Goal: Task Accomplishment & Management: Manage account settings

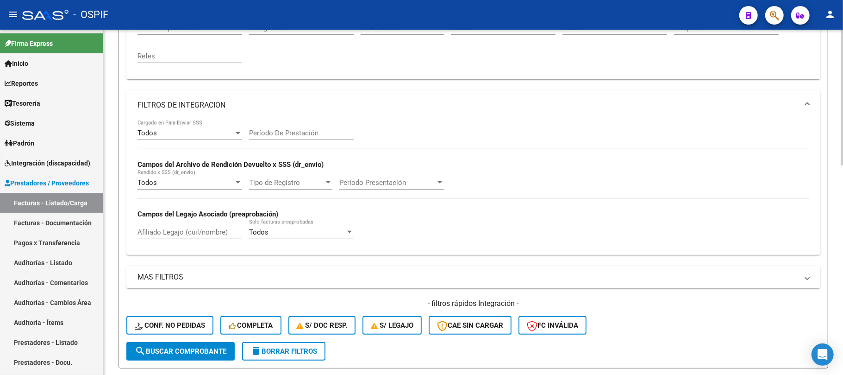
click at [362, 113] on mat-expansion-panel-header "FILTROS DE INTEGRACION" at bounding box center [473, 105] width 694 height 30
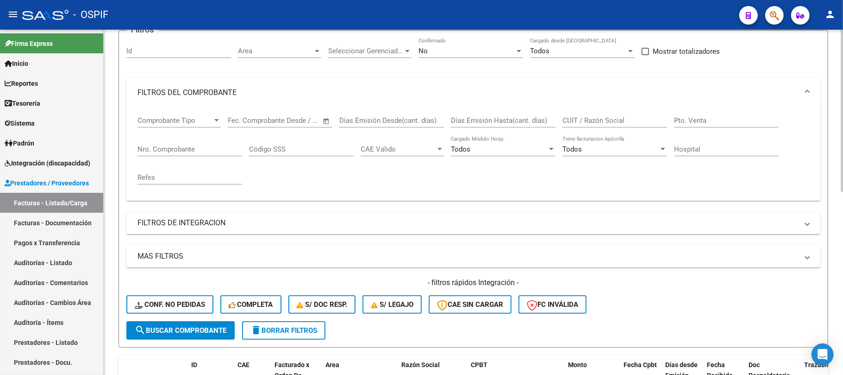
scroll to position [78, 0]
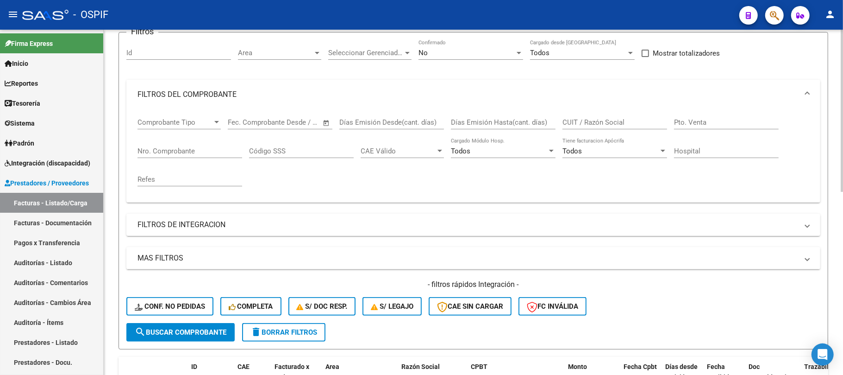
click at [466, 64] on div "No Confirmado" at bounding box center [470, 54] width 105 height 29
click at [467, 60] on div "No Confirmado" at bounding box center [470, 54] width 105 height 29
click at [473, 50] on div "No" at bounding box center [466, 53] width 96 height 8
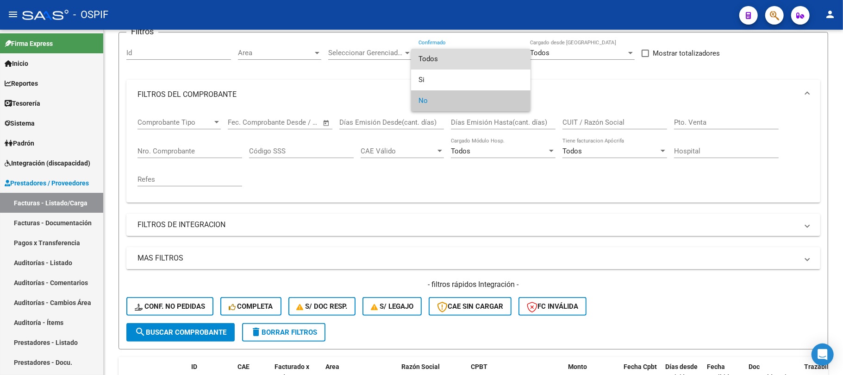
click at [462, 63] on span "Todos" at bounding box center [470, 59] width 105 height 21
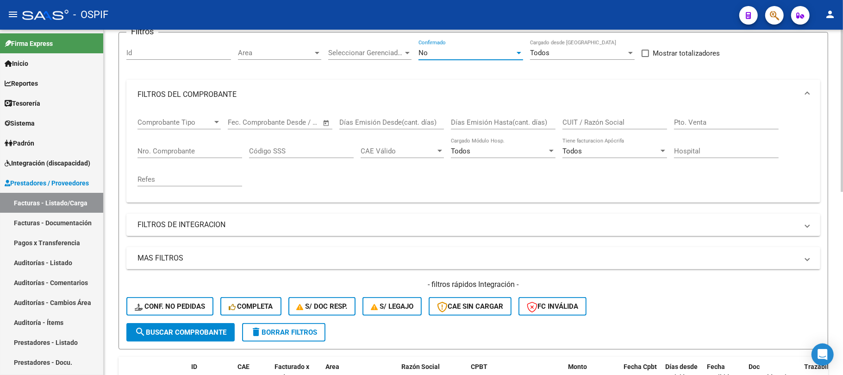
click at [619, 129] on div "CUIT / Razón Social" at bounding box center [614, 119] width 105 height 20
click at [621, 126] on input "CUIT / Razón Social" at bounding box center [614, 122] width 105 height 8
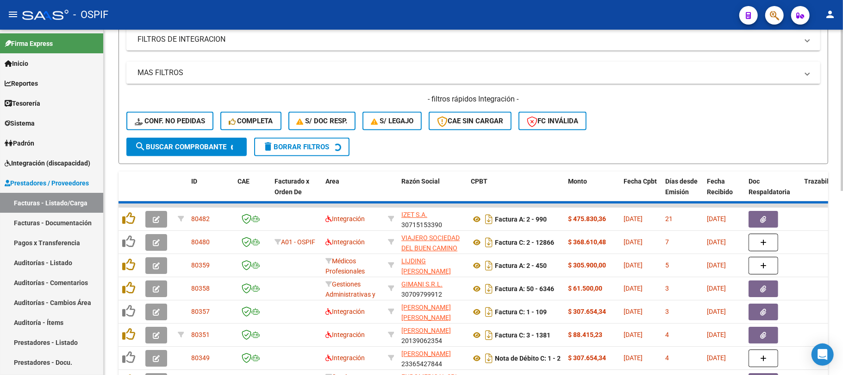
scroll to position [165, 0]
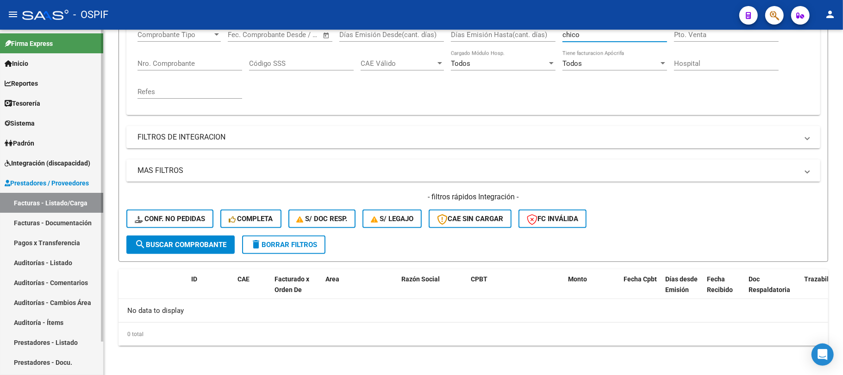
type input "chico"
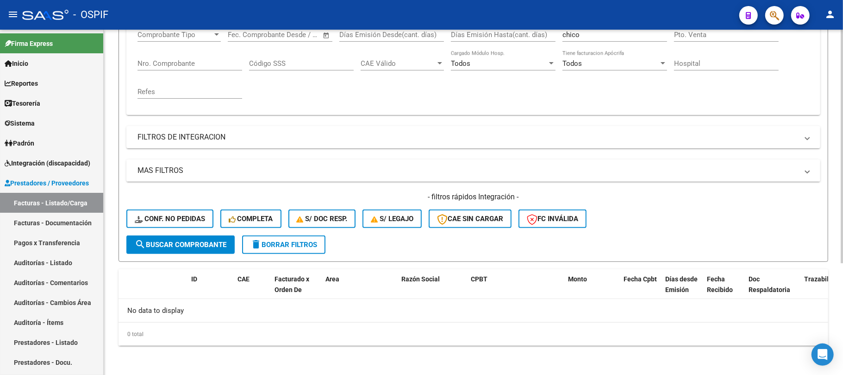
click at [668, 232] on div "- filtros rápidos Integración - Conf. no pedidas Completa S/ Doc Resp. S/ legaj…" at bounding box center [473, 214] width 694 height 44
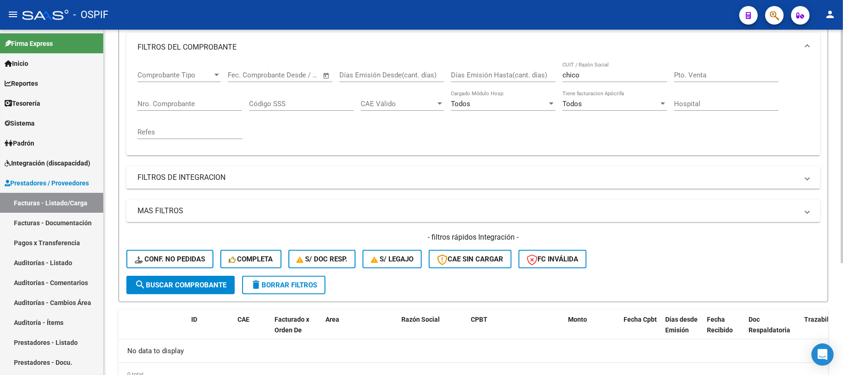
scroll to position [104, 0]
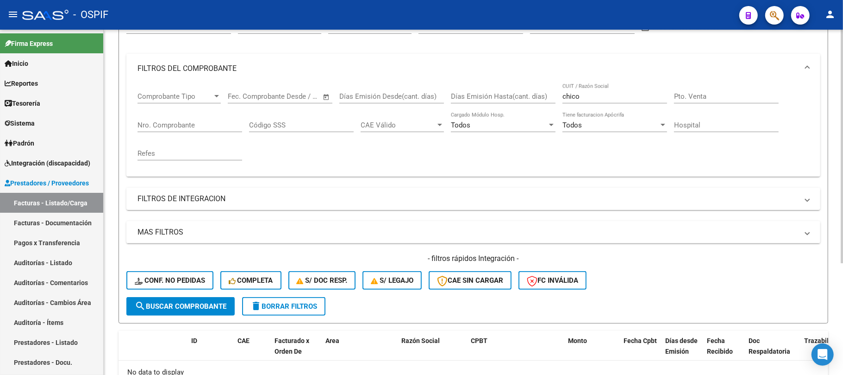
drag, startPoint x: 256, startPoint y: 312, endPoint x: 273, endPoint y: 305, distance: 18.5
click at [257, 312] on button "delete Borrar Filtros" at bounding box center [283, 306] width 83 height 19
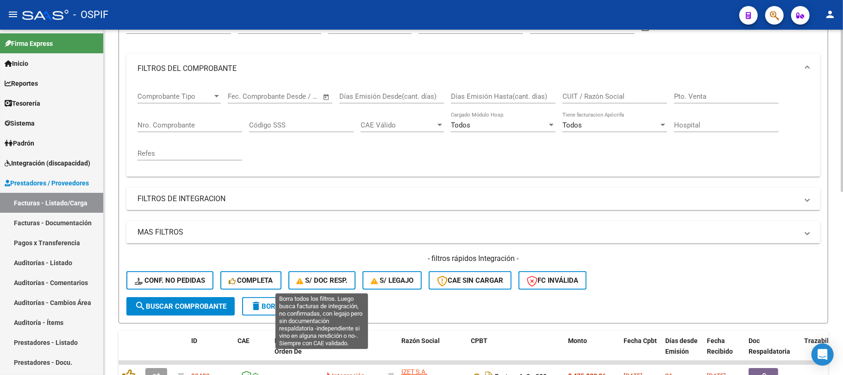
click at [295, 310] on button "delete Borrar Filtros" at bounding box center [283, 306] width 83 height 19
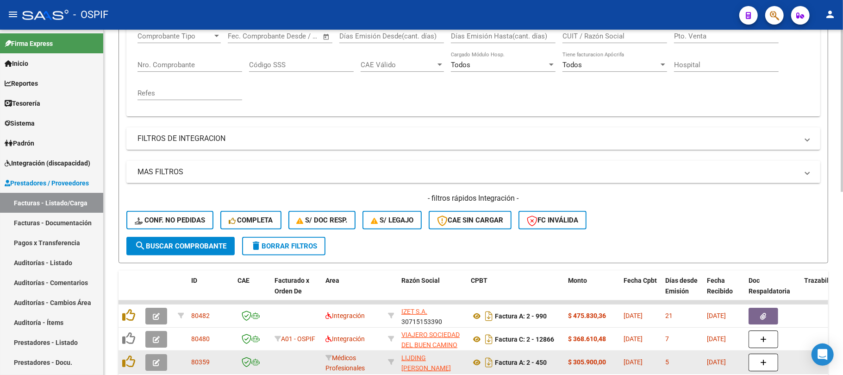
scroll to position [390, 0]
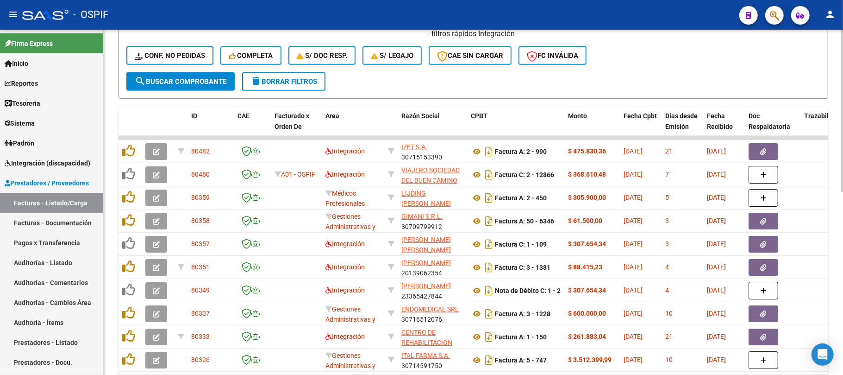
click at [313, 89] on button "delete Borrar Filtros" at bounding box center [283, 81] width 83 height 19
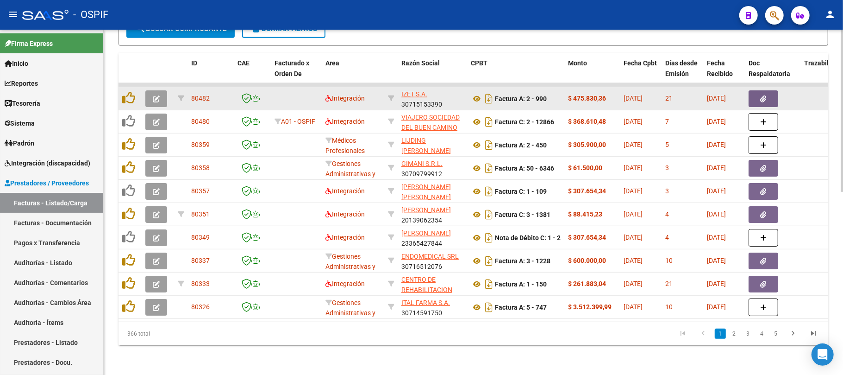
scroll to position [328, 0]
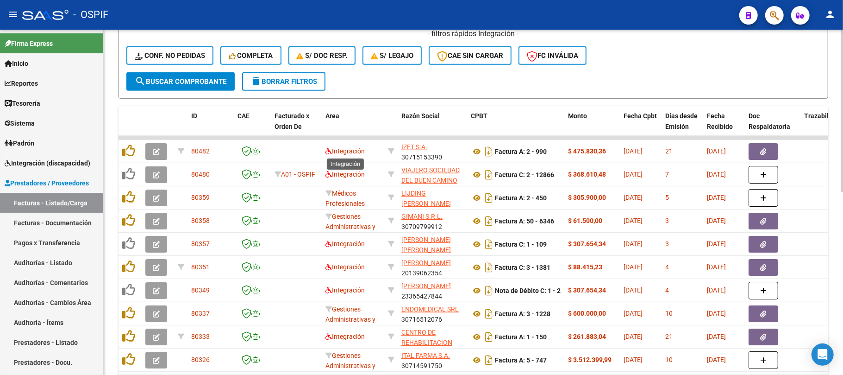
click at [306, 82] on span "delete Borrar Filtros" at bounding box center [283, 81] width 67 height 8
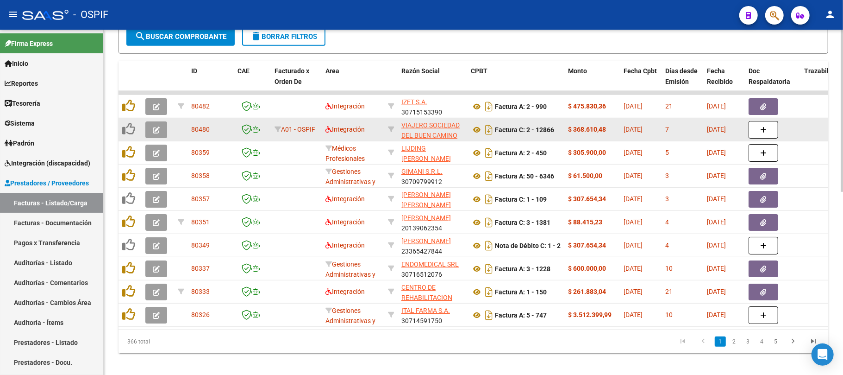
scroll to position [390, 0]
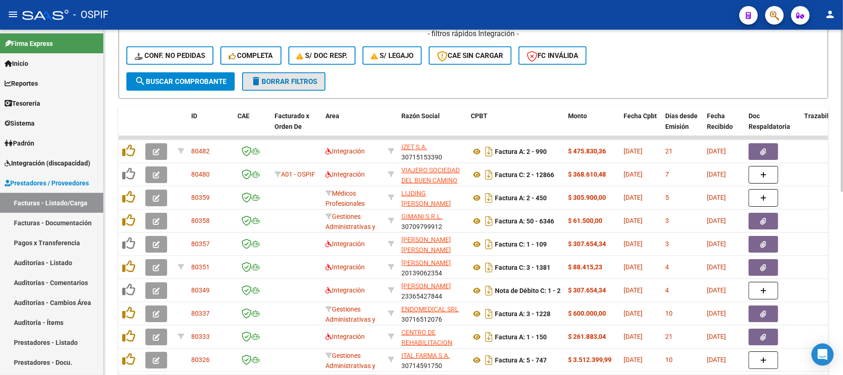
click at [302, 84] on span "delete Borrar Filtros" at bounding box center [283, 81] width 67 height 8
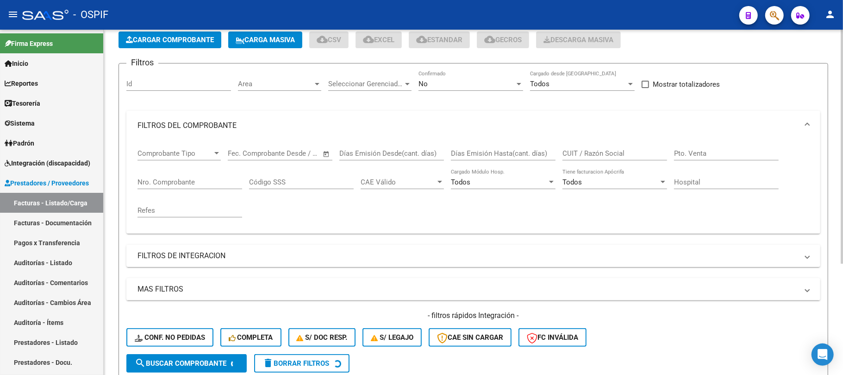
scroll to position [0, 0]
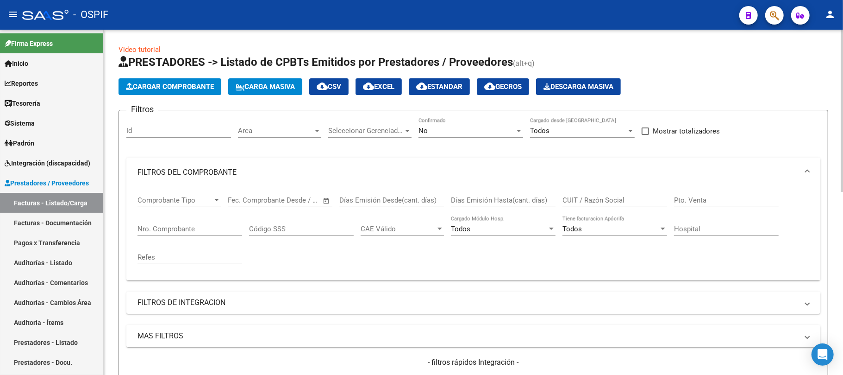
click at [576, 195] on div "CUIT / Razón Social" at bounding box center [614, 197] width 105 height 20
click at [256, 158] on mat-expansion-panel-header "FILTROS DEL COMPROBANTE" at bounding box center [473, 172] width 694 height 30
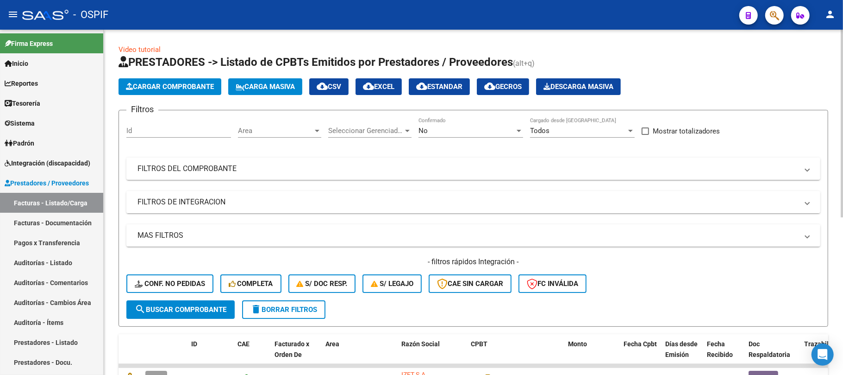
click at [230, 202] on mat-panel-title "FILTROS DE INTEGRACION" at bounding box center [467, 202] width 661 height 10
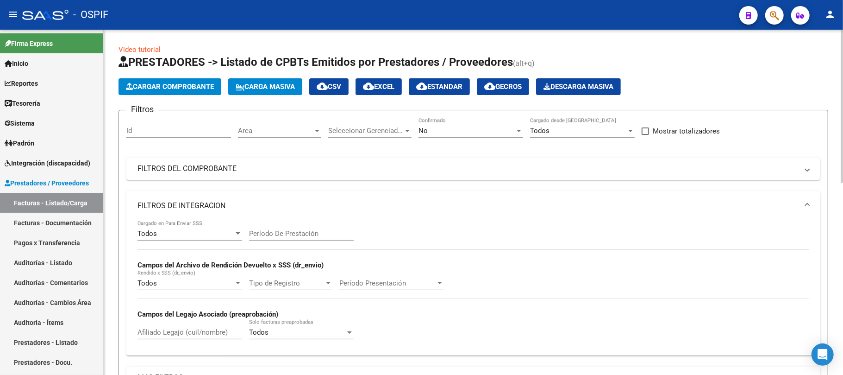
click at [296, 217] on mat-expansion-panel-header "FILTROS DE INTEGRACION" at bounding box center [473, 206] width 694 height 30
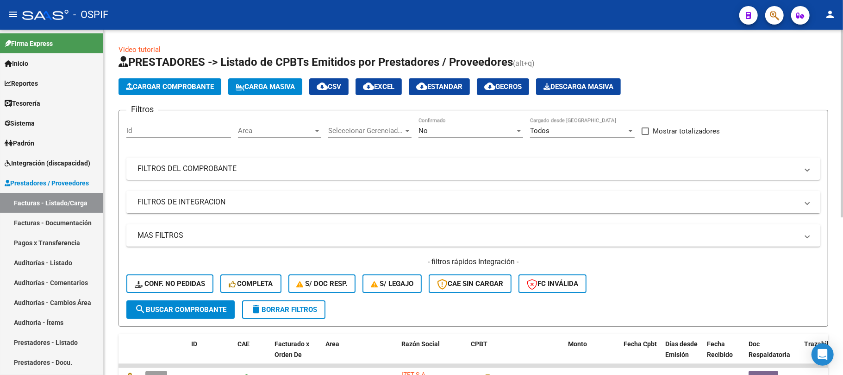
drag, startPoint x: 278, startPoint y: 204, endPoint x: 284, endPoint y: 206, distance: 6.9
click at [278, 204] on mat-panel-title "FILTROS DE INTEGRACION" at bounding box center [467, 202] width 661 height 10
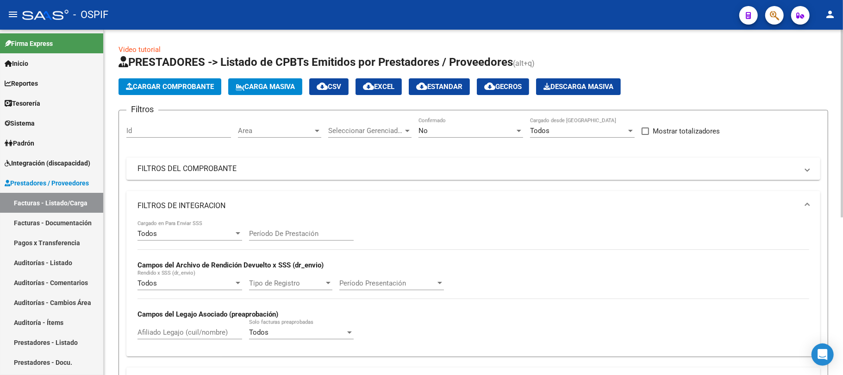
click at [308, 236] on input "Período De Prestación" at bounding box center [301, 233] width 105 height 8
click at [308, 231] on input "Período De Prestación" at bounding box center [301, 233] width 105 height 8
click at [286, 240] on div "Período De Prestación" at bounding box center [301, 230] width 105 height 20
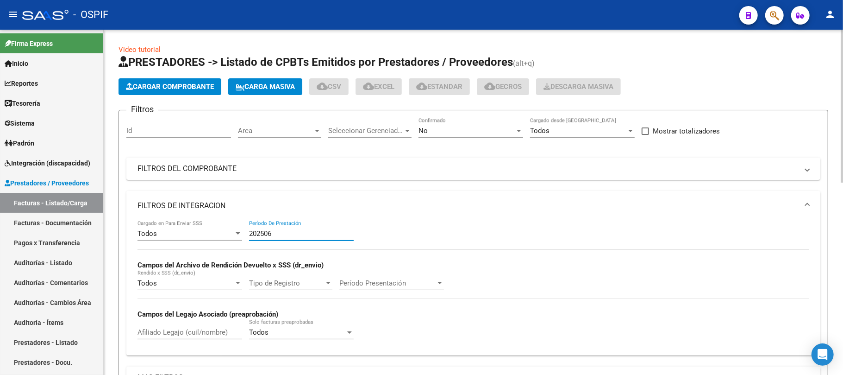
type input "202506"
click at [299, 209] on mat-panel-title "FILTROS DE INTEGRACION" at bounding box center [467, 205] width 661 height 10
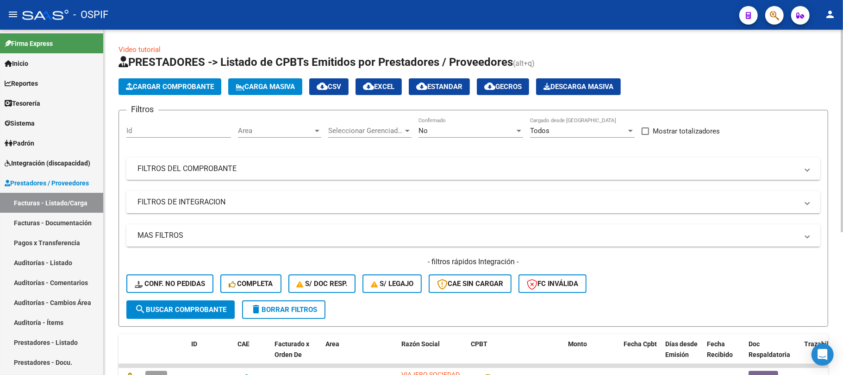
scroll to position [62, 0]
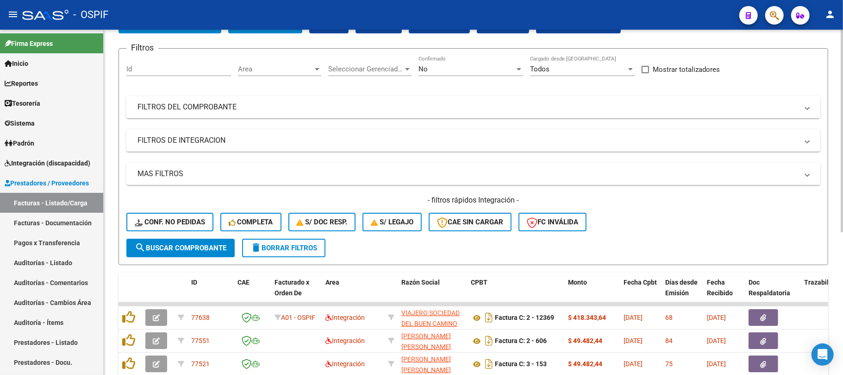
click at [191, 249] on span "search Buscar Comprobante" at bounding box center [181, 247] width 92 height 8
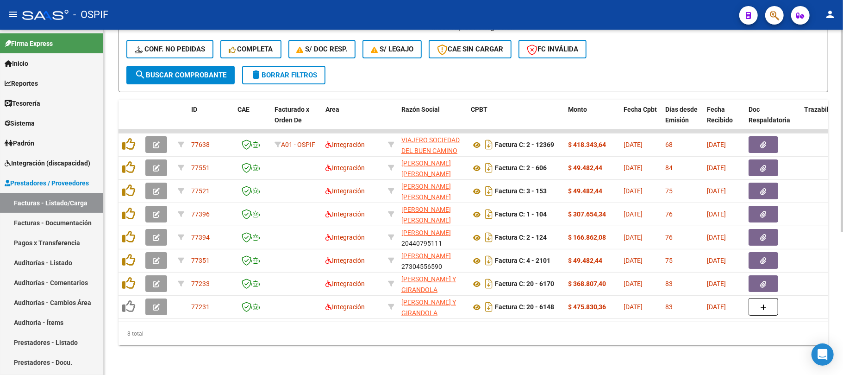
scroll to position [243, 0]
click at [550, 356] on div "Video tutorial PRESTADORES -> Listado de CPBTs Emitidos por Prestadores / Prove…" at bounding box center [473, 84] width 739 height 579
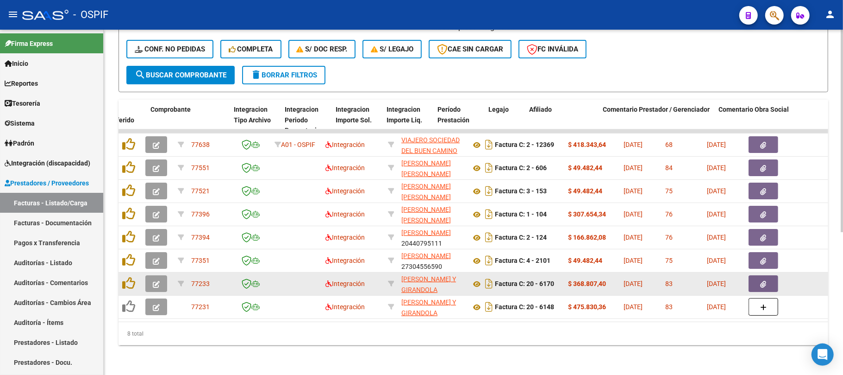
scroll to position [0, 1651]
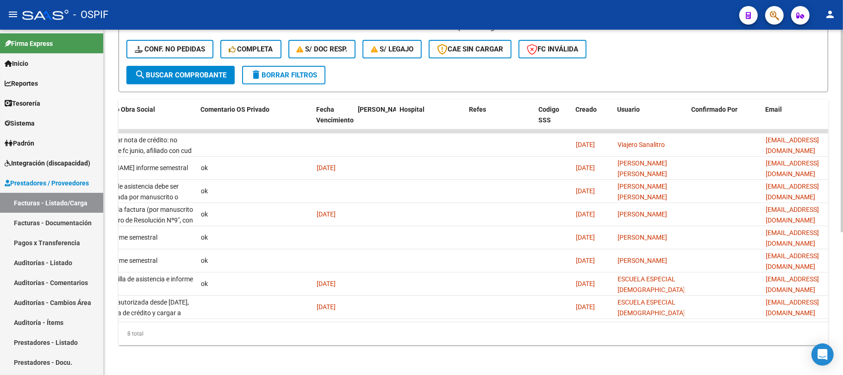
drag, startPoint x: 761, startPoint y: 275, endPoint x: 697, endPoint y: 312, distance: 73.8
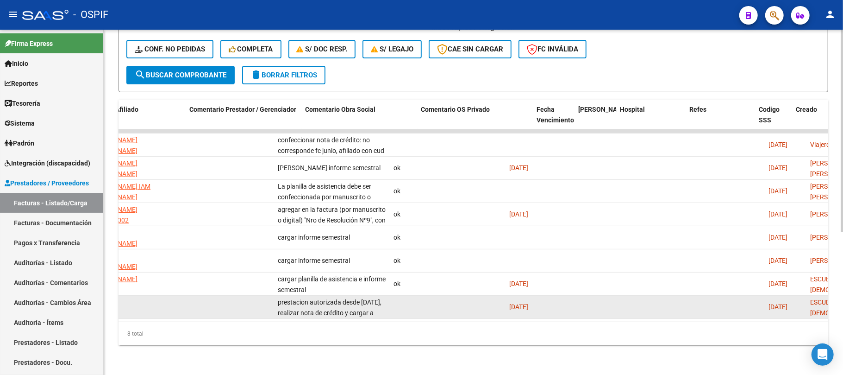
scroll to position [0, 0]
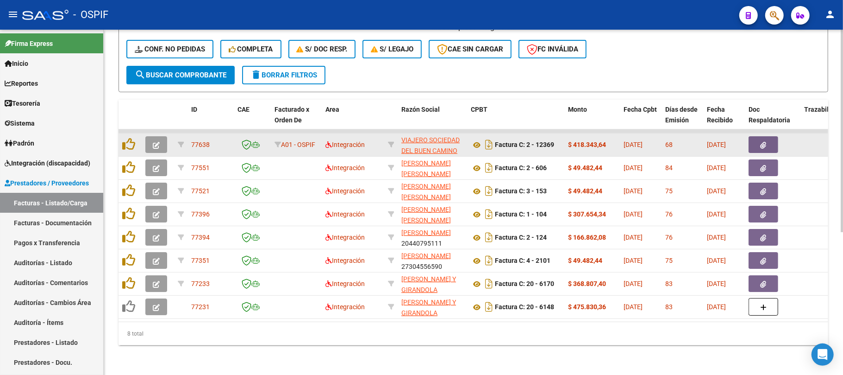
click at [162, 136] on button "button" at bounding box center [156, 144] width 22 height 17
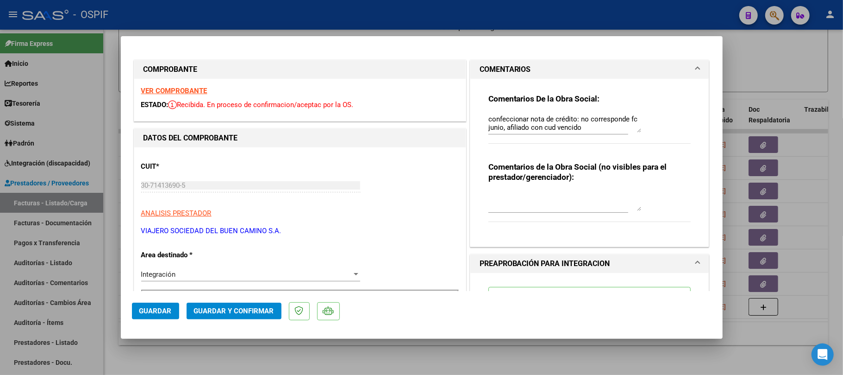
click at [656, 108] on div "Comentarios De la Obra Social: confeccionar nota de crédito: no corresponde fc …" at bounding box center [589, 124] width 203 height 60
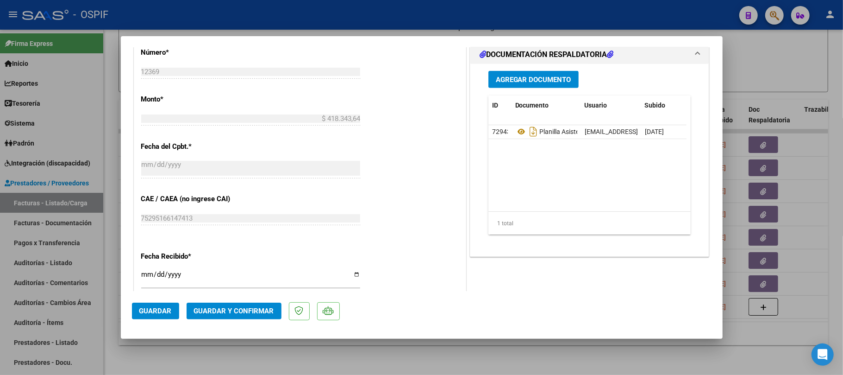
drag, startPoint x: 590, startPoint y: 360, endPoint x: 244, endPoint y: 230, distance: 369.2
click at [590, 360] on div at bounding box center [421, 187] width 843 height 375
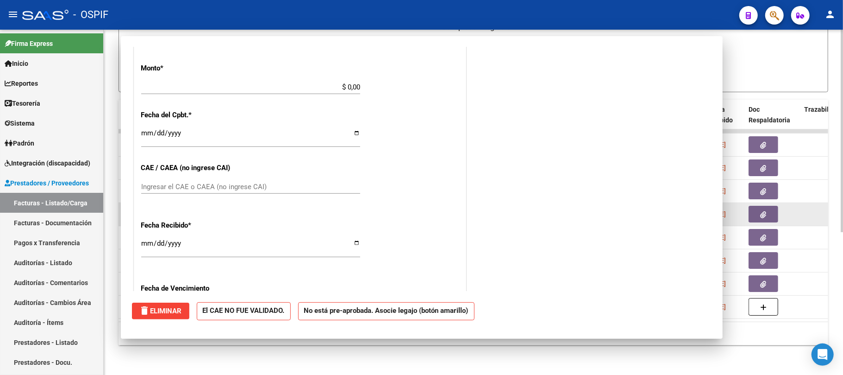
scroll to position [0, 0]
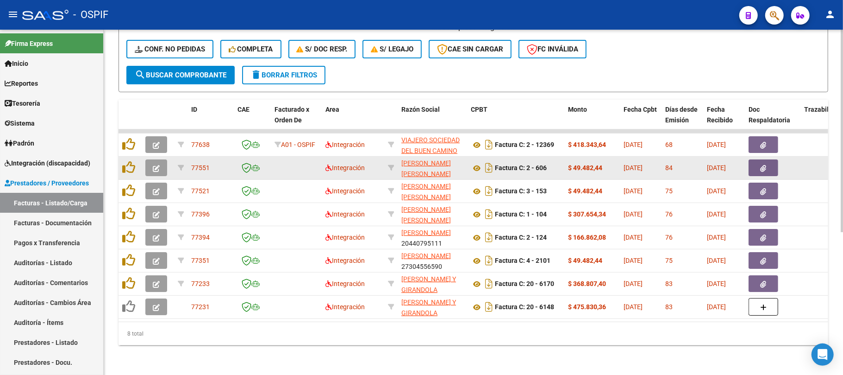
click at [159, 165] on icon "button" at bounding box center [156, 168] width 7 height 7
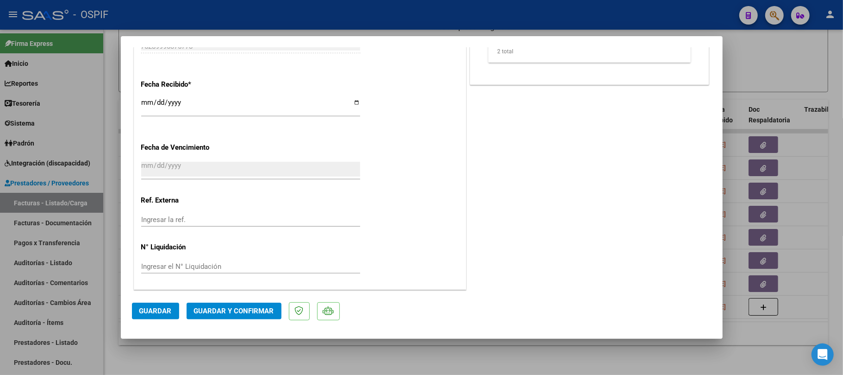
scroll to position [419, 0]
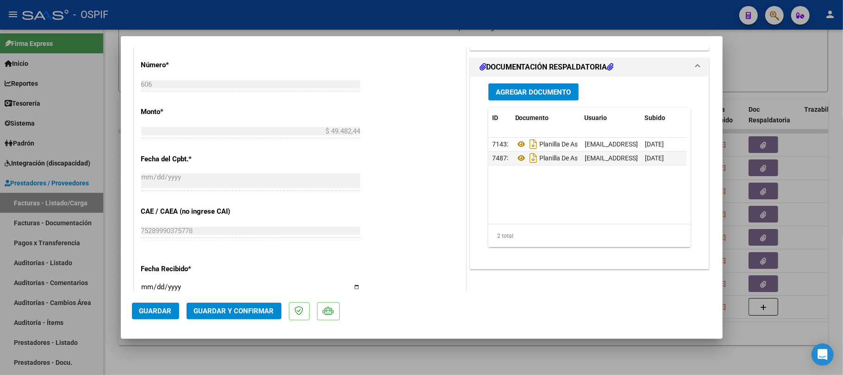
click at [762, 119] on div at bounding box center [421, 187] width 843 height 375
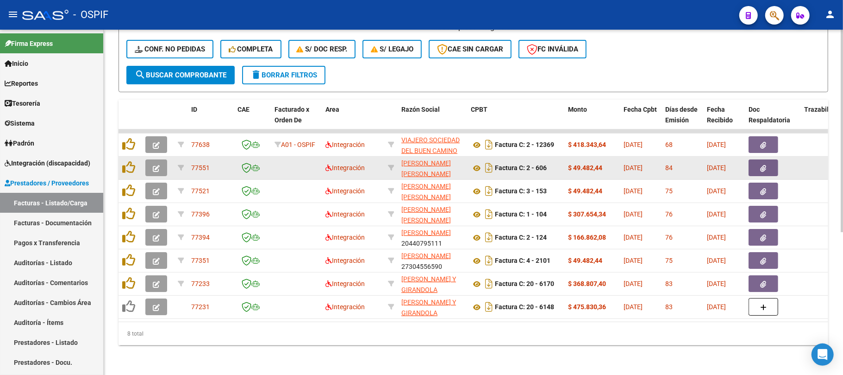
click at [754, 161] on button "button" at bounding box center [764, 167] width 30 height 17
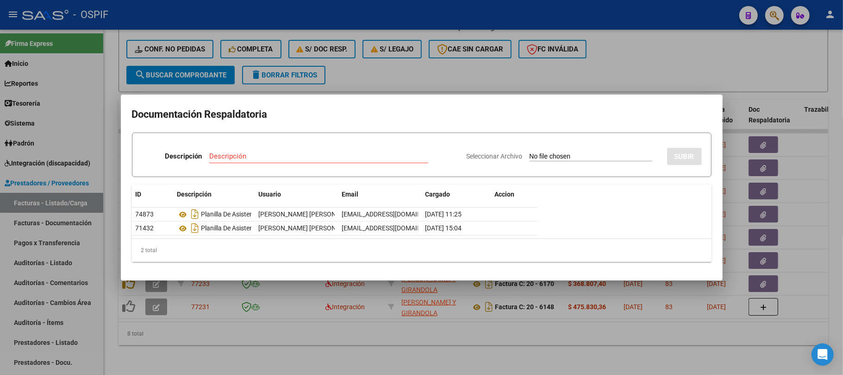
click at [469, 325] on div at bounding box center [421, 187] width 843 height 375
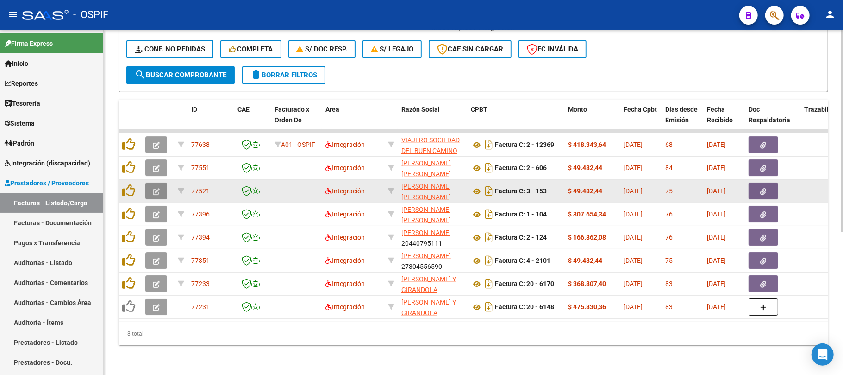
click at [156, 188] on icon "button" at bounding box center [156, 191] width 7 height 7
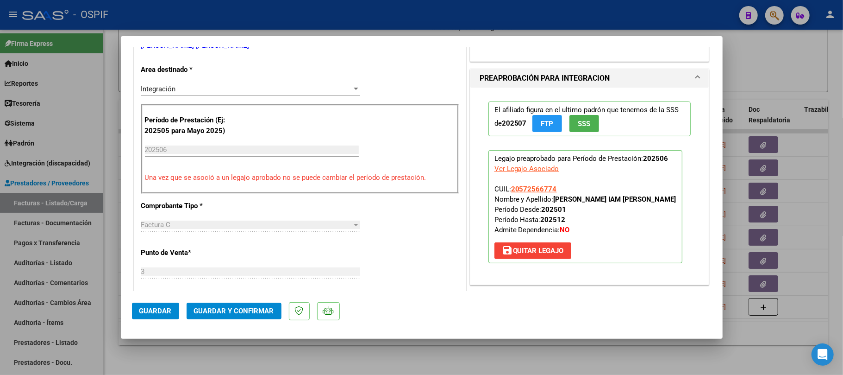
scroll to position [0, 0]
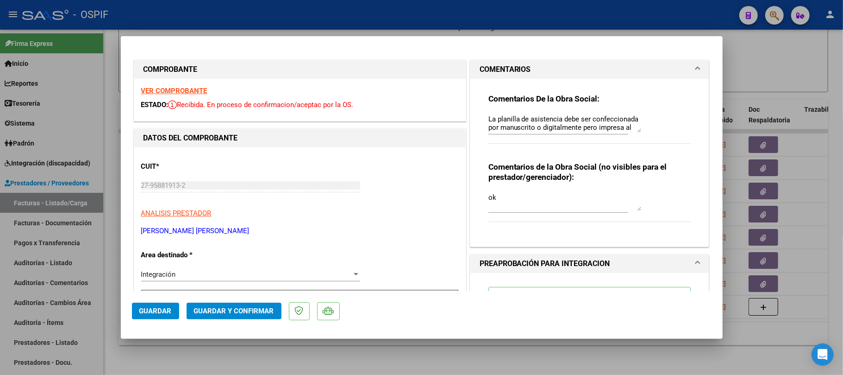
click at [530, 119] on textarea "La planilla de asistencia debe ser confeccionada por manuscrito o digitalmente …" at bounding box center [564, 123] width 153 height 19
type textarea "- La que adjuntaron se encuentra borrada y reescrita por encima."
click at [519, 117] on textarea "- La que adjuntaron se encuentra borrada y reescrita por encima." at bounding box center [564, 123] width 153 height 19
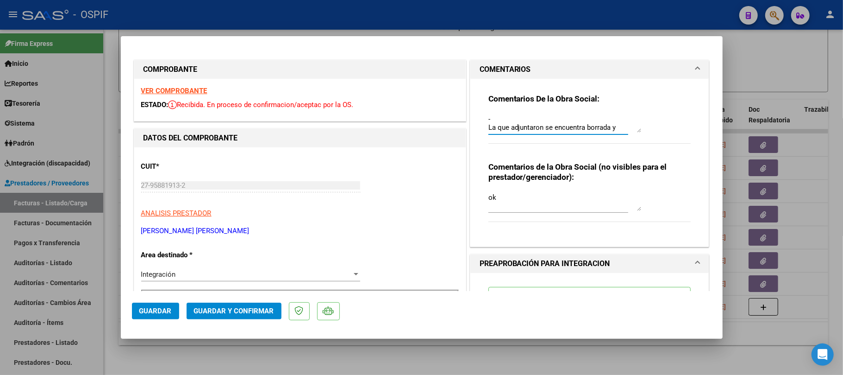
click at [519, 117] on textarea "- La que adjuntaron se encuentra borrada y reescrita por encima." at bounding box center [564, 123] width 153 height 19
drag, startPoint x: 519, startPoint y: 117, endPoint x: 606, endPoint y: 167, distance: 99.7
click at [606, 167] on div "Comentarios De la Obra Social: - La que adjuntaron se encuentra borrada y reesc…" at bounding box center [589, 159] width 217 height 160
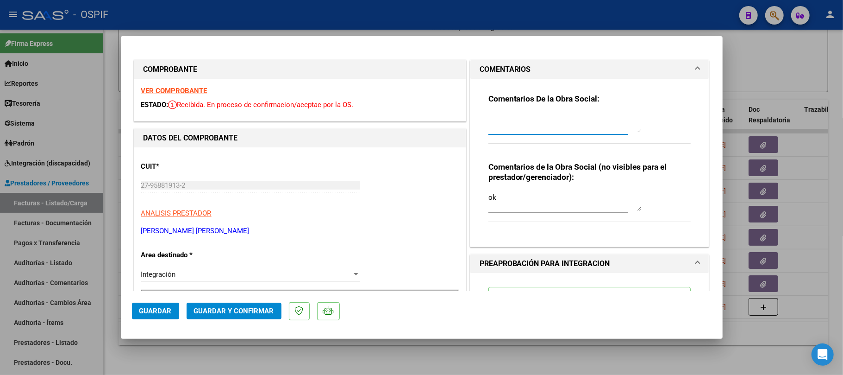
scroll to position [0, 0]
click at [216, 301] on mat-dialog-actions "Guardar Guardar y Confirmar" at bounding box center [422, 309] width 580 height 37
click at [217, 308] on span "Guardar y Confirmar" at bounding box center [234, 310] width 80 height 8
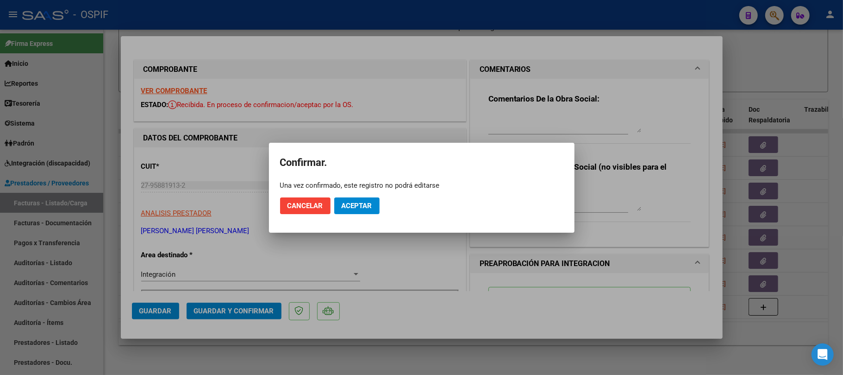
click at [342, 216] on mat-dialog-actions "Cancelar Aceptar" at bounding box center [421, 205] width 283 height 31
click at [363, 204] on span "Aceptar" at bounding box center [357, 205] width 31 height 8
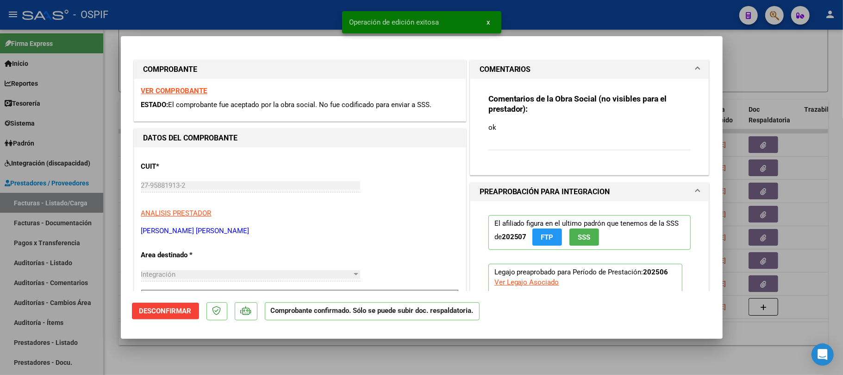
click at [427, 352] on div at bounding box center [421, 187] width 843 height 375
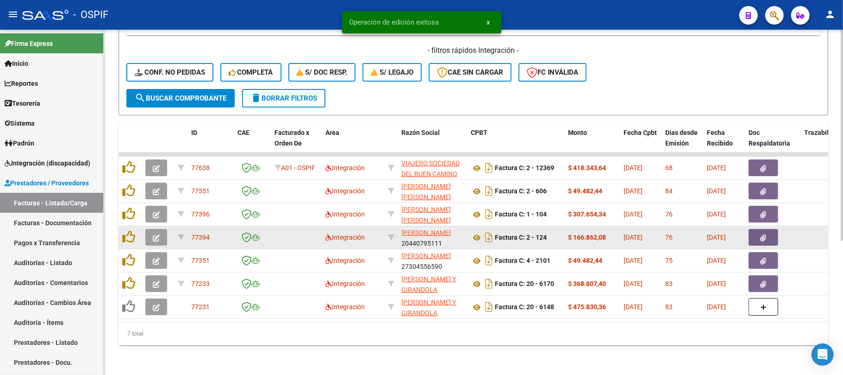
scroll to position [219, 0]
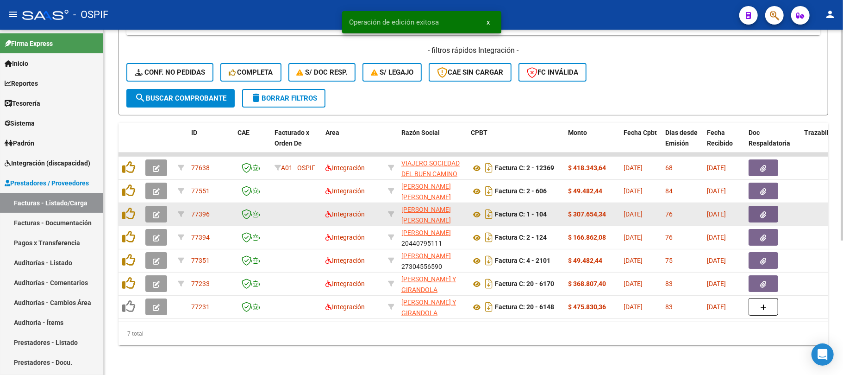
click at [150, 206] on button "button" at bounding box center [156, 214] width 22 height 17
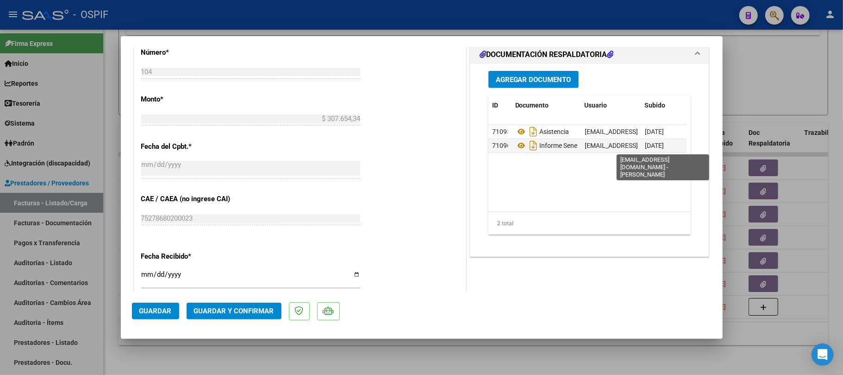
scroll to position [0, 0]
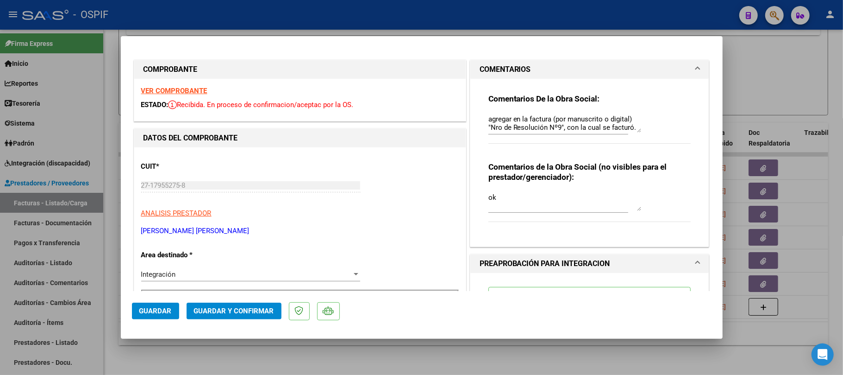
drag, startPoint x: 631, startPoint y: 127, endPoint x: 633, endPoint y: 181, distance: 54.7
click at [633, 132] on textarea "agregar en la factura (por manuscrito o digital) "Nro de Resolución Nº9", con l…" at bounding box center [564, 123] width 153 height 19
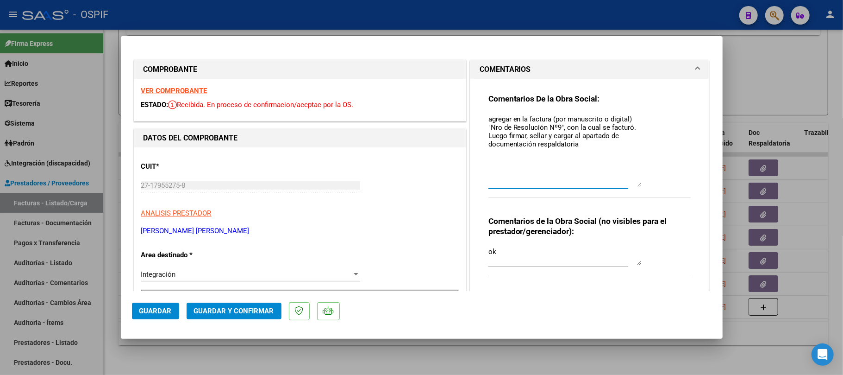
click at [608, 148] on textarea "agregar en la factura (por manuscrito o digital) "Nro de Resolución Nº9", con l…" at bounding box center [564, 150] width 153 height 73
click at [160, 306] on span "Guardar" at bounding box center [155, 310] width 32 height 8
click at [169, 310] on span "Guardar" at bounding box center [155, 310] width 32 height 8
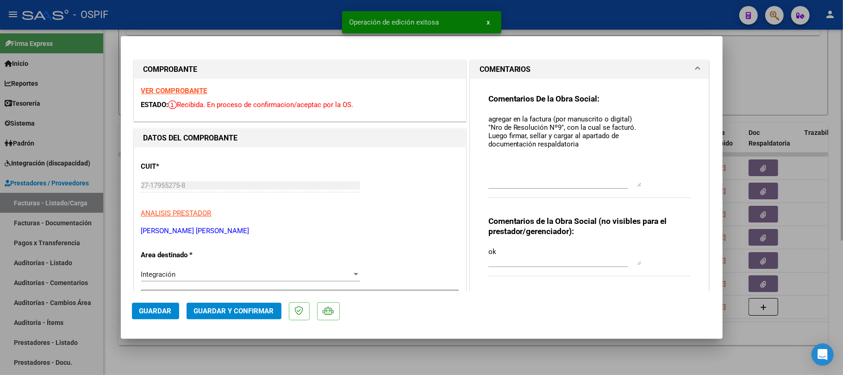
drag, startPoint x: 515, startPoint y: 366, endPoint x: 468, endPoint y: 367, distance: 47.7
click at [515, 366] on div at bounding box center [421, 187] width 843 height 375
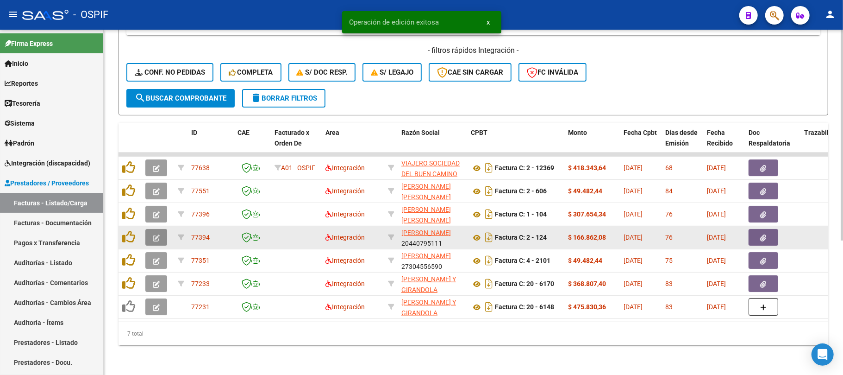
click at [159, 234] on icon "button" at bounding box center [156, 237] width 7 height 7
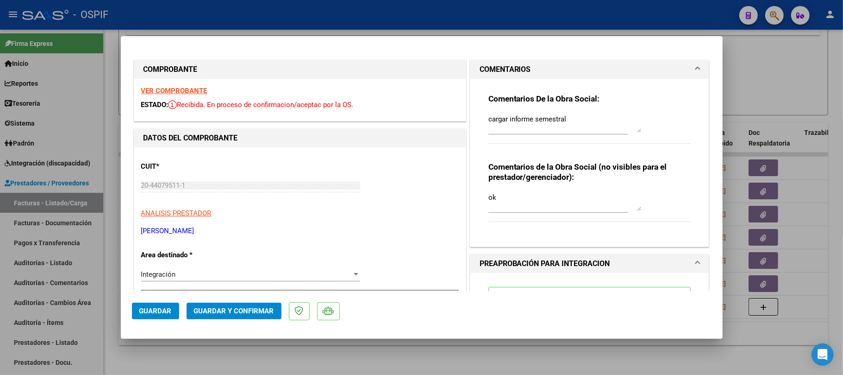
click at [704, 215] on mat-dialog-content "COMPROBANTE VER COMPROBANTE ESTADO: Recibida. En proceso de confirmacion/acepta…" at bounding box center [422, 168] width 602 height 243
click at [730, 208] on div at bounding box center [421, 187] width 843 height 375
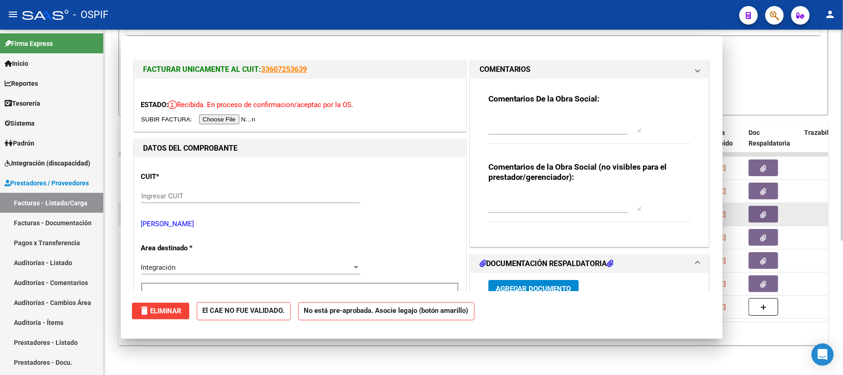
click at [761, 211] on icon "button" at bounding box center [764, 214] width 6 height 7
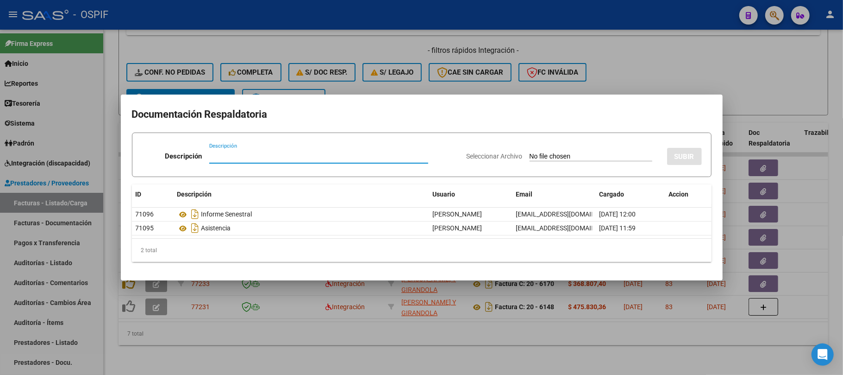
click at [449, 346] on div at bounding box center [421, 187] width 843 height 375
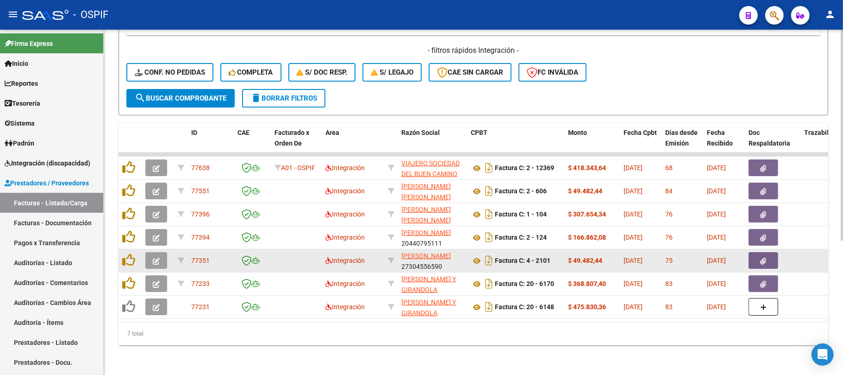
click at [162, 252] on button "button" at bounding box center [156, 260] width 22 height 17
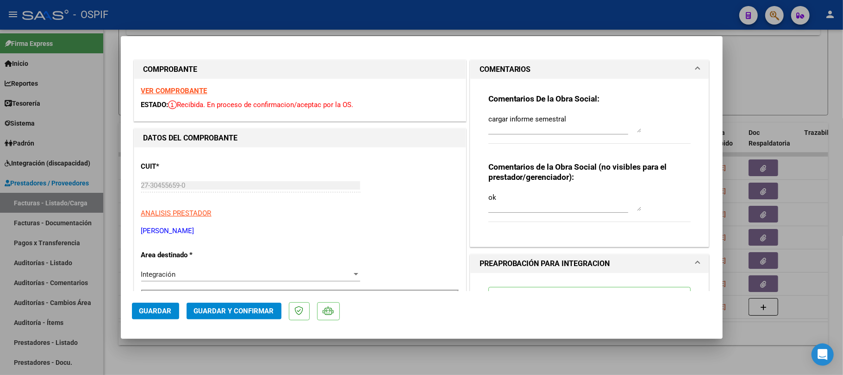
scroll to position [493, 0]
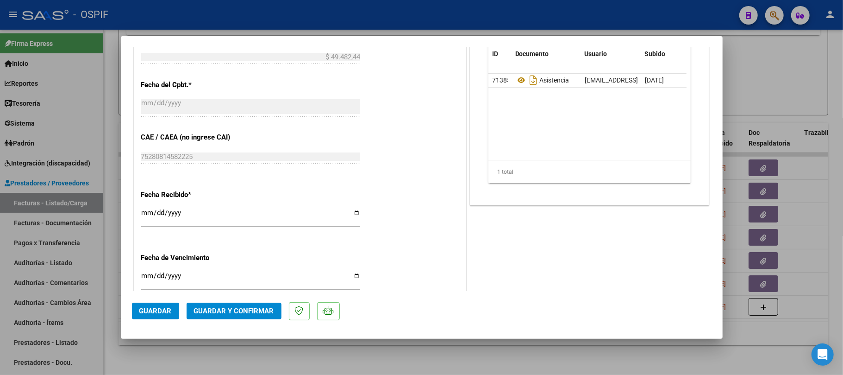
click at [823, 157] on div at bounding box center [421, 187] width 843 height 375
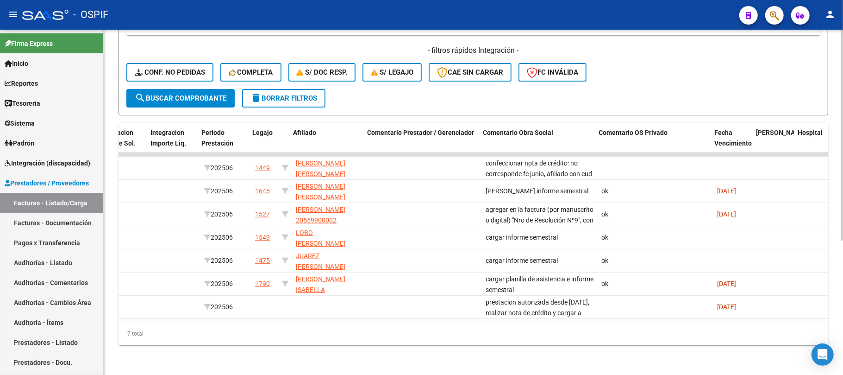
scroll to position [0, 0]
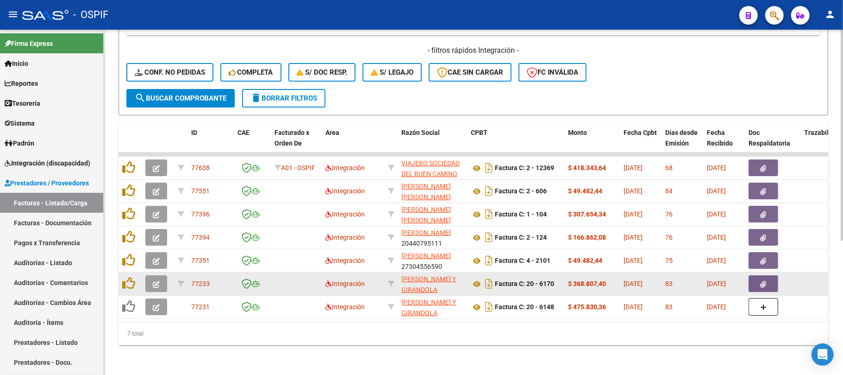
click at [165, 275] on button "button" at bounding box center [156, 283] width 22 height 17
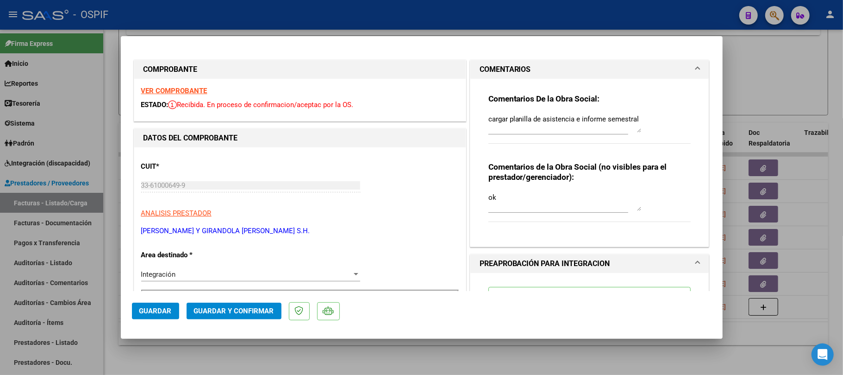
click at [821, 82] on div at bounding box center [421, 187] width 843 height 375
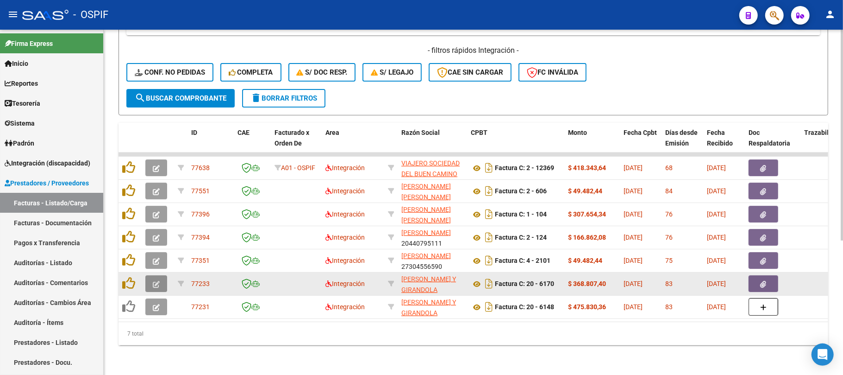
click at [151, 275] on button "button" at bounding box center [156, 283] width 22 height 17
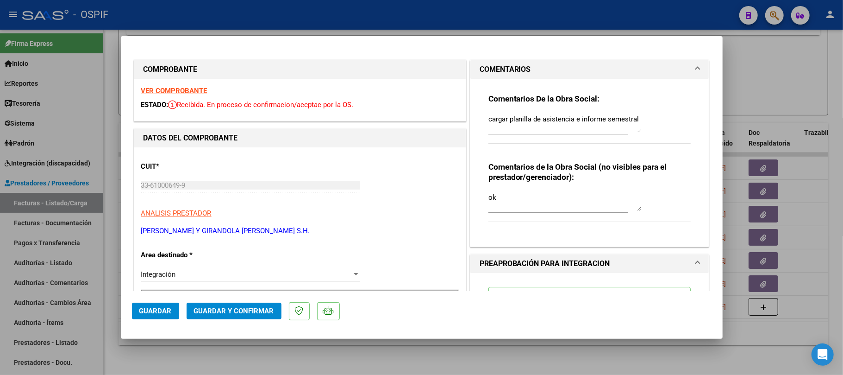
click at [532, 351] on div at bounding box center [421, 187] width 843 height 375
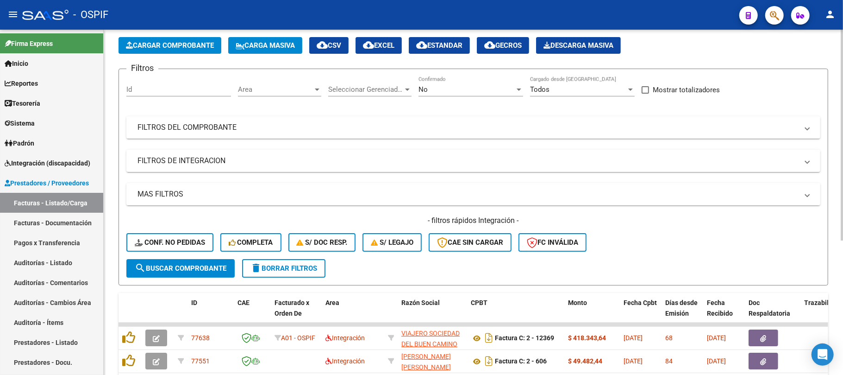
scroll to position [34, 0]
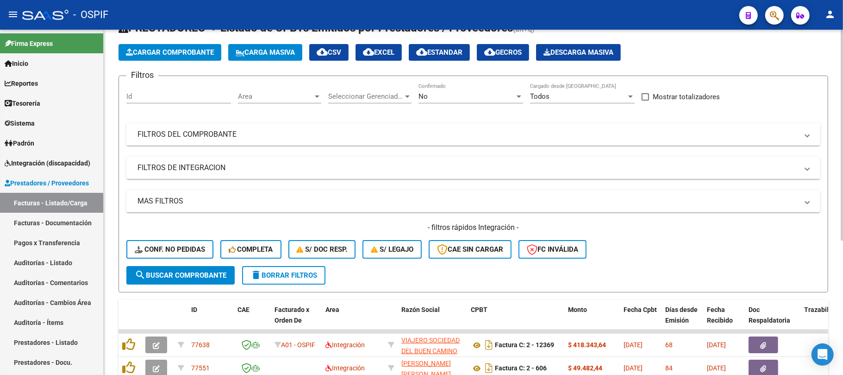
click at [275, 165] on mat-panel-title "FILTROS DE INTEGRACION" at bounding box center [467, 167] width 661 height 10
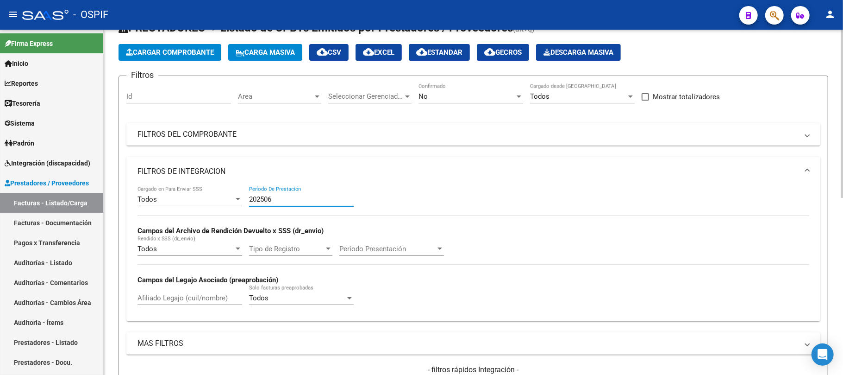
click at [293, 200] on input "202506" at bounding box center [301, 199] width 105 height 8
drag, startPoint x: 295, startPoint y: 194, endPoint x: 257, endPoint y: 194, distance: 37.5
click at [258, 194] on div "202506 Período De Prestación" at bounding box center [301, 196] width 105 height 20
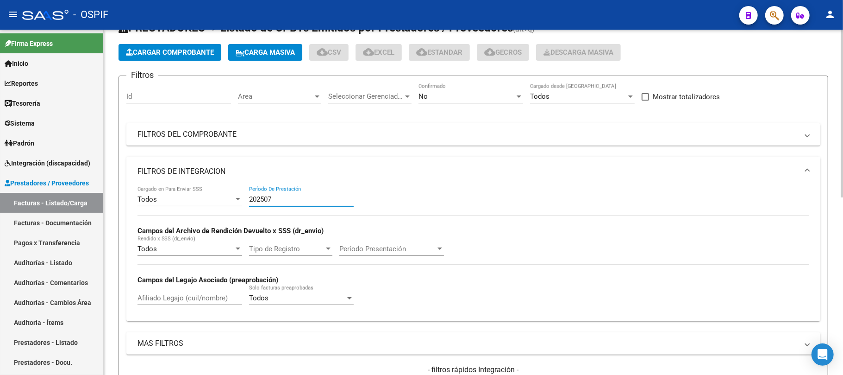
type input "202507"
click at [265, 175] on mat-panel-title "FILTROS DE INTEGRACION" at bounding box center [467, 171] width 661 height 10
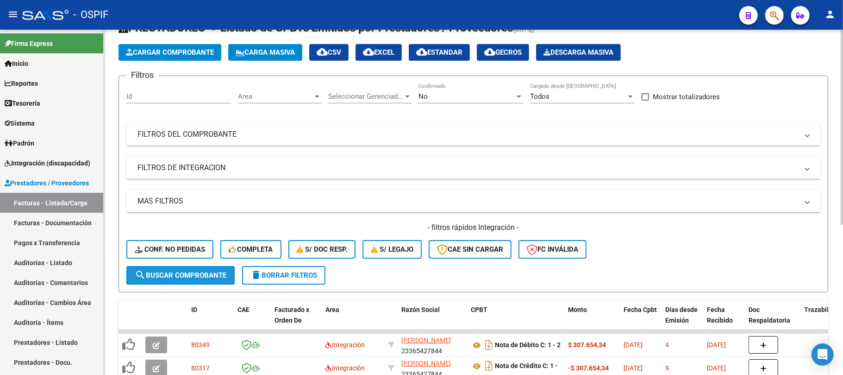
click at [202, 276] on span "search Buscar Comprobante" at bounding box center [181, 275] width 92 height 8
drag, startPoint x: 295, startPoint y: 133, endPoint x: 290, endPoint y: 139, distance: 7.9
click at [293, 133] on mat-panel-title "FILTROS DEL COMPROBANTE" at bounding box center [467, 134] width 661 height 10
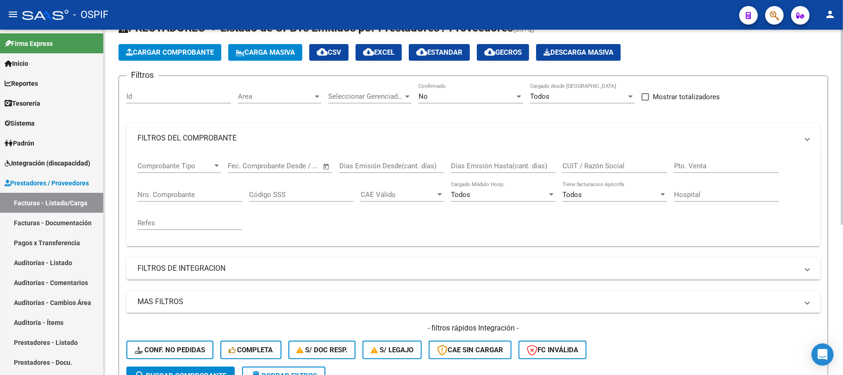
click at [286, 135] on mat-panel-title "FILTROS DEL COMPROBANTE" at bounding box center [467, 138] width 661 height 10
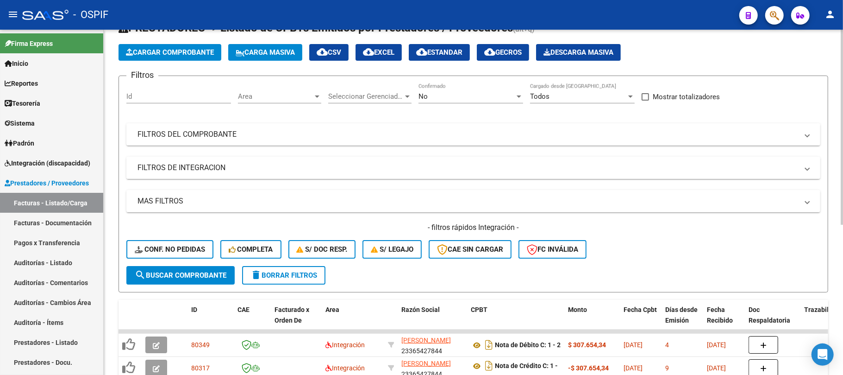
click at [261, 172] on mat-panel-title "FILTROS DE INTEGRACION" at bounding box center [467, 167] width 661 height 10
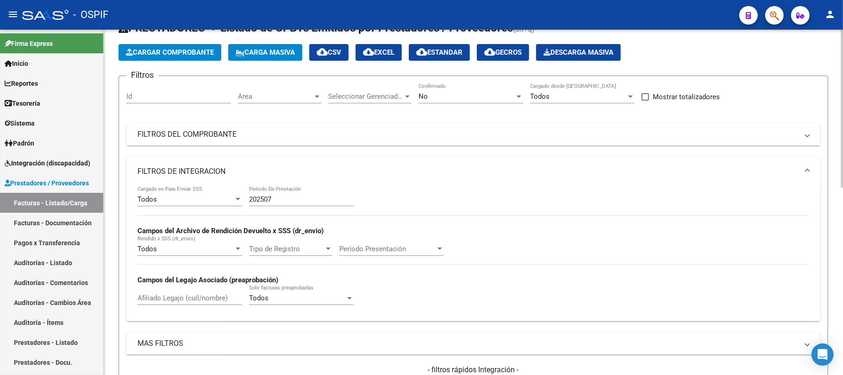
click at [243, 164] on mat-expansion-panel-header "FILTROS DE INTEGRACION" at bounding box center [473, 171] width 694 height 30
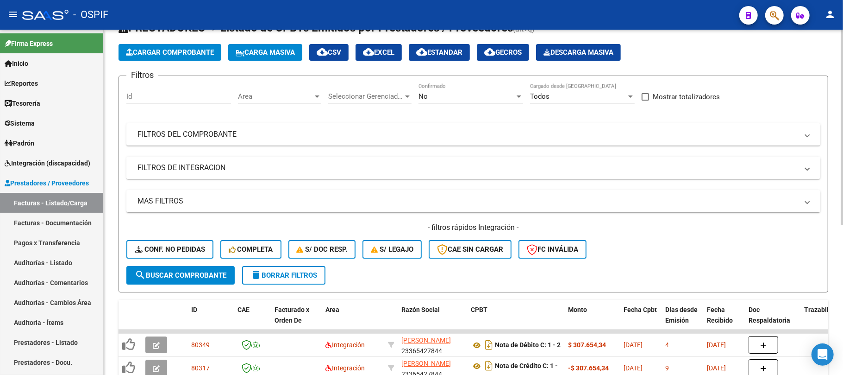
click at [204, 168] on mat-panel-title "FILTROS DE INTEGRACION" at bounding box center [467, 167] width 661 height 10
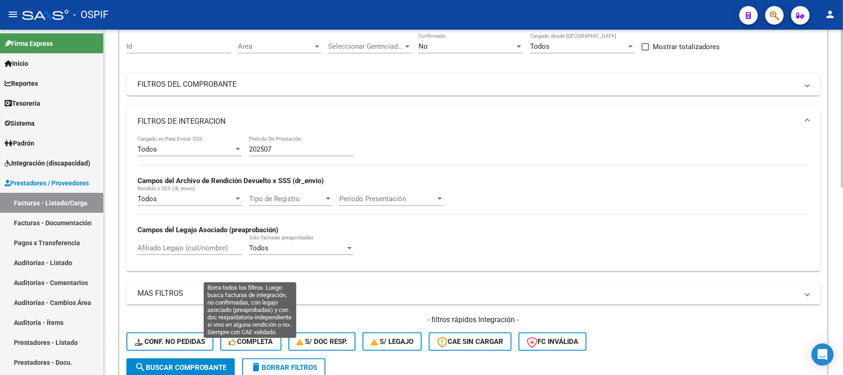
scroll to position [158, 0]
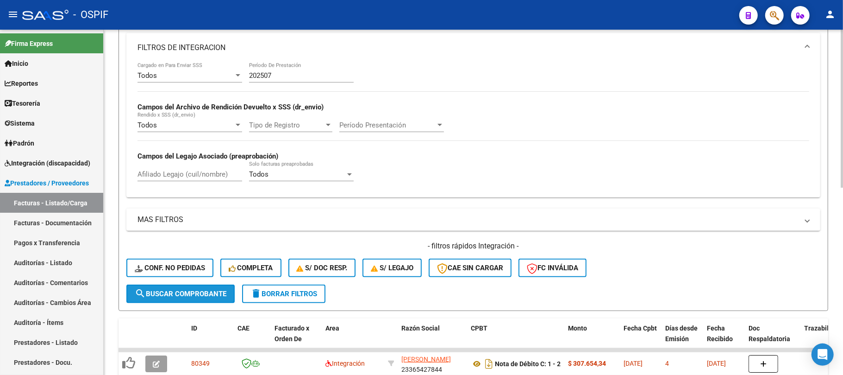
click at [224, 278] on form "Filtros Id Area Area Seleccionar Gerenciador Seleccionar Gerenciador No Confirm…" at bounding box center [474, 131] width 710 height 359
click at [202, 295] on span "search Buscar Comprobante" at bounding box center [181, 293] width 92 height 8
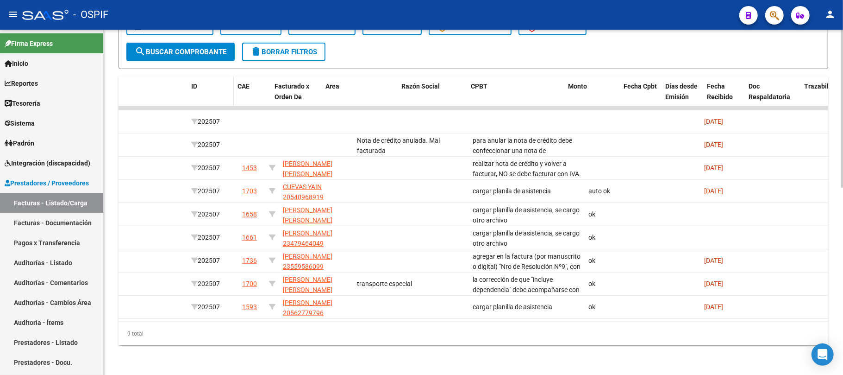
scroll to position [0, 0]
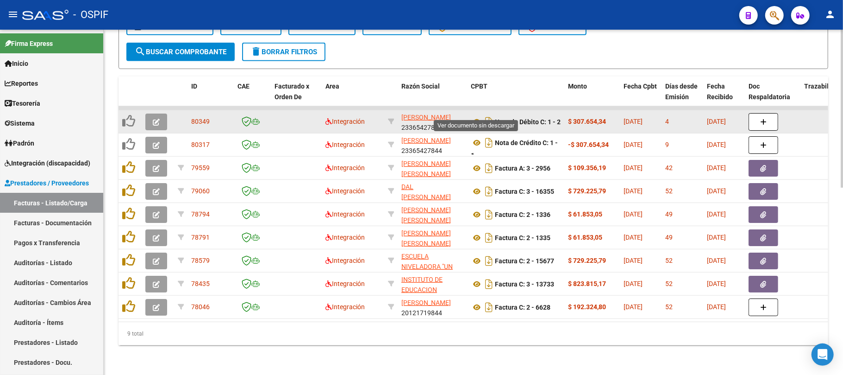
click at [153, 117] on button "button" at bounding box center [156, 121] width 22 height 17
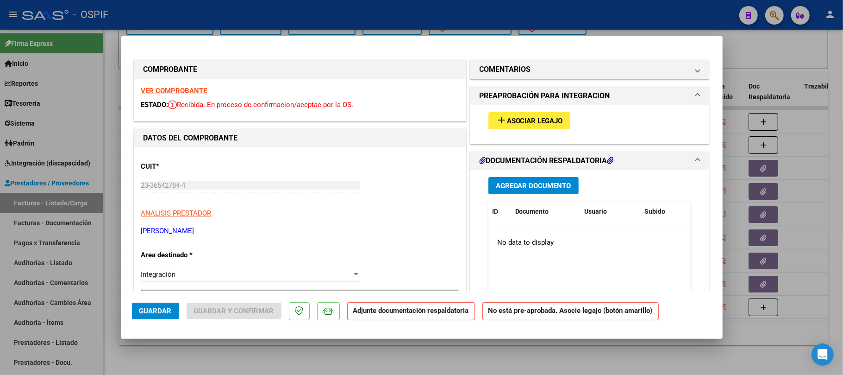
click at [693, 184] on div "Agregar Documento ID Documento Usuario Subido Acción No data to display 0 total…" at bounding box center [589, 266] width 239 height 192
click at [782, 169] on div at bounding box center [421, 187] width 843 height 375
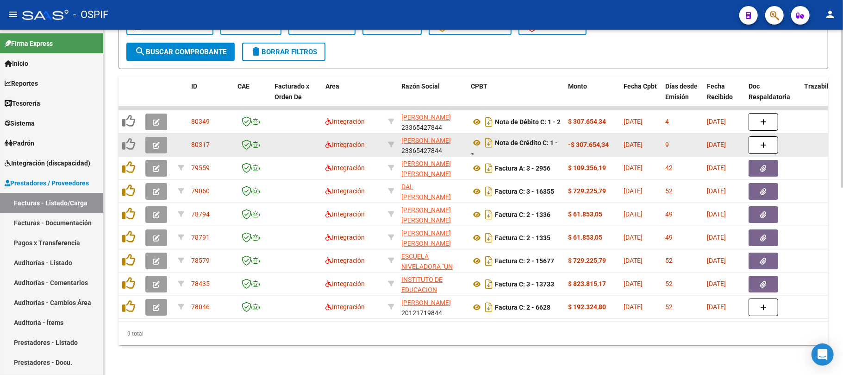
click at [160, 138] on button "button" at bounding box center [156, 145] width 22 height 17
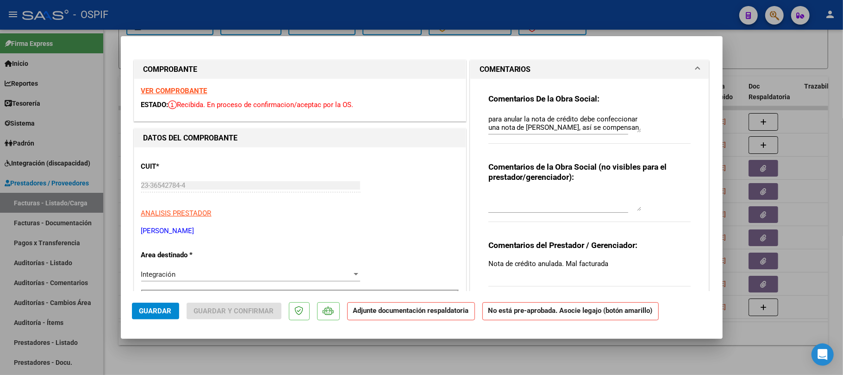
click at [580, 118] on textarea "para anular la nota de crédito debe confeccionar una nota de [PERSON_NAME], así…" at bounding box center [564, 123] width 153 height 19
click at [581, 118] on textarea "para anular la nota de crédito debe confeccionar una nota de [PERSON_NAME], así…" at bounding box center [564, 123] width 153 height 19
click at [257, 267] on div "Integración Seleccionar Area" at bounding box center [250, 274] width 219 height 14
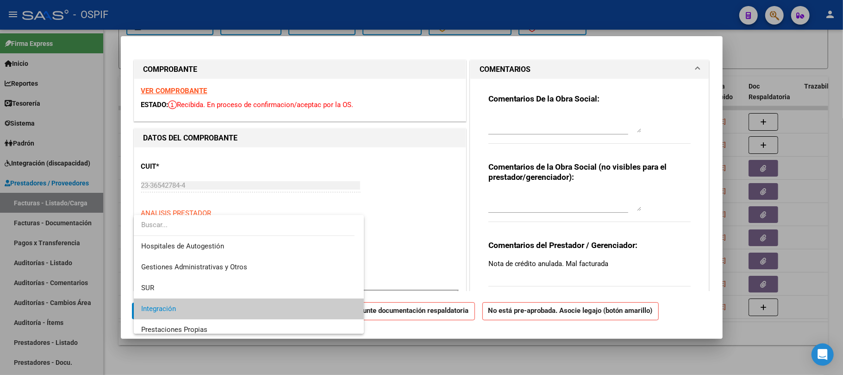
scroll to position [110, 0]
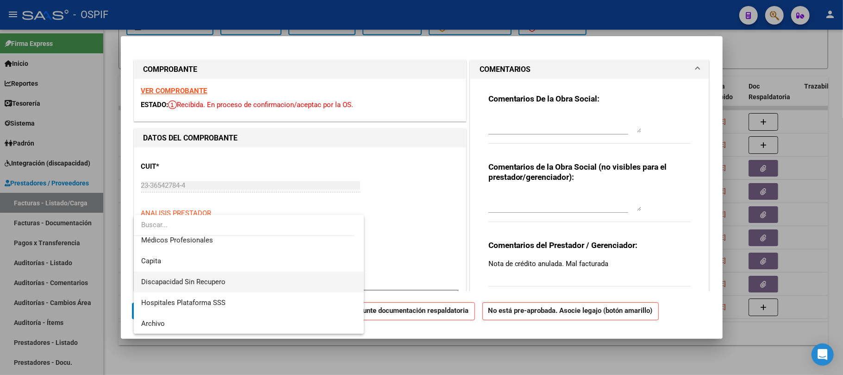
click at [188, 288] on span "Discapacidad Sin Recupero" at bounding box center [248, 281] width 215 height 21
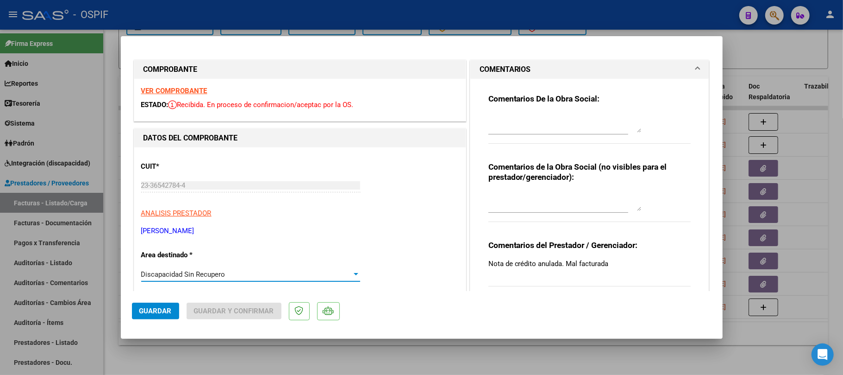
click at [165, 312] on span "Guardar" at bounding box center [155, 310] width 32 height 8
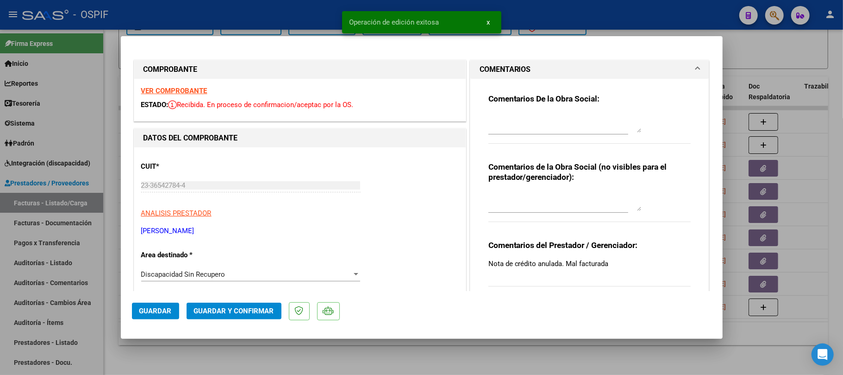
click at [254, 312] on span "Guardar y Confirmar" at bounding box center [234, 310] width 80 height 8
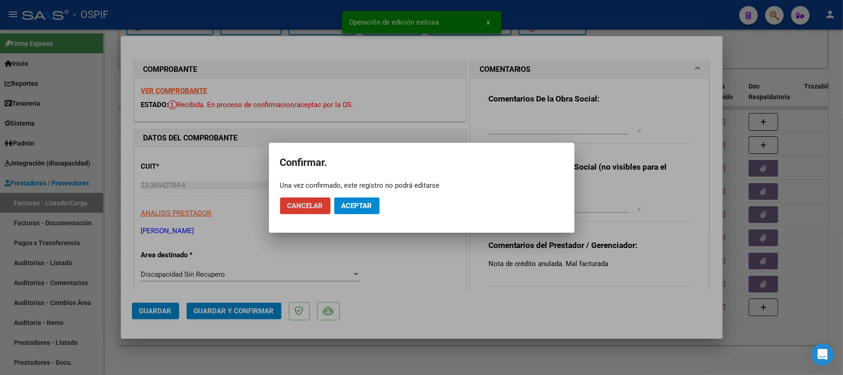
click at [360, 187] on div "Una vez confirmado, este registro no podrá editarse" at bounding box center [421, 185] width 283 height 9
click at [354, 206] on span "Aceptar" at bounding box center [357, 205] width 31 height 8
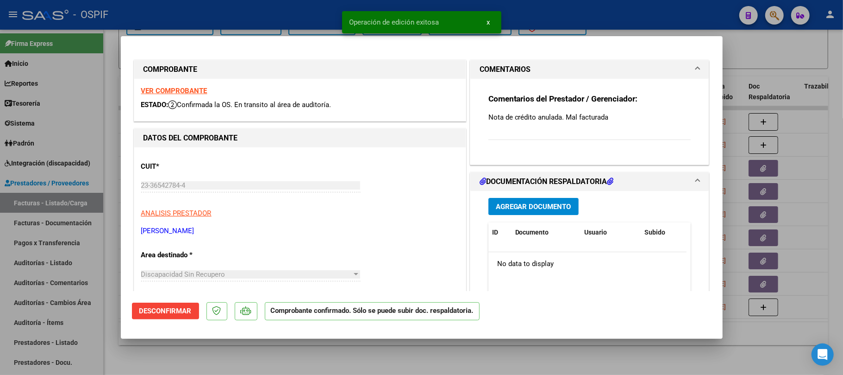
click at [507, 359] on div at bounding box center [421, 187] width 843 height 375
type input "$ 0,00"
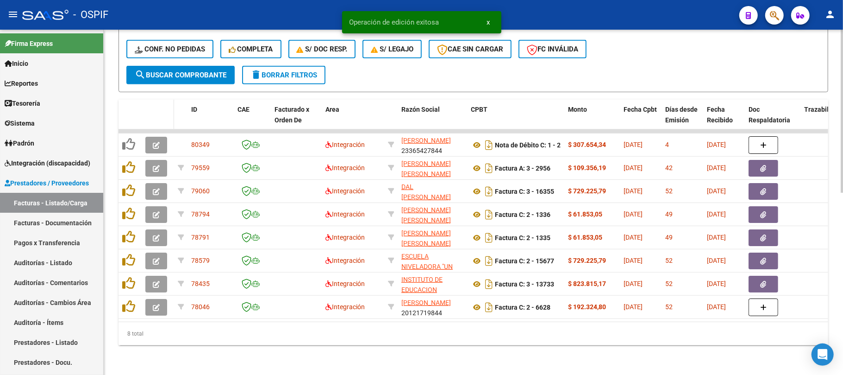
scroll to position [386, 0]
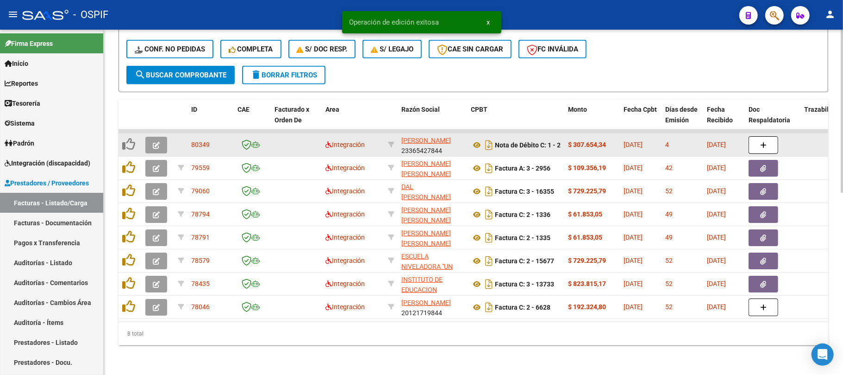
click at [153, 142] on icon "button" at bounding box center [156, 145] width 7 height 7
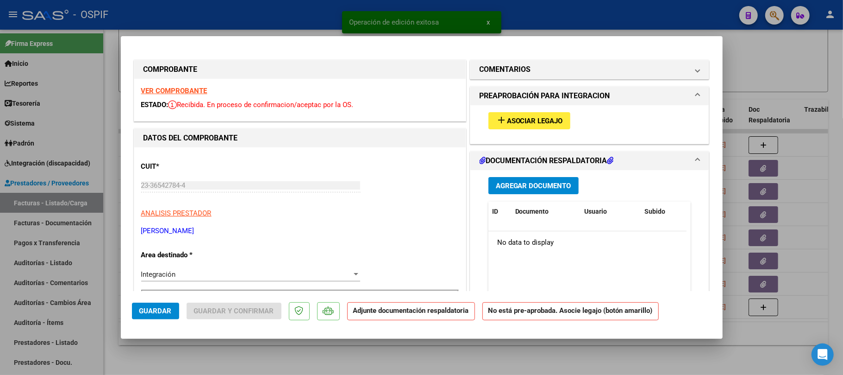
click at [262, 280] on div "Integración Seleccionar Area" at bounding box center [250, 274] width 219 height 14
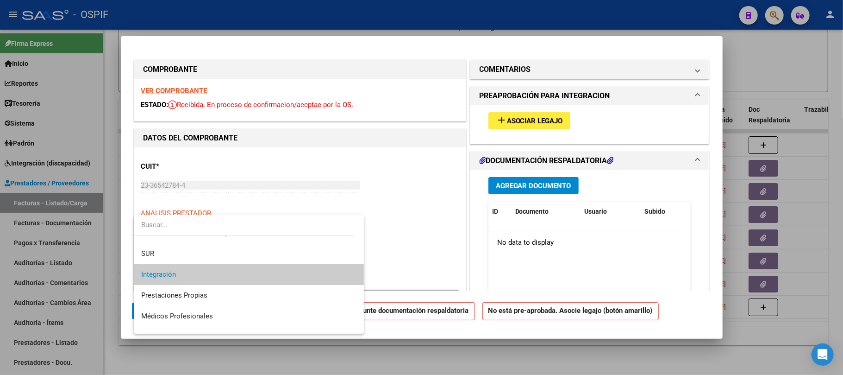
scroll to position [110, 0]
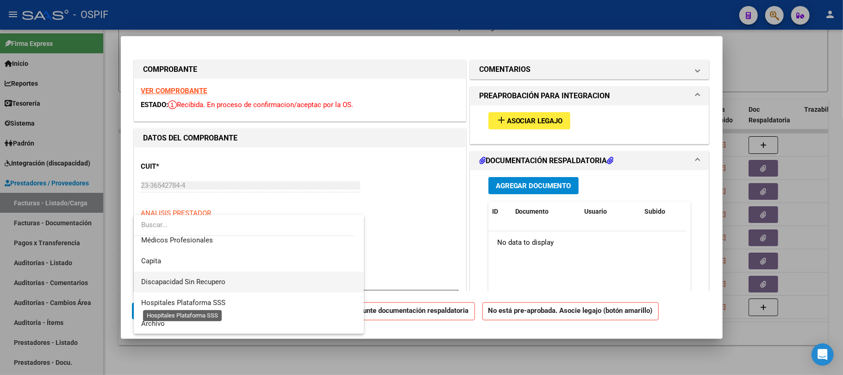
click at [209, 282] on span "Discapacidad Sin Recupero" at bounding box center [183, 281] width 84 height 8
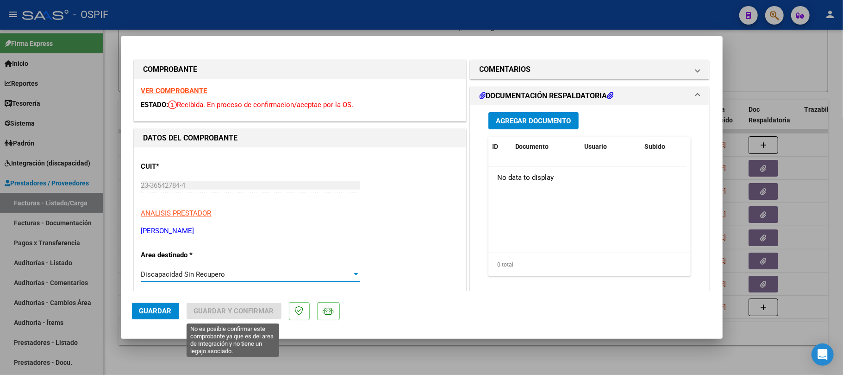
click at [168, 308] on span "Guardar" at bounding box center [155, 310] width 32 height 8
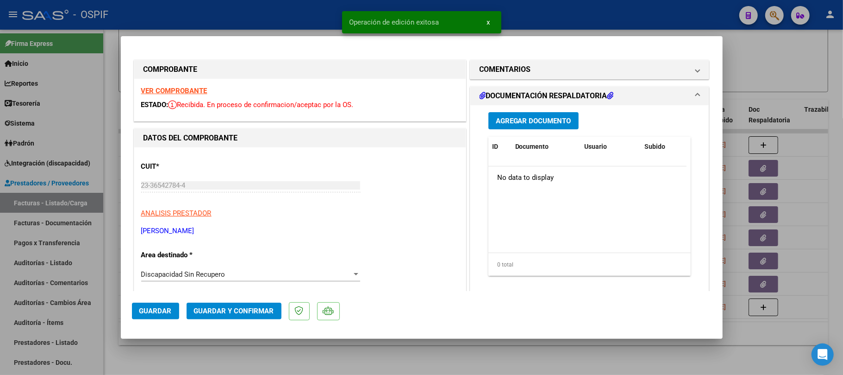
click at [252, 312] on span "Guardar y Confirmar" at bounding box center [234, 310] width 80 height 8
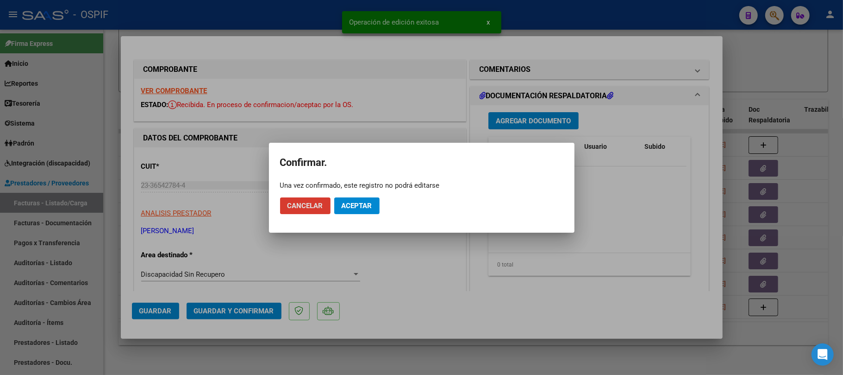
click at [365, 206] on span "Aceptar" at bounding box center [357, 205] width 31 height 8
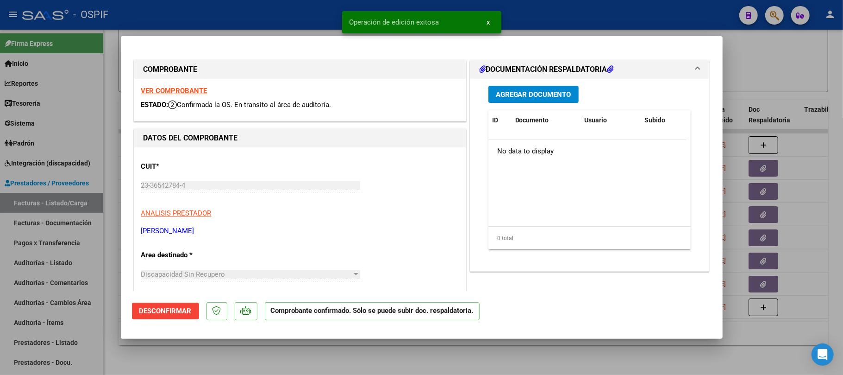
click at [365, 365] on div at bounding box center [421, 187] width 843 height 375
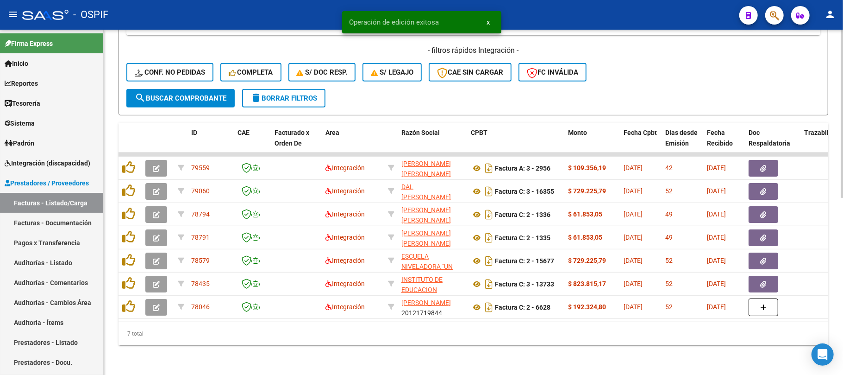
scroll to position [362, 0]
click at [514, 373] on div "Video tutorial PRESTADORES -> Listado de CPBTs Emitidos por Prestadores / Prove…" at bounding box center [473, 25] width 739 height 698
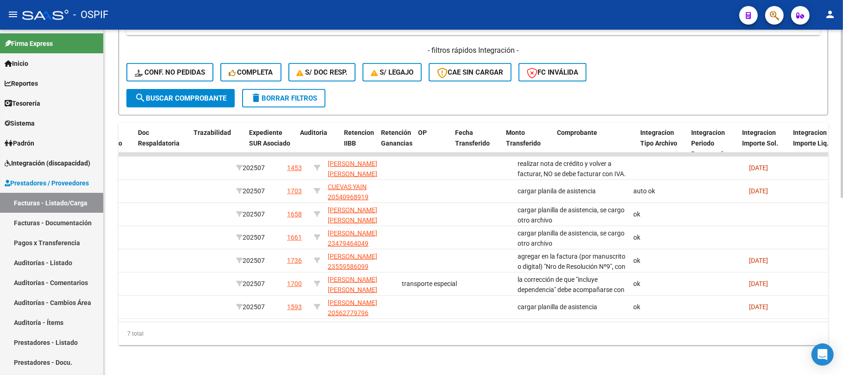
scroll to position [0, 422]
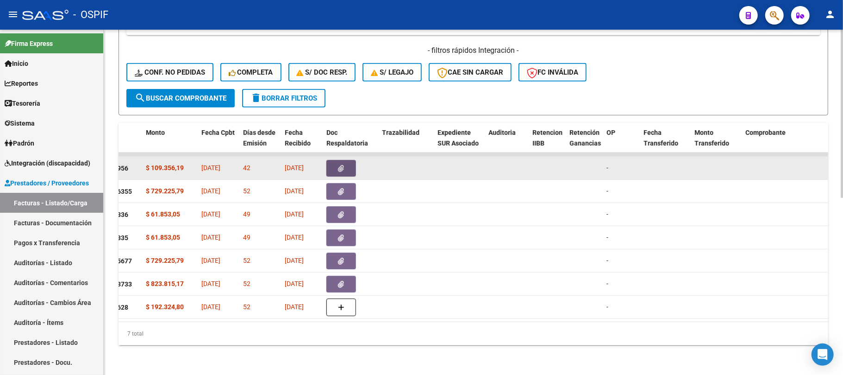
click at [331, 160] on button "button" at bounding box center [341, 168] width 30 height 17
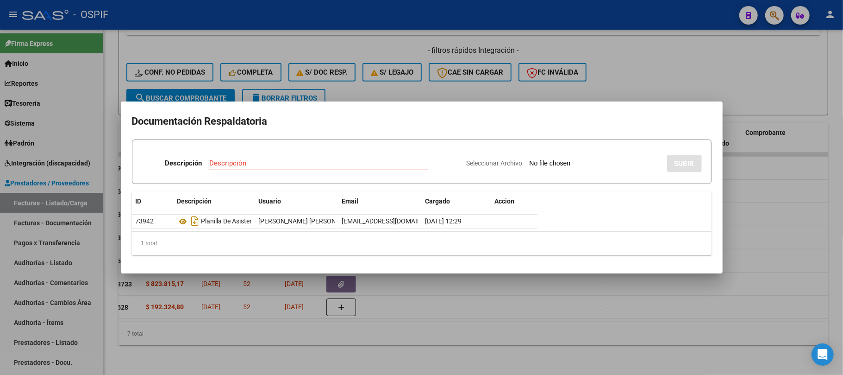
click at [404, 337] on div at bounding box center [421, 187] width 843 height 375
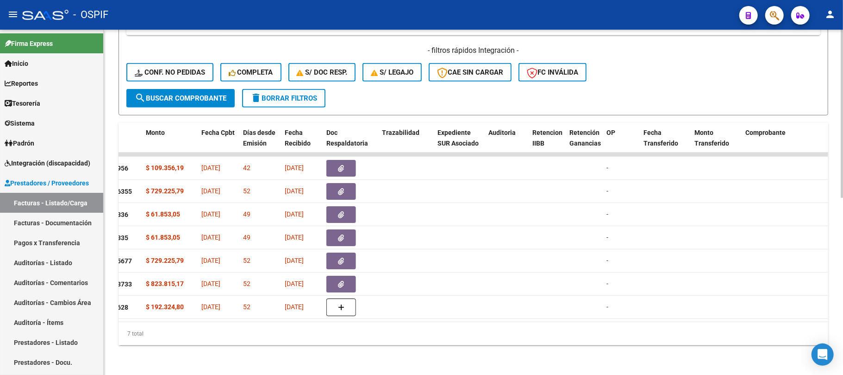
drag, startPoint x: 407, startPoint y: 326, endPoint x: 383, endPoint y: 320, distance: 24.7
click at [540, 320] on div "ID CAE Facturado x Orden De Area Razón Social CPBT Monto Fecha Cpbt Días desde …" at bounding box center [474, 234] width 710 height 222
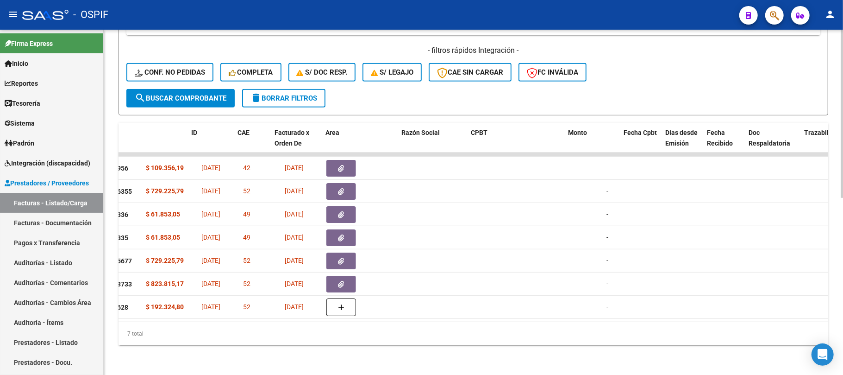
scroll to position [0, 0]
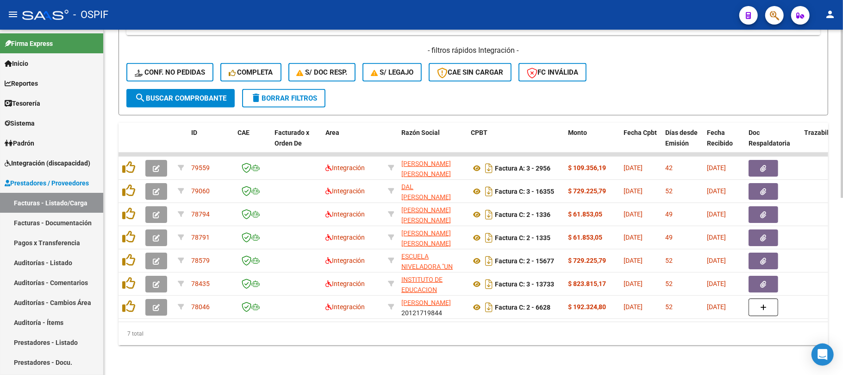
drag, startPoint x: 223, startPoint y: 323, endPoint x: 114, endPoint y: 171, distance: 186.8
click at [222, 323] on div "7 total" at bounding box center [474, 333] width 710 height 23
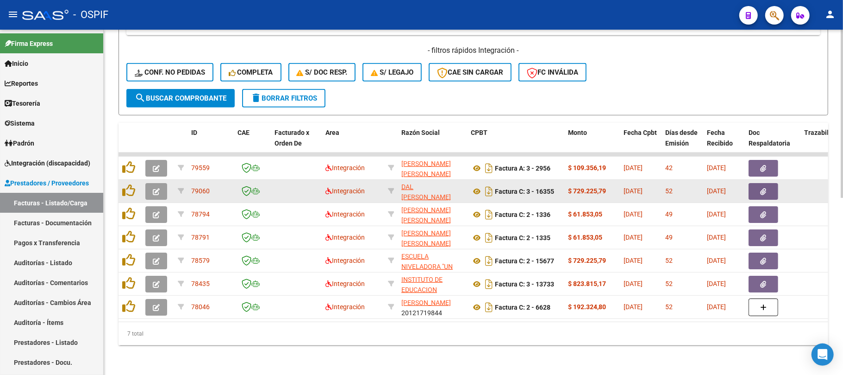
click at [143, 181] on datatable-body-cell at bounding box center [158, 191] width 32 height 23
click at [154, 188] on icon "button" at bounding box center [156, 191] width 7 height 7
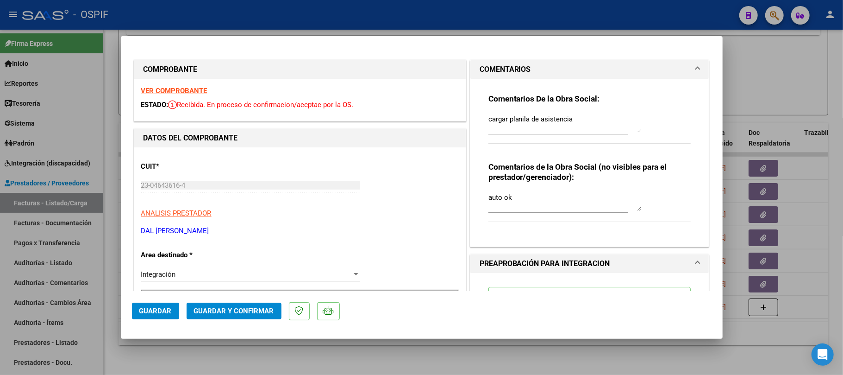
click at [570, 126] on textarea "cargar planila de asistencia" at bounding box center [564, 123] width 153 height 19
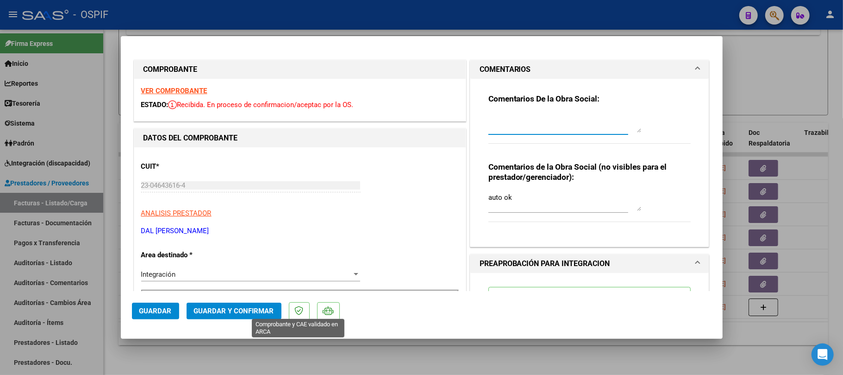
click at [245, 311] on span "Guardar y Confirmar" at bounding box center [234, 310] width 80 height 8
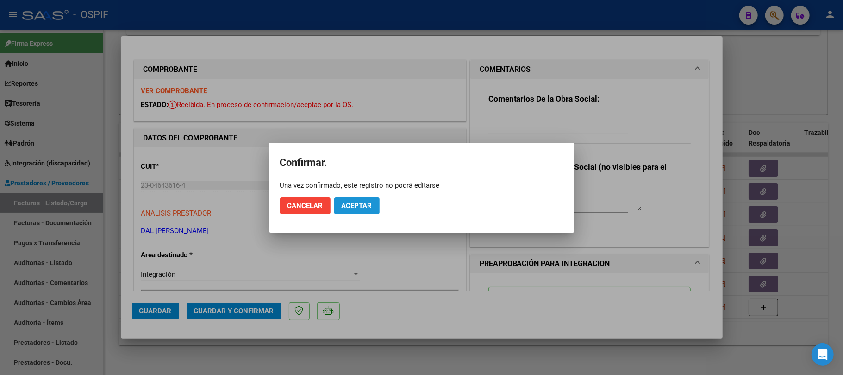
click at [363, 201] on span "Aceptar" at bounding box center [357, 205] width 31 height 8
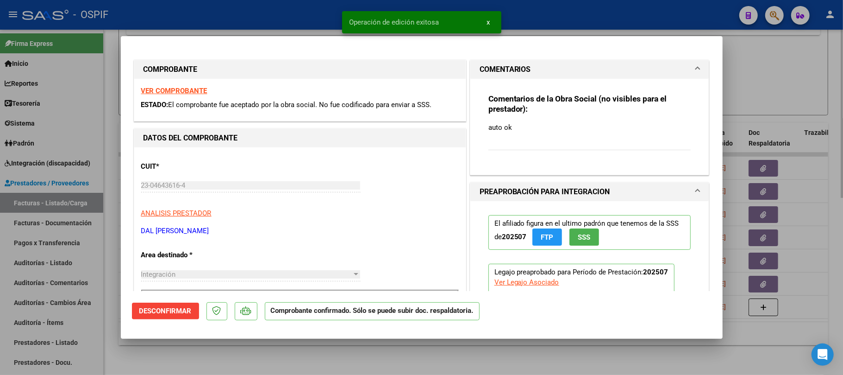
drag, startPoint x: 408, startPoint y: 344, endPoint x: 206, endPoint y: 373, distance: 203.9
click at [408, 345] on div at bounding box center [421, 187] width 843 height 375
type input "$ 0,00"
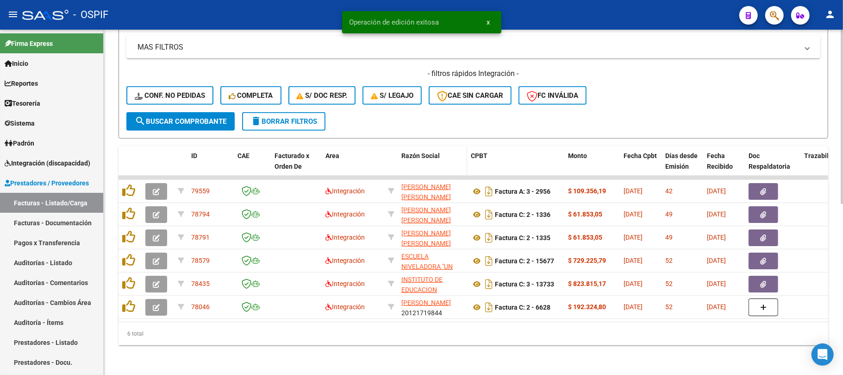
scroll to position [339, 0]
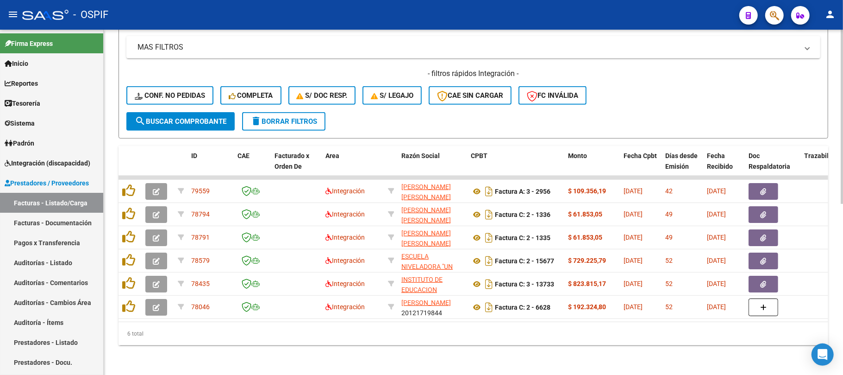
drag, startPoint x: 612, startPoint y: 358, endPoint x: 500, endPoint y: 358, distance: 111.6
click at [611, 358] on div "Video tutorial PRESTADORES -> Listado de CPBTs Emitidos por Prestadores / Prove…" at bounding box center [473, 37] width 739 height 675
drag, startPoint x: 297, startPoint y: 310, endPoint x: 471, endPoint y: 326, distance: 175.3
click at [471, 326] on div "ID CAE Facturado x Orden De Area Razón Social CPBT Monto Fecha Cpbt Días desde …" at bounding box center [474, 245] width 710 height 199
click at [229, 333] on div "6 total" at bounding box center [474, 333] width 710 height 23
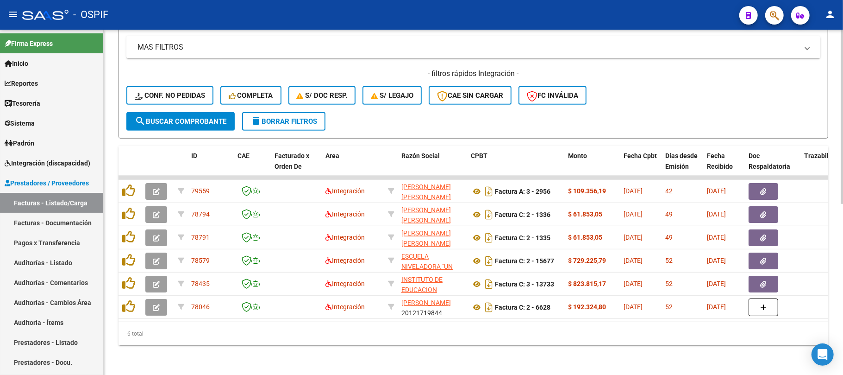
click at [141, 330] on div "6 total" at bounding box center [474, 333] width 710 height 23
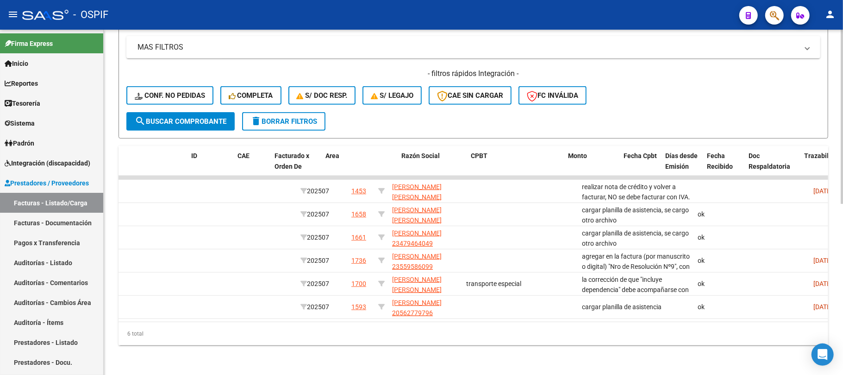
scroll to position [0, 0]
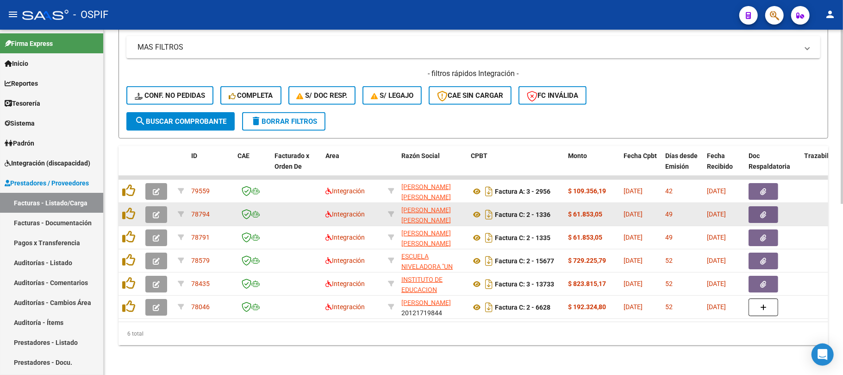
click at [163, 208] on button "button" at bounding box center [156, 214] width 22 height 17
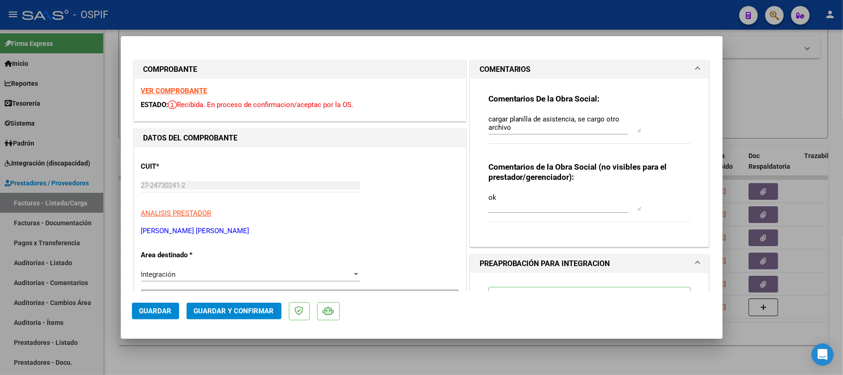
click at [618, 188] on div "Comentarios de la Obra Social (no visibles para el prestador/gerenciador): ok" at bounding box center [589, 197] width 203 height 70
click at [342, 363] on div at bounding box center [421, 187] width 843 height 375
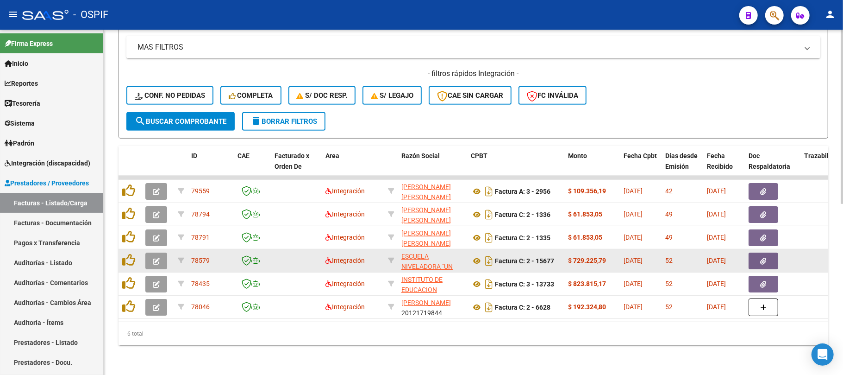
click at [159, 257] on icon "button" at bounding box center [156, 260] width 7 height 7
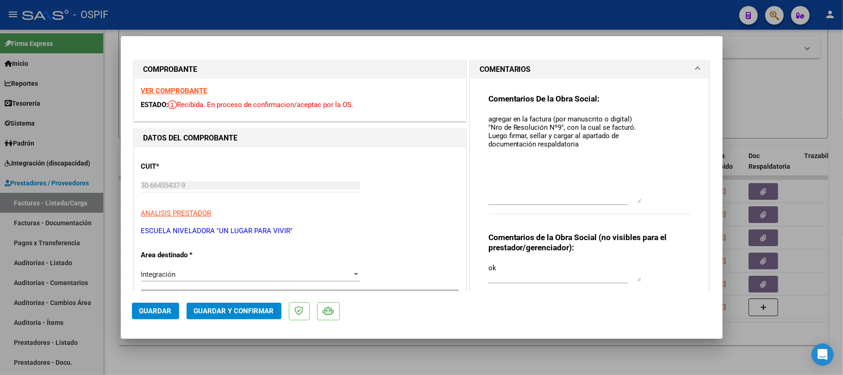
drag, startPoint x: 632, startPoint y: 128, endPoint x: 643, endPoint y: 198, distance: 71.3
click at [643, 199] on div "Comentarios De la Obra Social: agregar en la factura (por manuscrito o digital)…" at bounding box center [589, 159] width 203 height 130
click at [356, 356] on div at bounding box center [421, 187] width 843 height 375
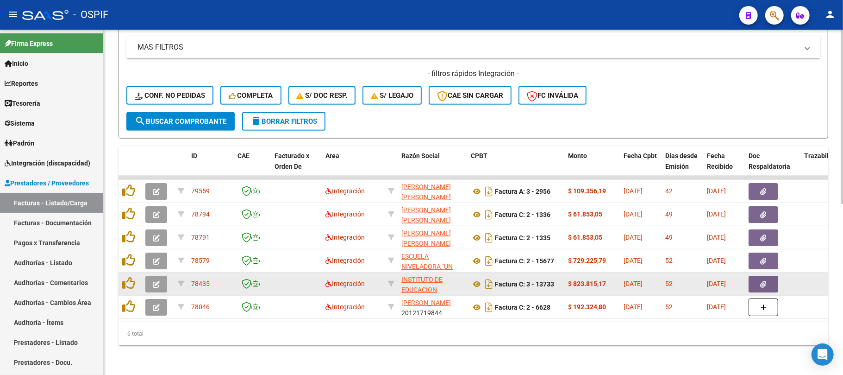
click at [159, 275] on button "button" at bounding box center [156, 283] width 22 height 17
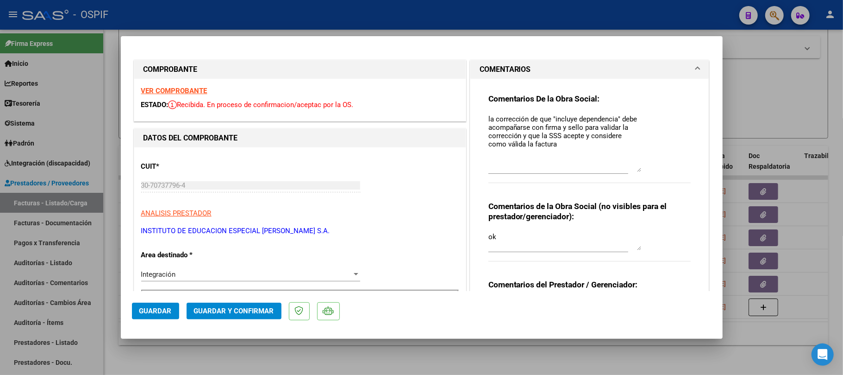
drag, startPoint x: 632, startPoint y: 128, endPoint x: 639, endPoint y: 168, distance: 40.0
click at [639, 168] on div "Comentarios De la Obra Social: la corrección de que "incluye dependencia" debe …" at bounding box center [589, 143] width 203 height 99
click at [591, 244] on textarea "ok" at bounding box center [564, 240] width 153 height 19
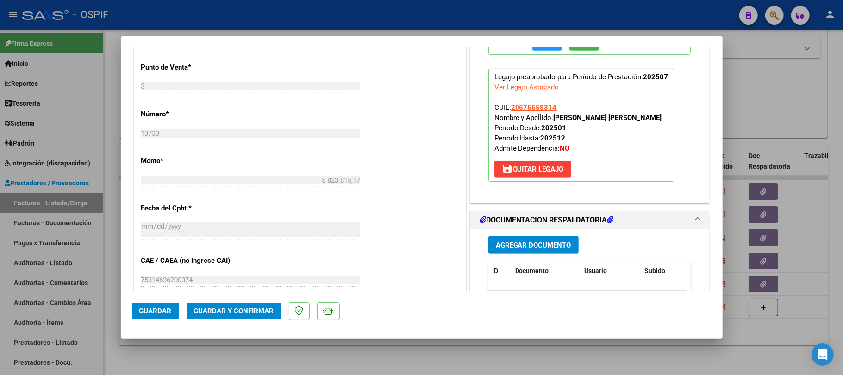
scroll to position [605, 0]
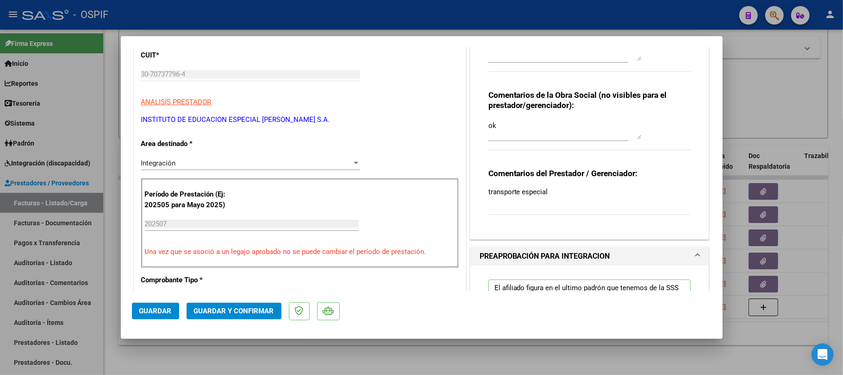
click at [347, 358] on div at bounding box center [421, 187] width 843 height 375
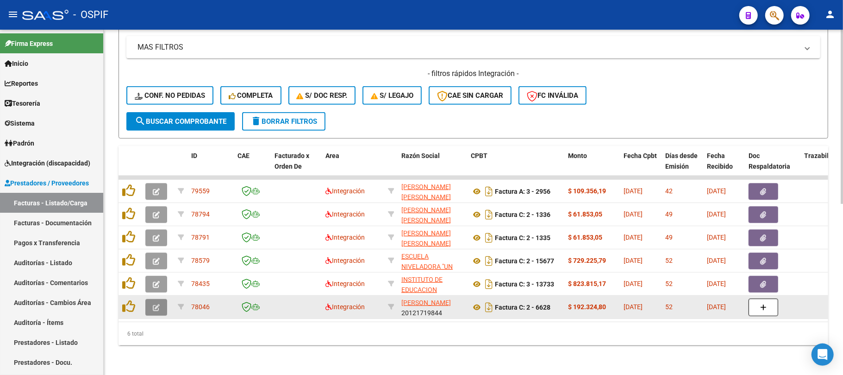
click at [163, 299] on button "button" at bounding box center [156, 307] width 22 height 17
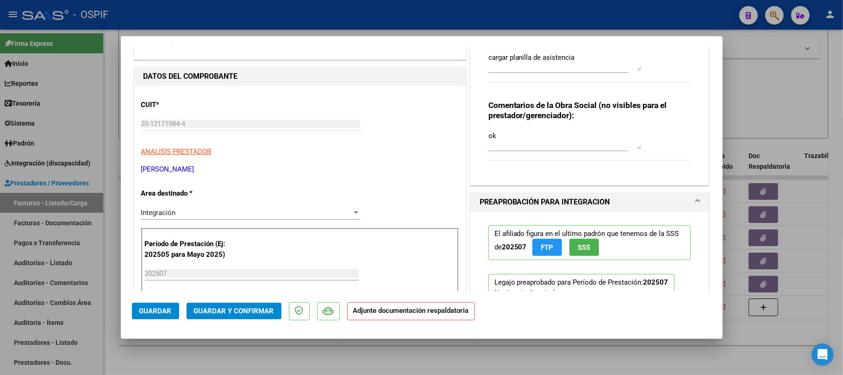
scroll to position [0, 0]
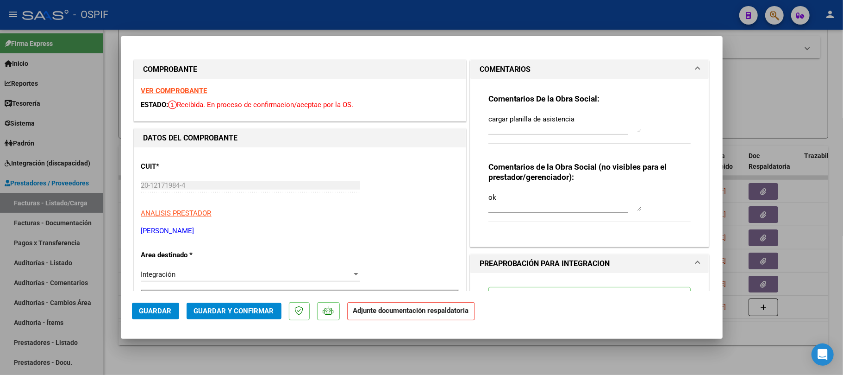
click at [601, 352] on div at bounding box center [421, 187] width 843 height 375
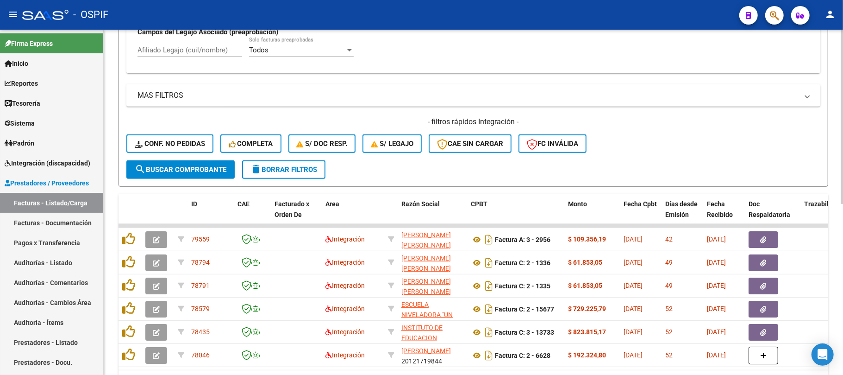
scroll to position [154, 0]
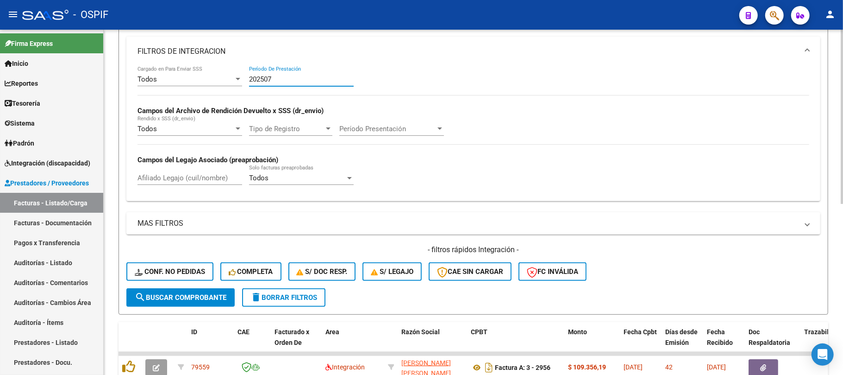
click at [300, 81] on input "202507" at bounding box center [301, 79] width 105 height 8
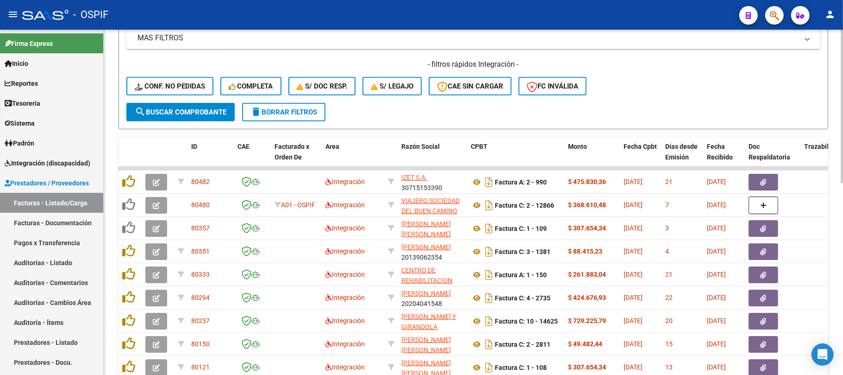
type input "202508"
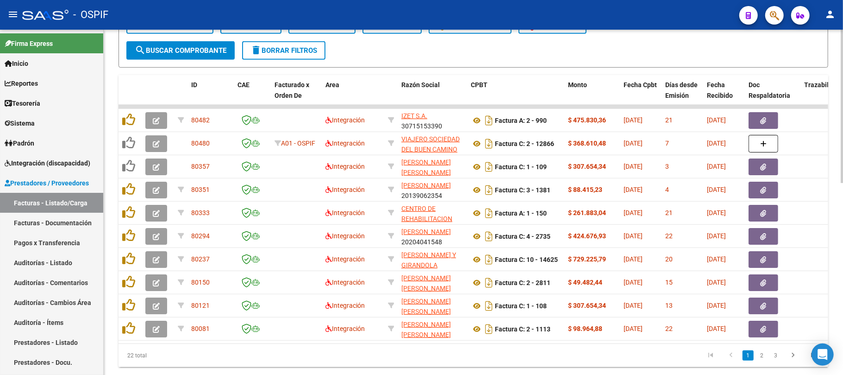
scroll to position [216, 0]
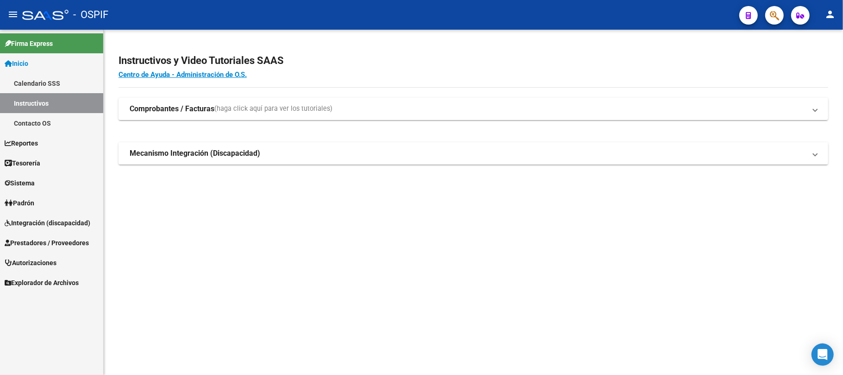
click at [65, 236] on link "Prestadores / Proveedores" at bounding box center [51, 242] width 103 height 20
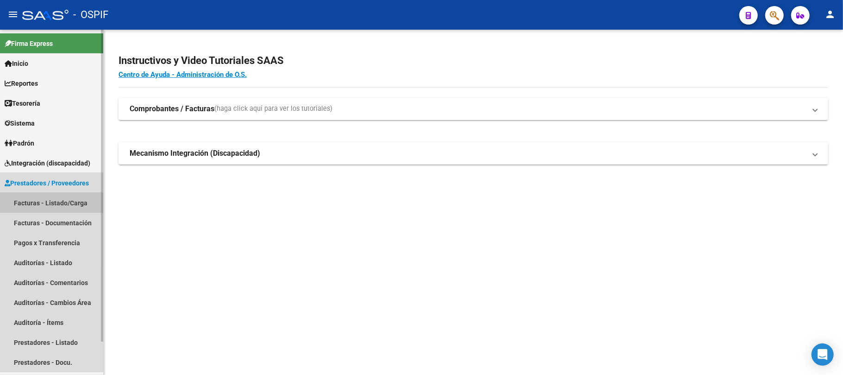
click at [61, 194] on link "Facturas - Listado/Carga" at bounding box center [51, 203] width 103 height 20
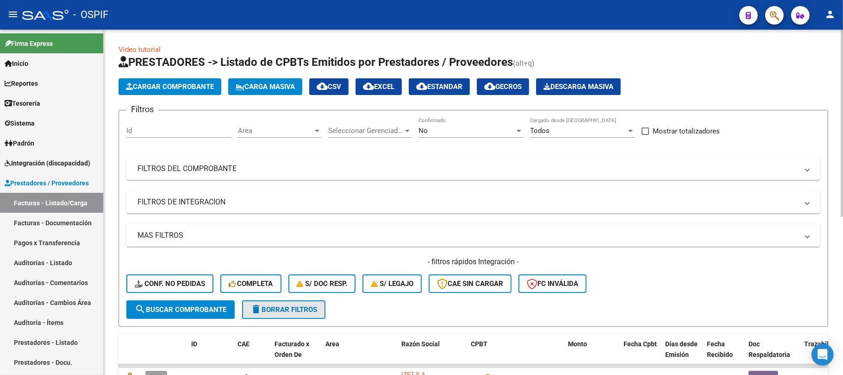
click at [299, 309] on span "delete Borrar Filtros" at bounding box center [283, 309] width 67 height 8
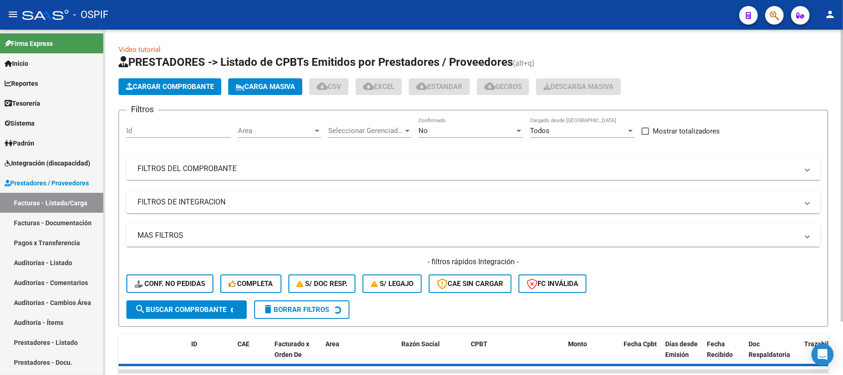
click at [302, 168] on mat-panel-title "FILTROS DEL COMPROBANTE" at bounding box center [467, 168] width 661 height 10
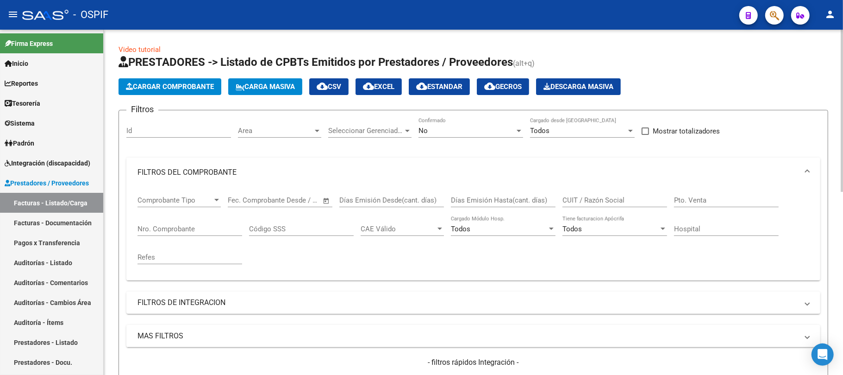
click at [483, 138] on div "No Confirmado" at bounding box center [470, 132] width 105 height 29
click at [491, 134] on div "No" at bounding box center [466, 130] width 96 height 8
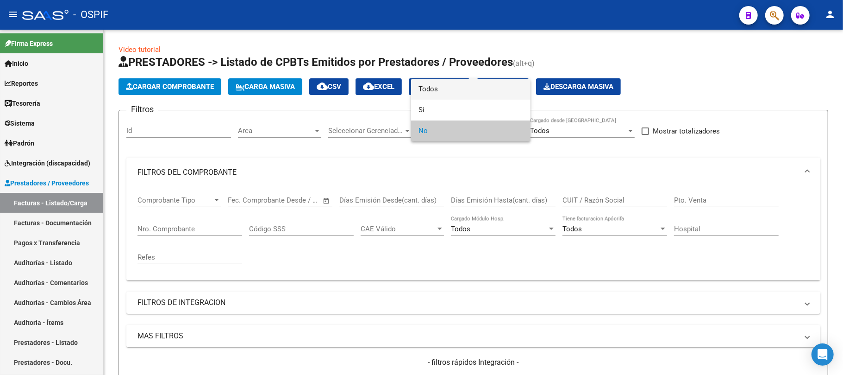
click at [495, 98] on span "Todos" at bounding box center [470, 89] width 105 height 21
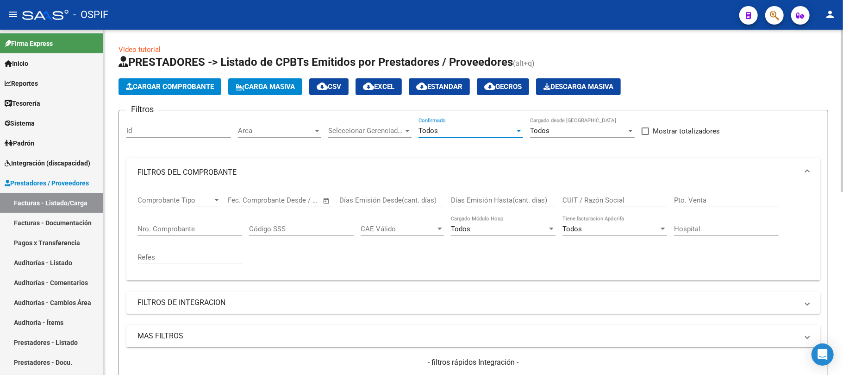
click at [609, 197] on input "CUIT / Razón Social" at bounding box center [614, 200] width 105 height 8
drag, startPoint x: 584, startPoint y: 200, endPoint x: 500, endPoint y: 213, distance: 85.2
click at [500, 213] on div "Comprobante Tipo Comprobante Tipo Fecha inicio – Fecha fin Fec. Comprobante Des…" at bounding box center [473, 230] width 672 height 86
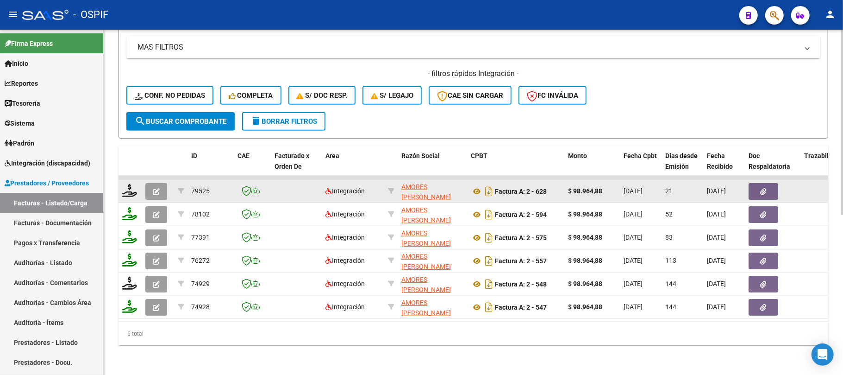
type input "amores"
click at [159, 188] on icon "button" at bounding box center [156, 191] width 7 height 7
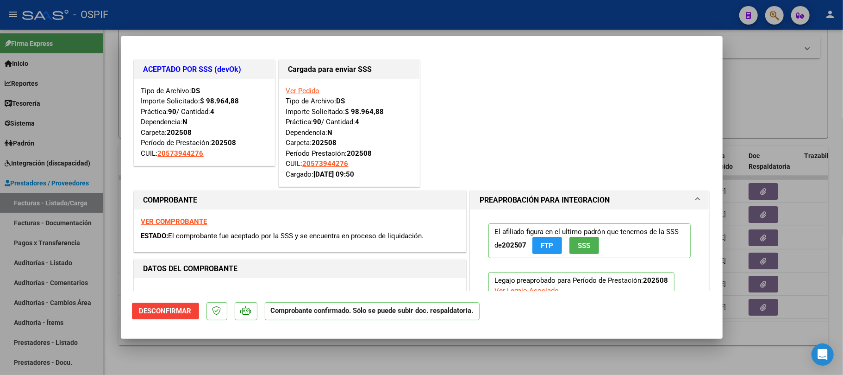
drag, startPoint x: 762, startPoint y: 124, endPoint x: 541, endPoint y: 210, distance: 237.3
click at [763, 123] on div at bounding box center [421, 187] width 843 height 375
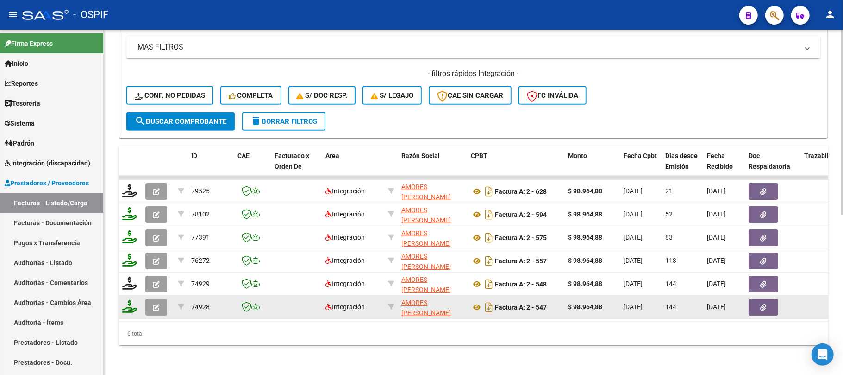
click at [160, 305] on button "button" at bounding box center [156, 307] width 22 height 17
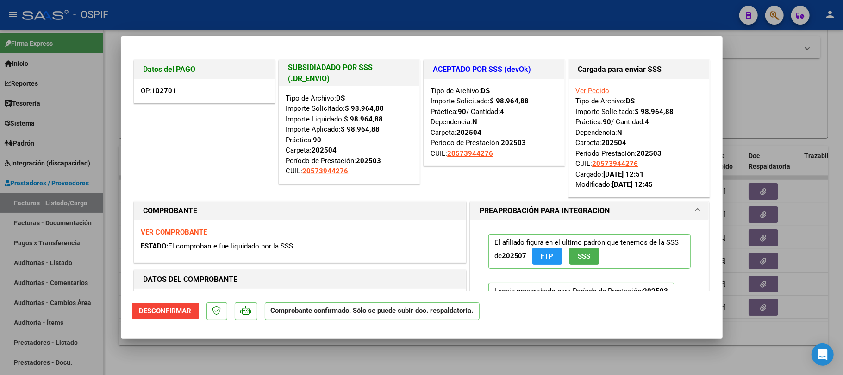
click at [800, 153] on div at bounding box center [421, 187] width 843 height 375
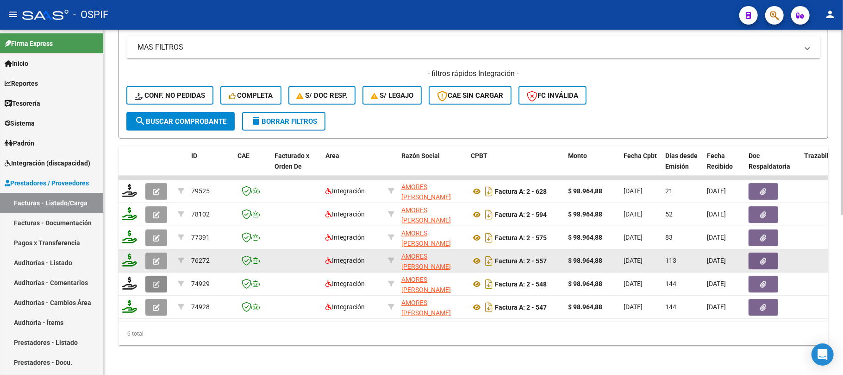
click at [162, 279] on button "button" at bounding box center [156, 283] width 22 height 17
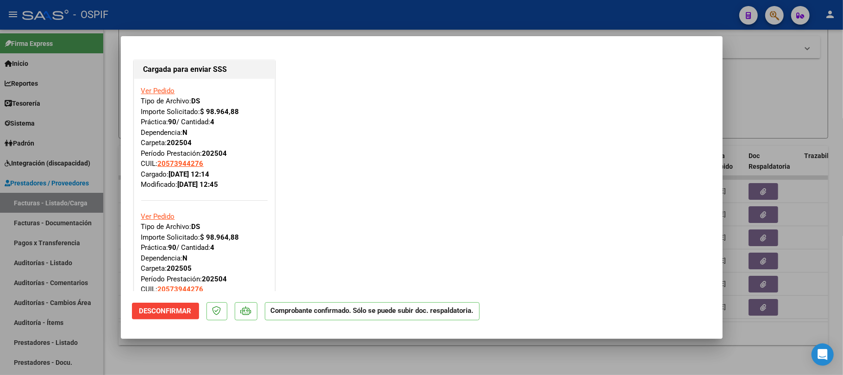
scroll to position [247, 0]
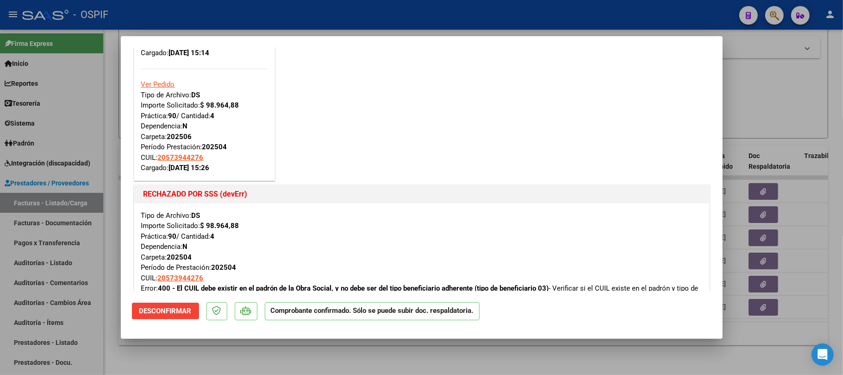
click at [109, 254] on div at bounding box center [421, 187] width 843 height 375
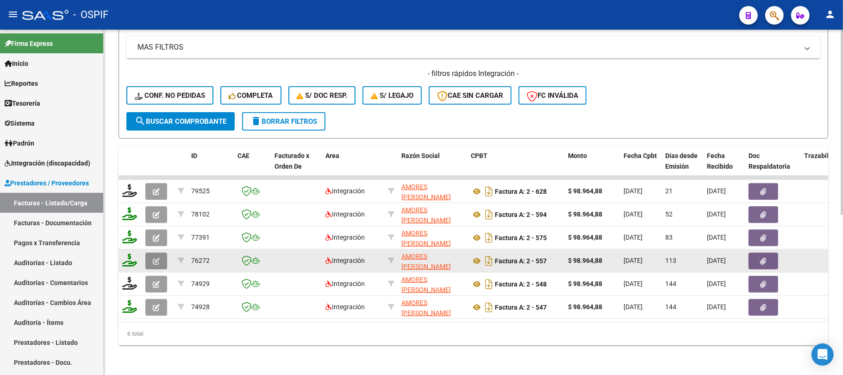
click at [163, 252] on button "button" at bounding box center [156, 260] width 22 height 17
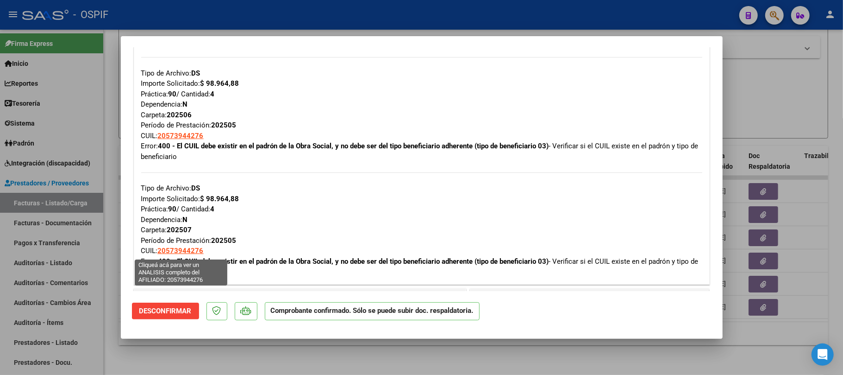
scroll to position [802, 0]
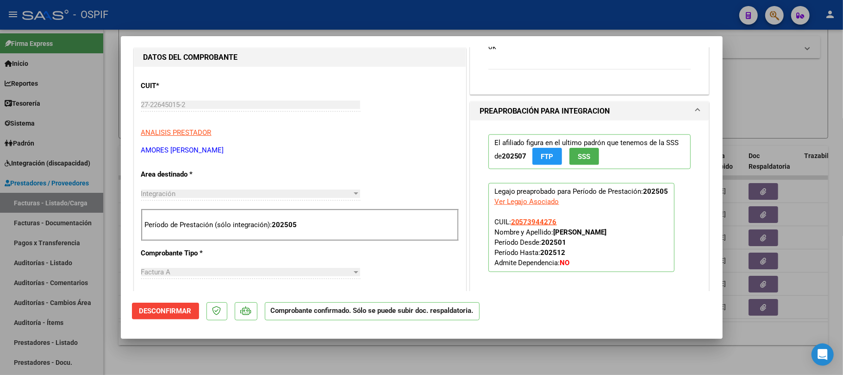
click at [778, 154] on div at bounding box center [421, 187] width 843 height 375
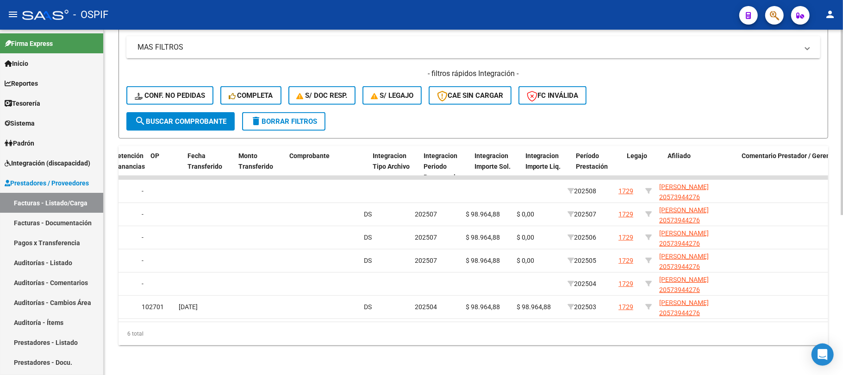
scroll to position [0, 0]
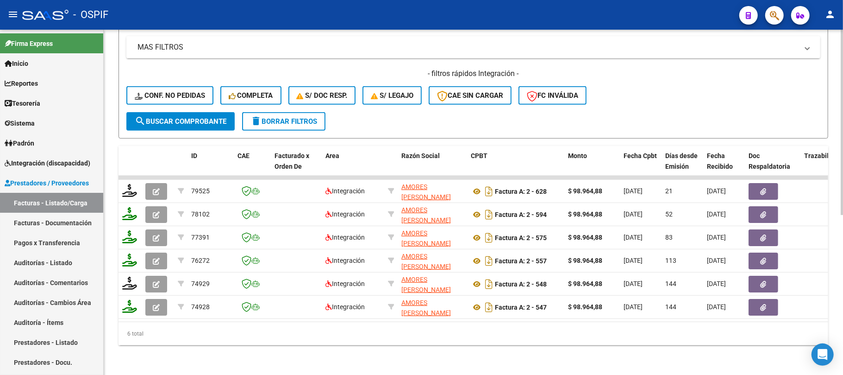
click at [299, 112] on button "delete Borrar Filtros" at bounding box center [283, 121] width 83 height 19
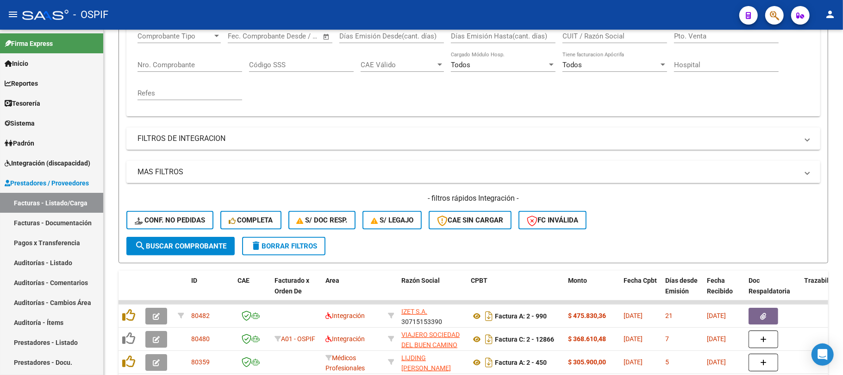
scroll to position [297, 0]
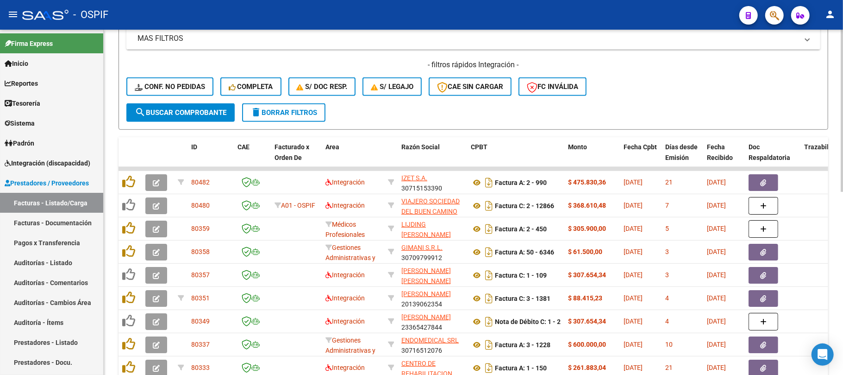
click at [281, 119] on button "delete Borrar Filtros" at bounding box center [283, 112] width 83 height 19
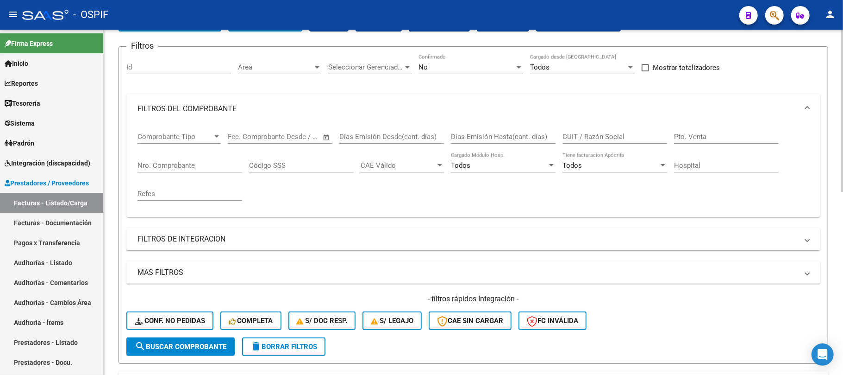
scroll to position [50, 0]
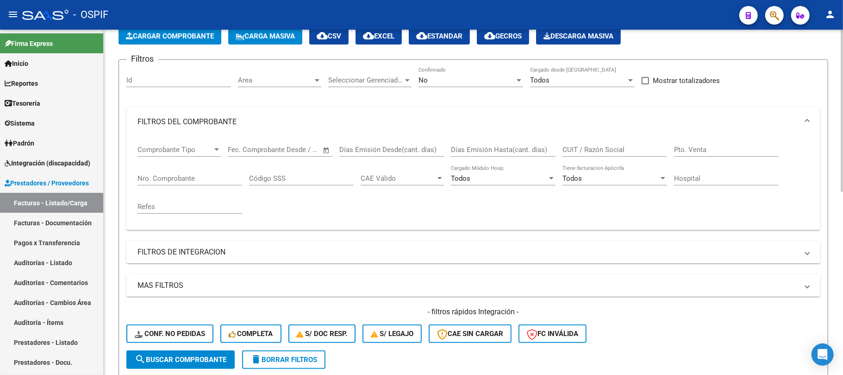
click at [482, 80] on div "No" at bounding box center [466, 80] width 96 height 8
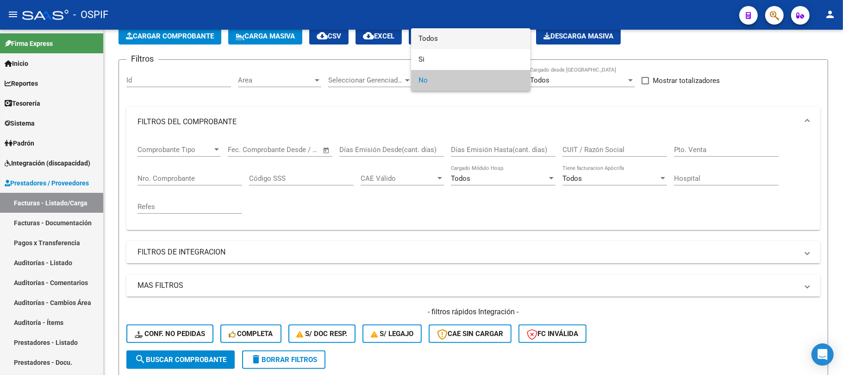
click at [500, 44] on span "Todos" at bounding box center [470, 38] width 105 height 21
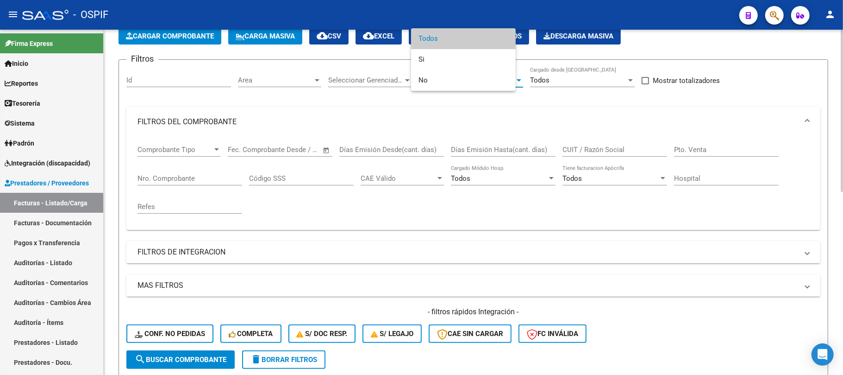
click at [591, 159] on div "CUIT / Razón Social" at bounding box center [614, 151] width 105 height 29
click at [598, 146] on input "CUIT / Razón Social" at bounding box center [614, 149] width 105 height 8
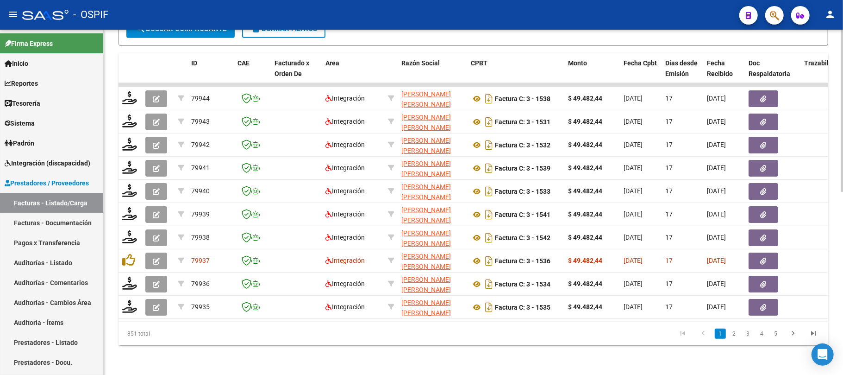
scroll to position [81, 0]
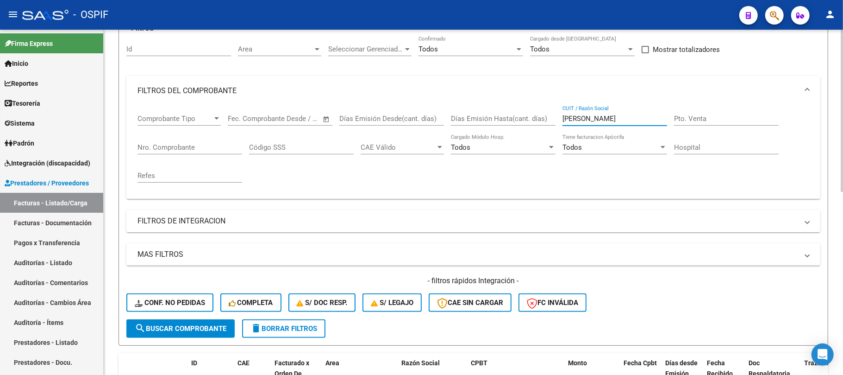
drag, startPoint x: 589, startPoint y: 119, endPoint x: 543, endPoint y: 113, distance: 46.1
click at [543, 113] on div "Comprobante Tipo Comprobante Tipo Fecha inicio – Fecha fin Fec. Comprobante Des…" at bounding box center [473, 149] width 672 height 86
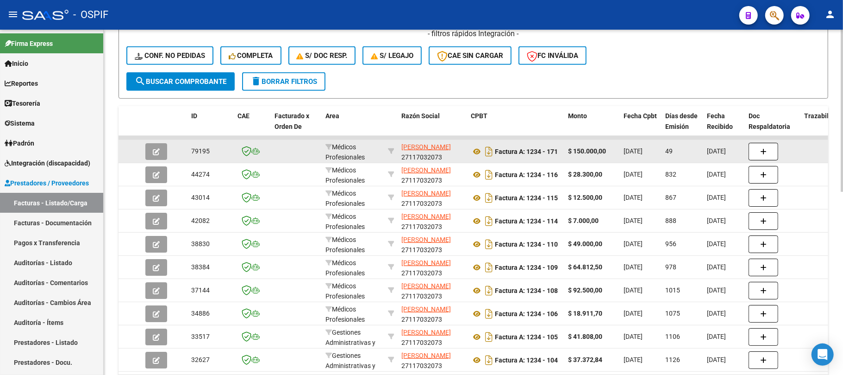
click at [388, 150] on icon at bounding box center [391, 151] width 6 height 6
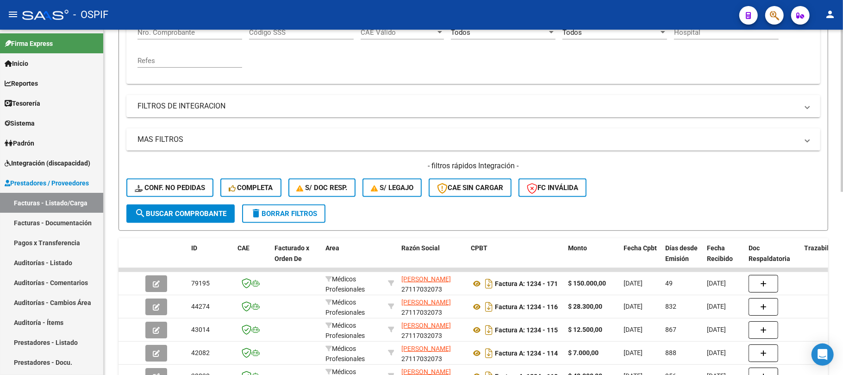
scroll to position [0, 0]
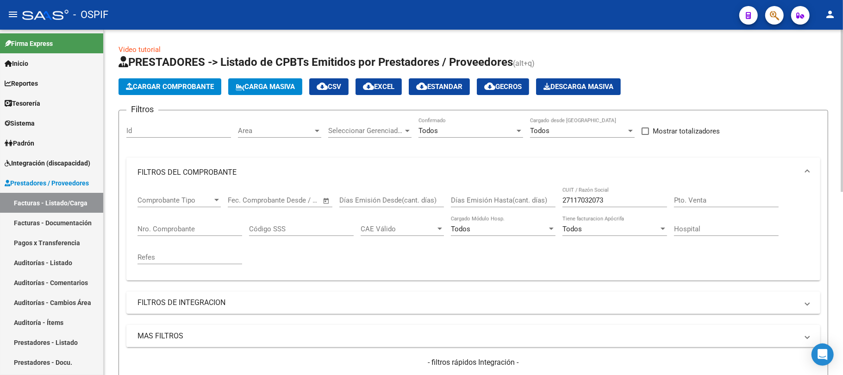
click at [502, 202] on div "Comprobante Tipo Comprobante Tipo Fecha inicio – Fecha fin Fec. Comprobante Des…" at bounding box center [473, 230] width 672 height 86
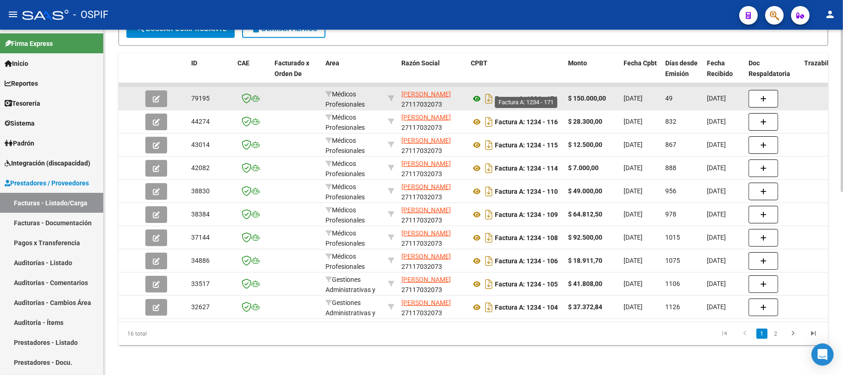
type input "szulman patri"
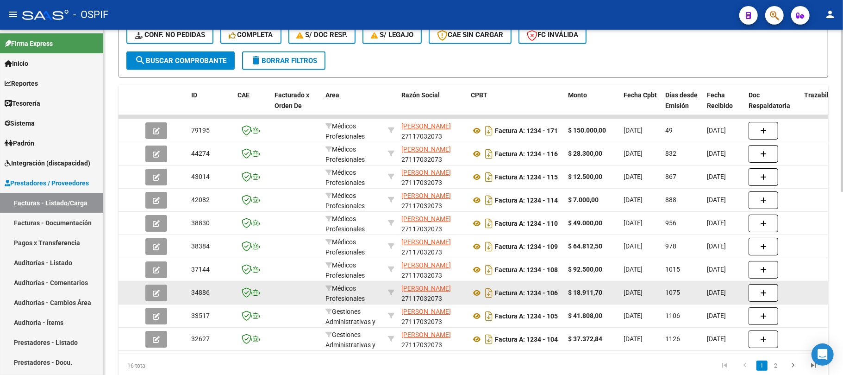
scroll to position [328, 0]
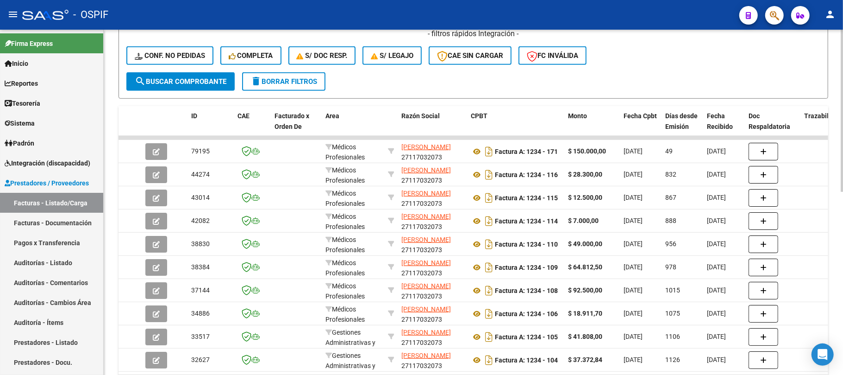
click at [313, 81] on span "delete Borrar Filtros" at bounding box center [283, 81] width 67 height 8
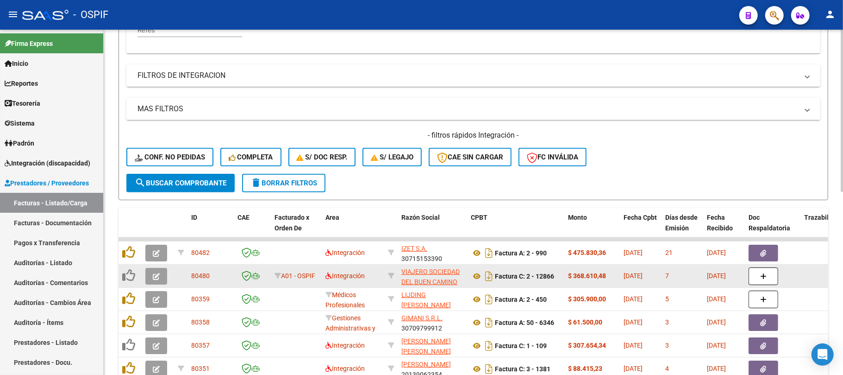
scroll to position [390, 0]
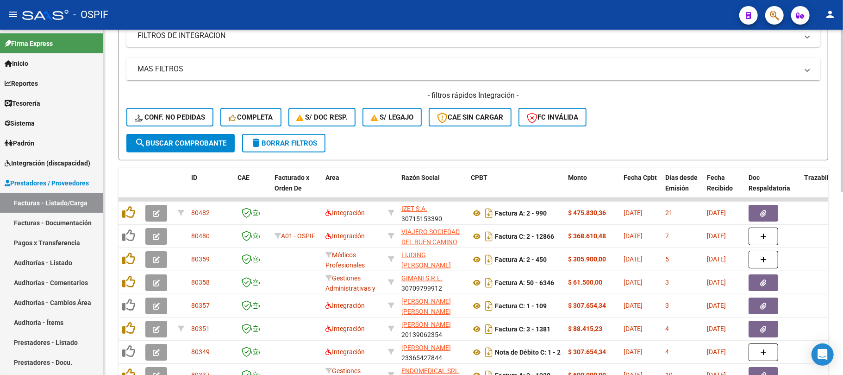
click at [303, 136] on button "delete Borrar Filtros" at bounding box center [283, 143] width 83 height 19
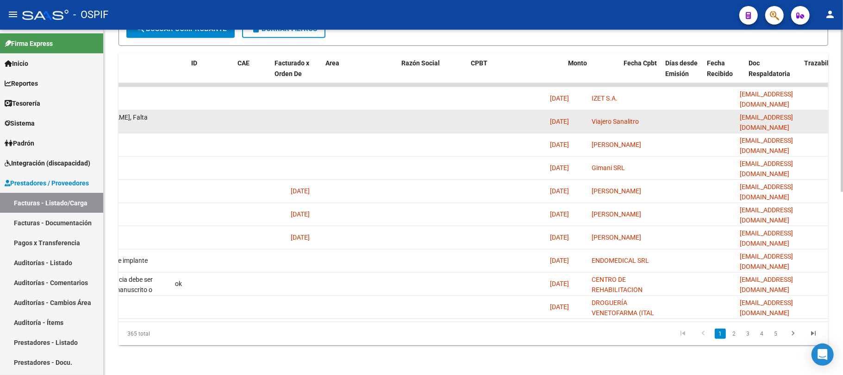
scroll to position [0, 0]
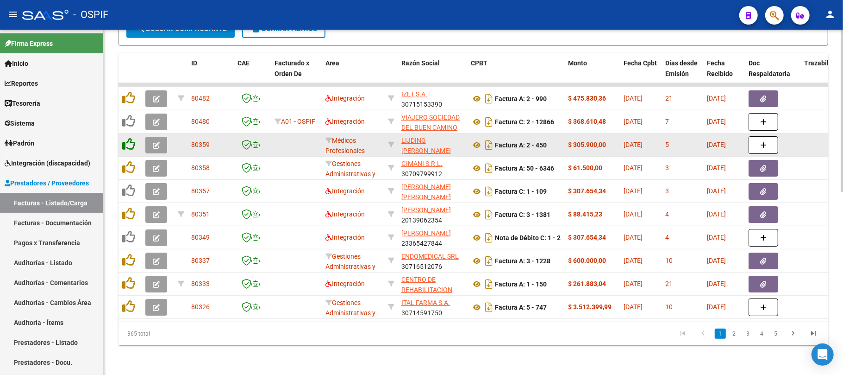
click at [129, 137] on icon at bounding box center [128, 143] width 13 height 13
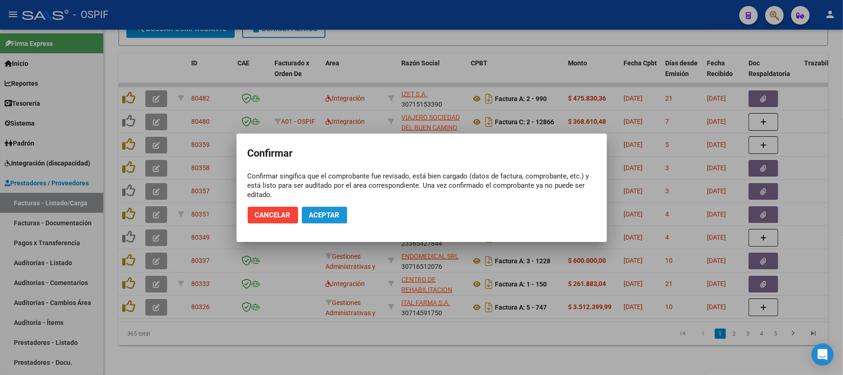
click at [318, 215] on span "Aceptar" at bounding box center [324, 215] width 31 height 8
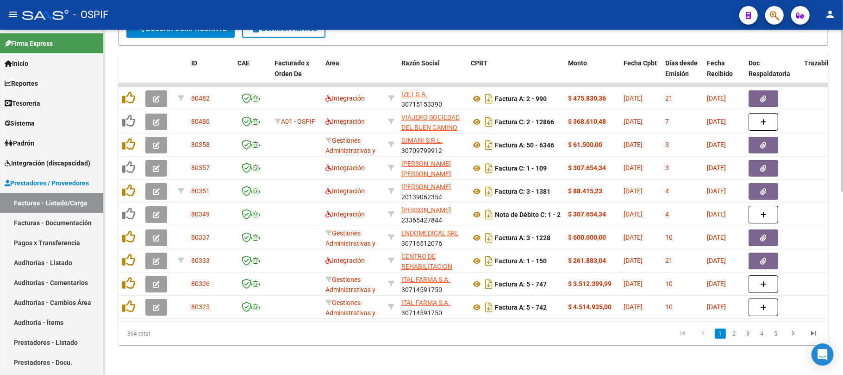
scroll to position [390, 0]
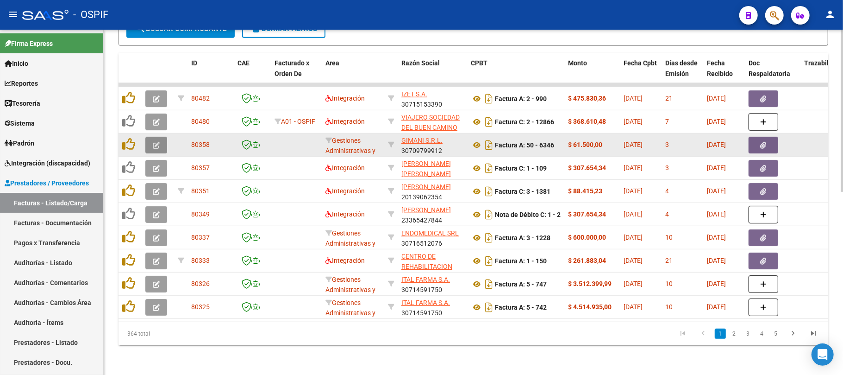
click at [158, 139] on button "button" at bounding box center [156, 145] width 22 height 17
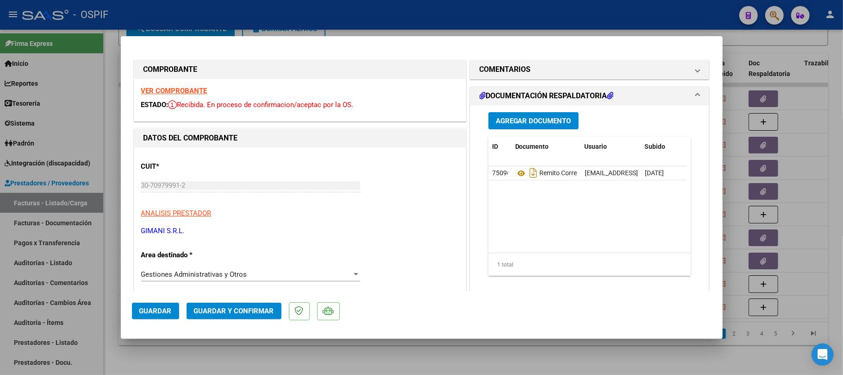
click at [395, 361] on div at bounding box center [421, 187] width 843 height 375
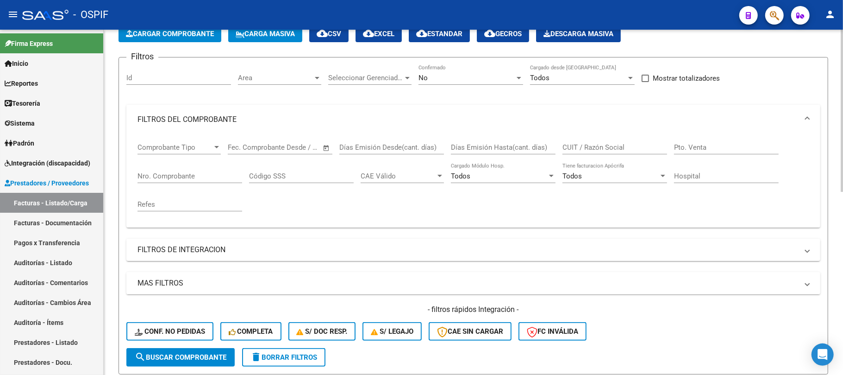
scroll to position [19, 0]
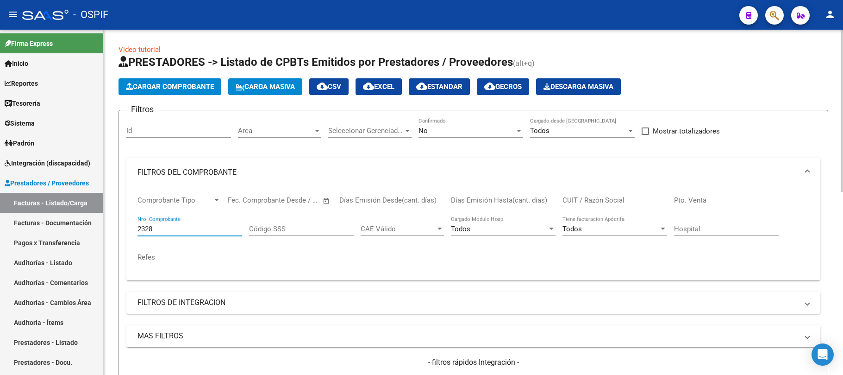
type input "2328"
click at [474, 126] on div "No" at bounding box center [466, 130] width 96 height 8
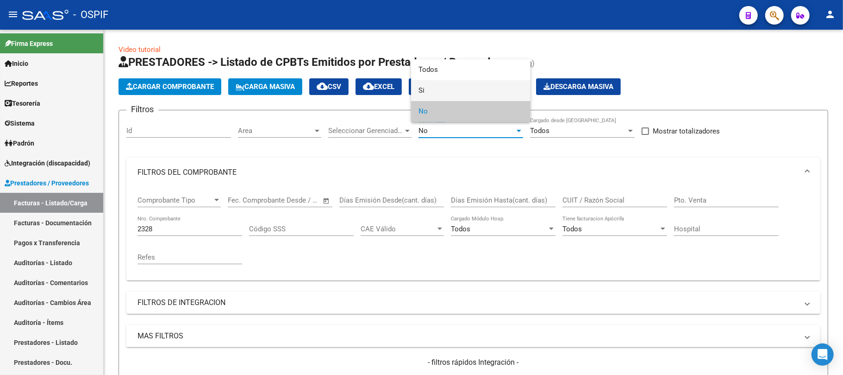
scroll to position [19, 0]
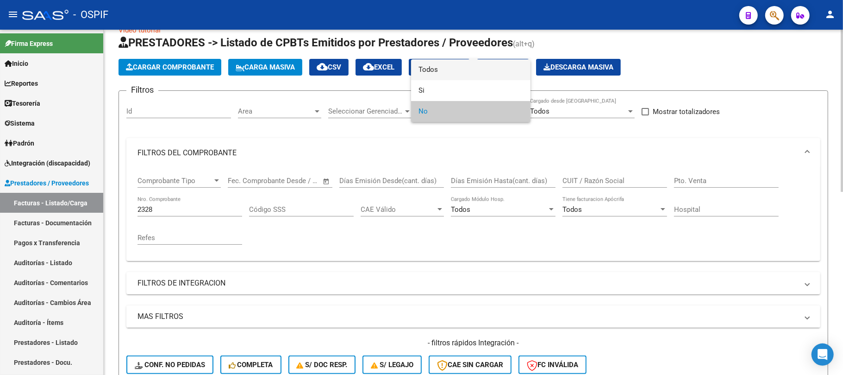
click at [484, 71] on span "Todos" at bounding box center [470, 69] width 105 height 21
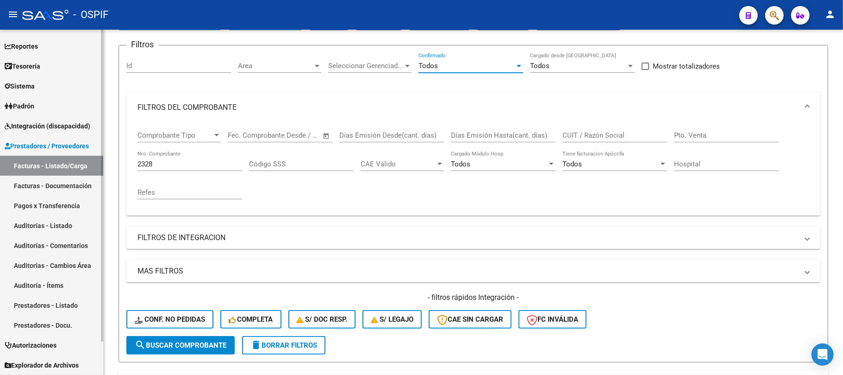
scroll to position [143, 0]
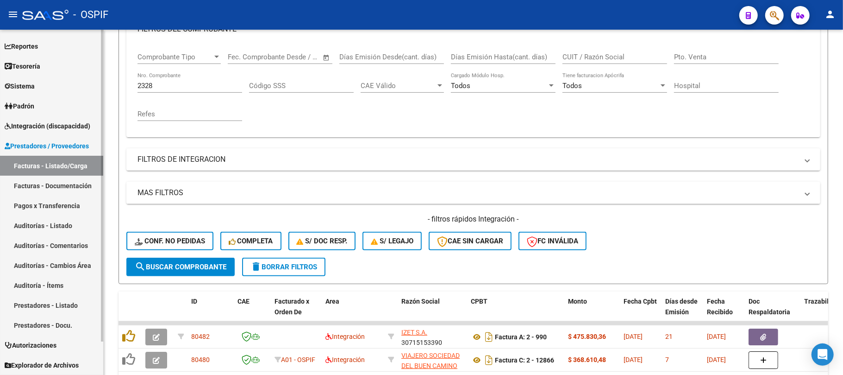
click at [45, 286] on link "Auditoría - Ítems" at bounding box center [51, 285] width 103 height 20
click at [50, 260] on link "Auditorías - Cambios Área" at bounding box center [51, 265] width 103 height 20
drag, startPoint x: 54, startPoint y: 250, endPoint x: 62, endPoint y: 231, distance: 20.7
click at [54, 250] on link "Auditorías - Comentarios" at bounding box center [51, 245] width 103 height 20
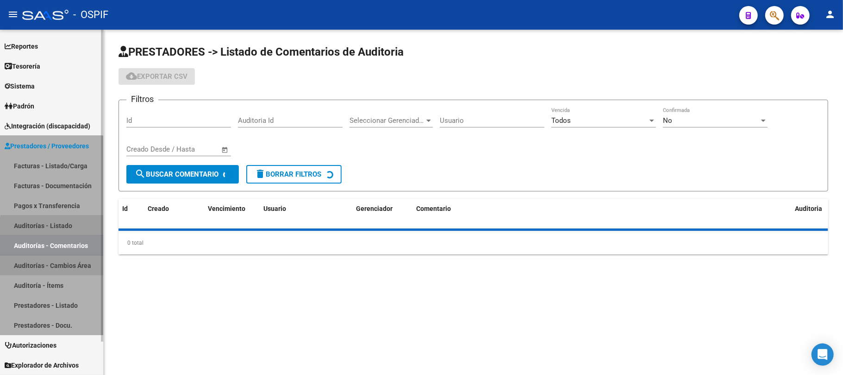
click at [62, 231] on link "Auditorías - Listado" at bounding box center [51, 225] width 103 height 20
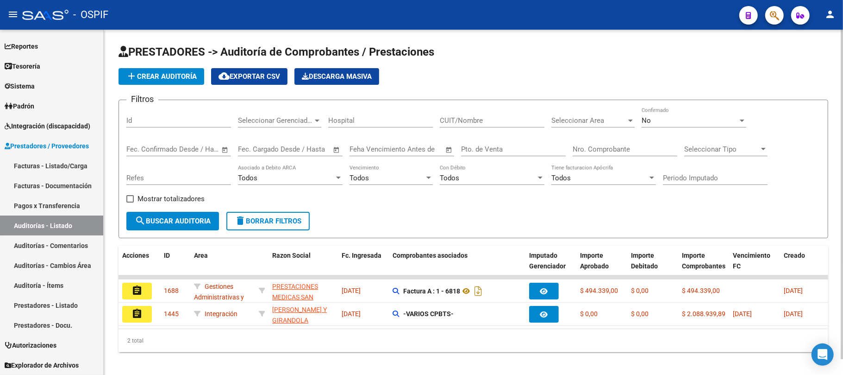
click at [486, 115] on div "CUIT/Nombre" at bounding box center [492, 117] width 105 height 20
click at [635, 155] on div "Nro. Comprobante" at bounding box center [625, 146] width 105 height 20
paste input "2328"
type input "2328"
click at [678, 126] on div "No Confirmado" at bounding box center [694, 117] width 105 height 20
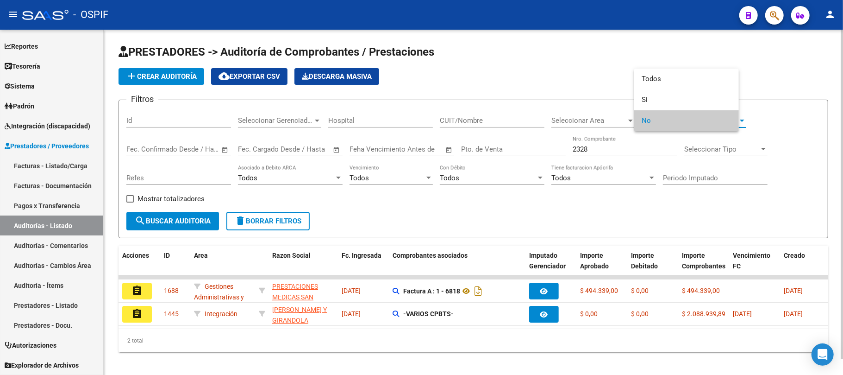
click at [681, 125] on span "No" at bounding box center [687, 120] width 90 height 21
click at [669, 114] on div "No Confirmado" at bounding box center [694, 117] width 105 height 20
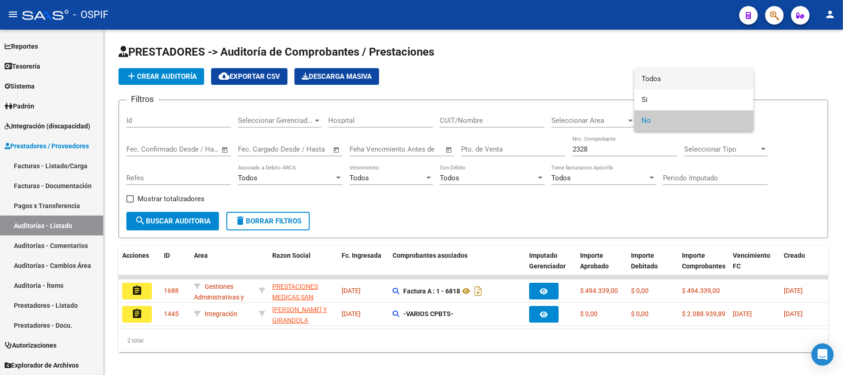
click at [660, 84] on span "Todos" at bounding box center [694, 79] width 105 height 21
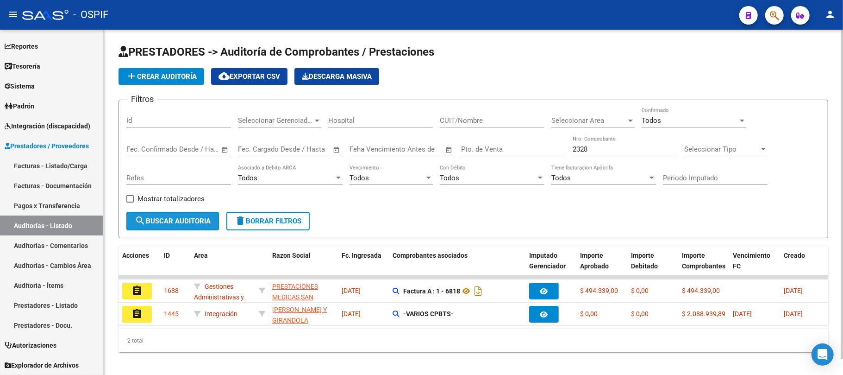
click at [171, 228] on button "search Buscar Auditoria" at bounding box center [172, 221] width 93 height 19
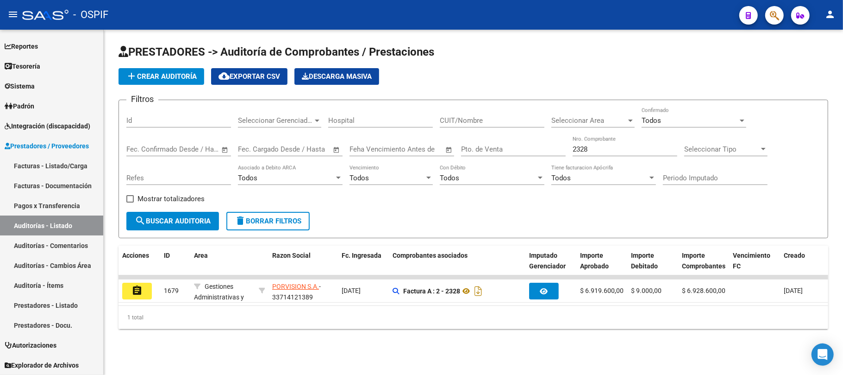
drag, startPoint x: 607, startPoint y: 328, endPoint x: 545, endPoint y: 308, distance: 65.1
click at [606, 328] on div "1 total" at bounding box center [474, 317] width 710 height 23
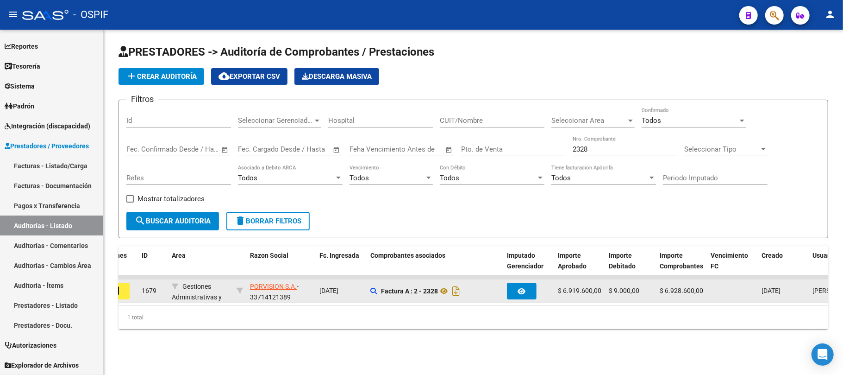
click at [503, 293] on datatable-body-cell at bounding box center [528, 290] width 51 height 23
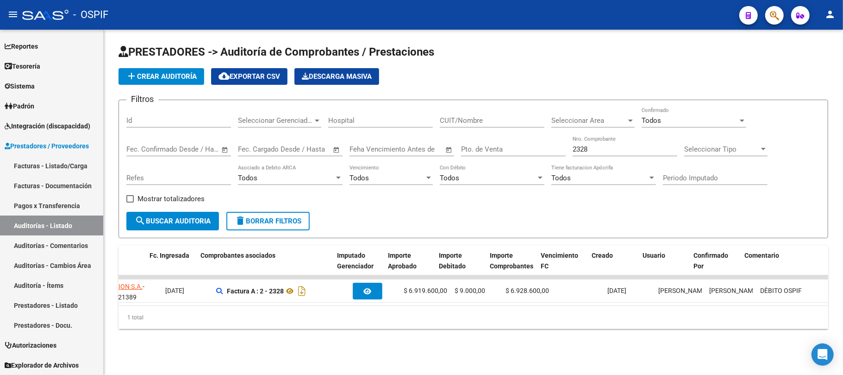
scroll to position [0, 192]
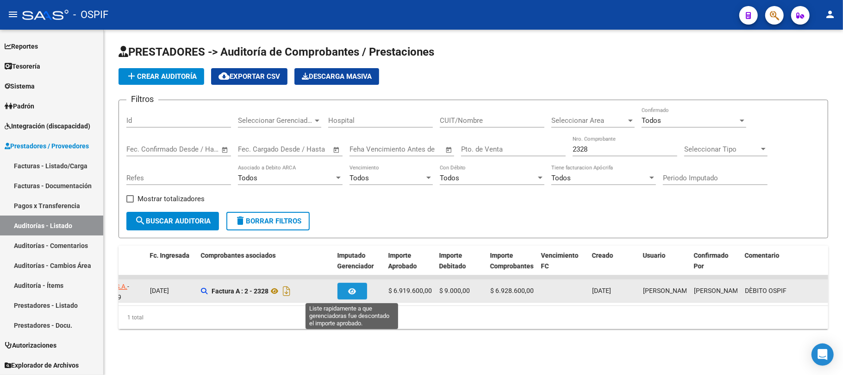
click at [349, 289] on icon "button" at bounding box center [353, 290] width 8 height 7
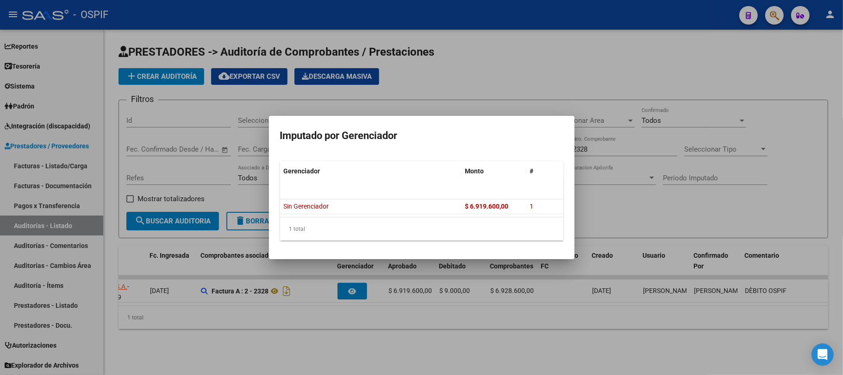
click at [545, 310] on div at bounding box center [421, 187] width 843 height 375
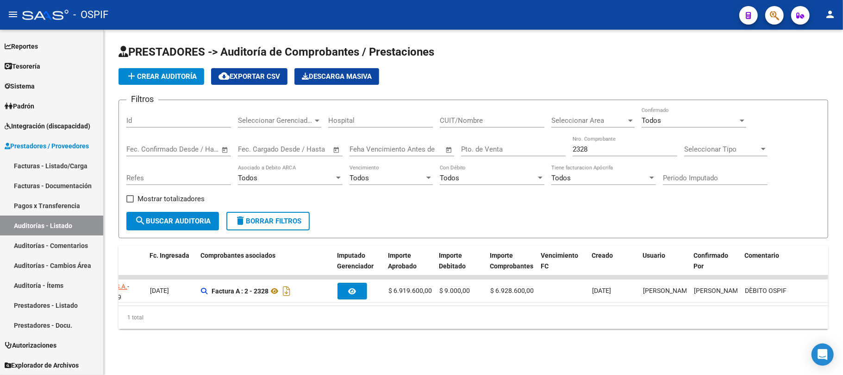
drag, startPoint x: 571, startPoint y: 314, endPoint x: 678, endPoint y: 310, distance: 107.0
click at [702, 311] on div "Acciones ID Area Razon Social Fc. Ingresada Comprobantes asociados Imputado Ger…" at bounding box center [474, 286] width 710 height 83
click at [378, 318] on div "1 total" at bounding box center [474, 317] width 710 height 23
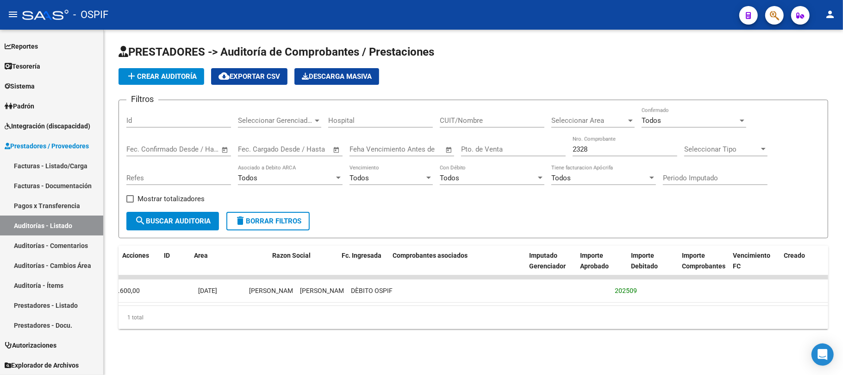
scroll to position [0, 0]
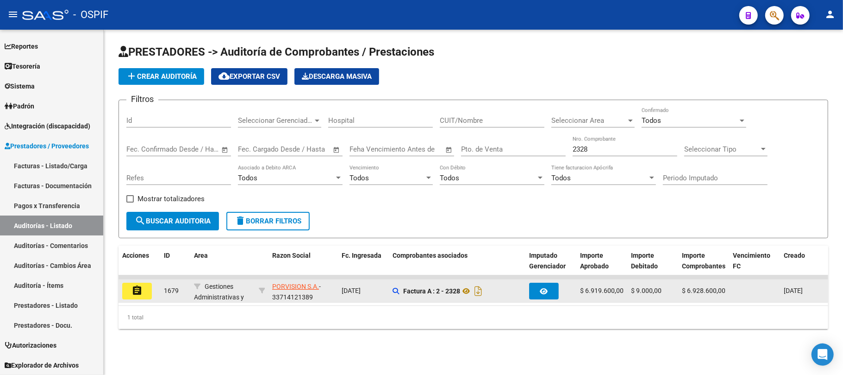
click at [156, 291] on div "assignment" at bounding box center [139, 290] width 34 height 17
click at [141, 291] on mat-icon "assignment" at bounding box center [136, 290] width 11 height 11
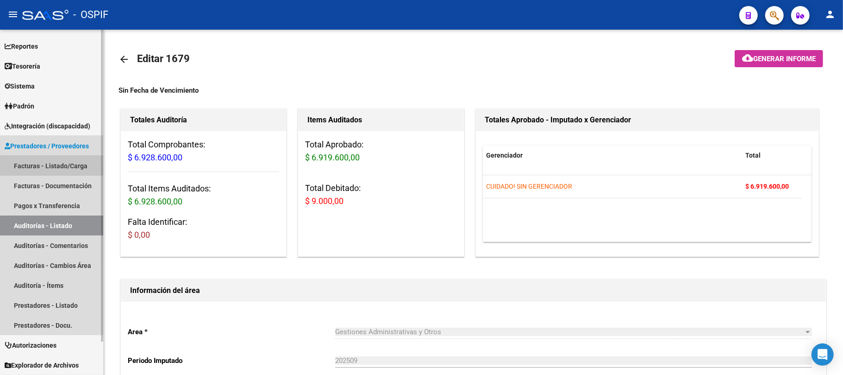
click at [67, 161] on link "Facturas - Listado/Carga" at bounding box center [51, 166] width 103 height 20
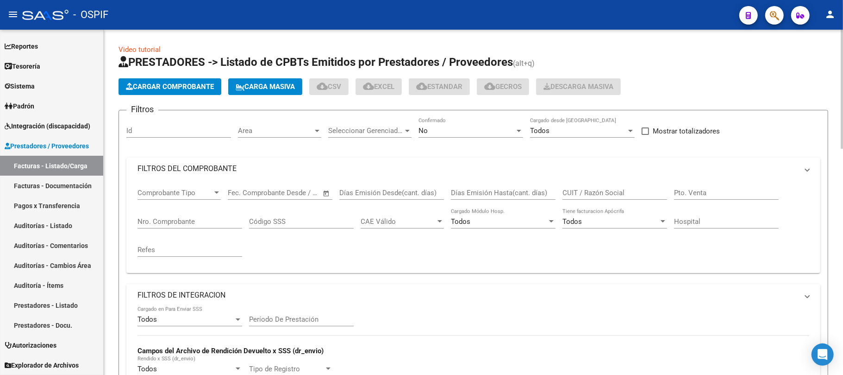
click at [242, 160] on mat-expansion-panel-header "FILTROS DEL COMPROBANTE" at bounding box center [473, 168] width 694 height 22
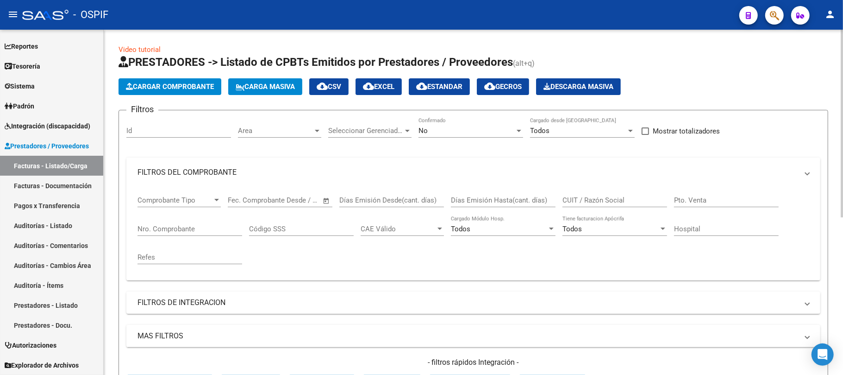
click at [450, 130] on div "No" at bounding box center [466, 130] width 96 height 8
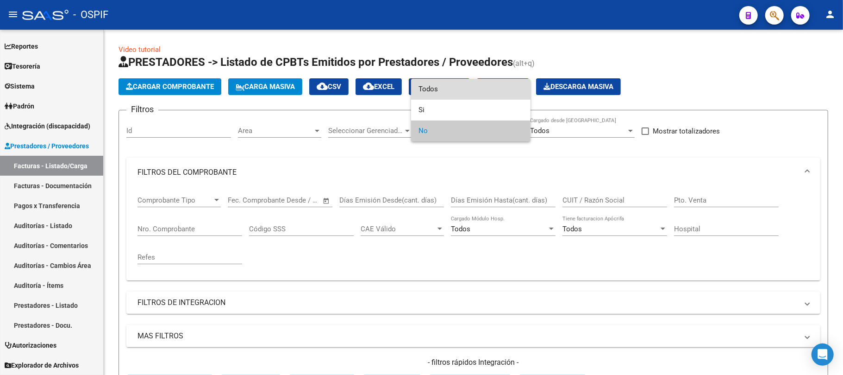
click at [467, 96] on span "Todos" at bounding box center [470, 89] width 105 height 21
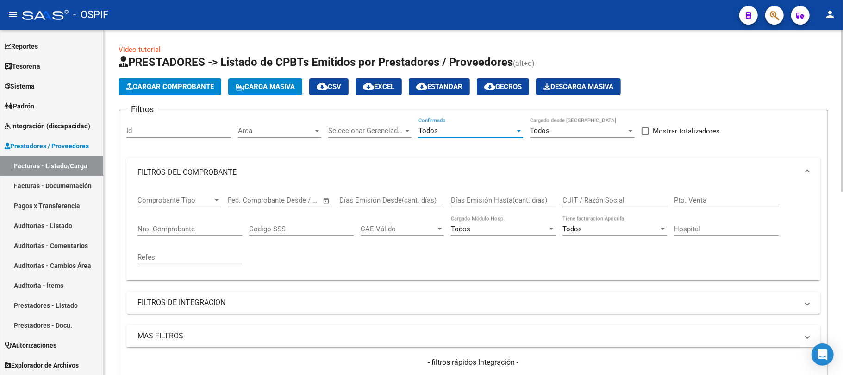
click at [224, 232] on input "Nro. Comprobante" at bounding box center [189, 229] width 105 height 8
drag, startPoint x: 224, startPoint y: 234, endPoint x: 165, endPoint y: 225, distance: 59.6
click at [165, 225] on input "Nro. Comprobante" at bounding box center [189, 229] width 105 height 8
paste input "2328"
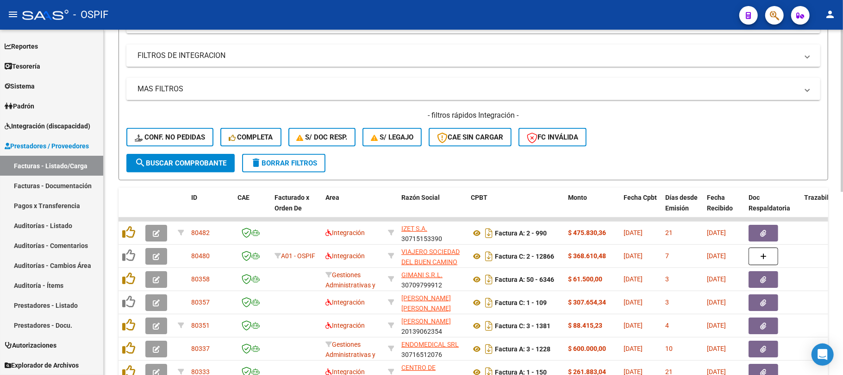
type input "2328"
click at [175, 149] on div "- filtros rápidos Integración - Conf. no pedidas Completa S/ Doc Resp. S/ legaj…" at bounding box center [473, 132] width 694 height 44
click at [167, 160] on span "search Buscar Comprobante" at bounding box center [181, 163] width 92 height 8
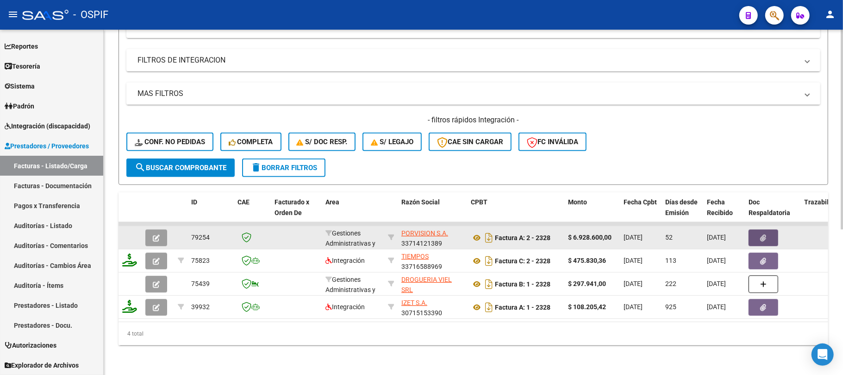
click at [760, 237] on button "button" at bounding box center [764, 237] width 30 height 17
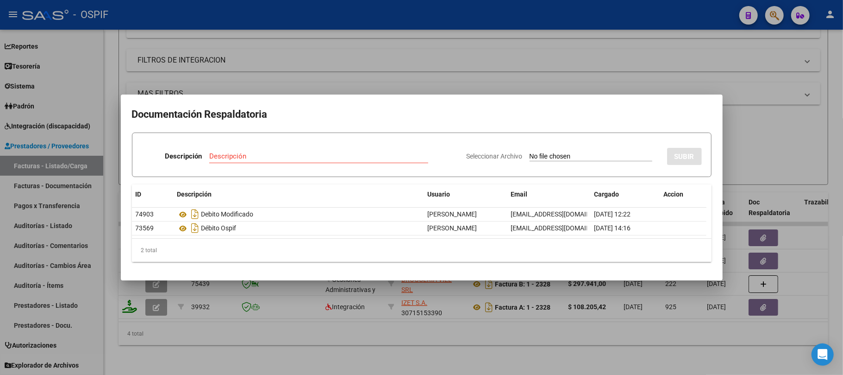
drag, startPoint x: 299, startPoint y: 335, endPoint x: 262, endPoint y: 13, distance: 323.9
click at [299, 337] on div at bounding box center [421, 187] width 843 height 375
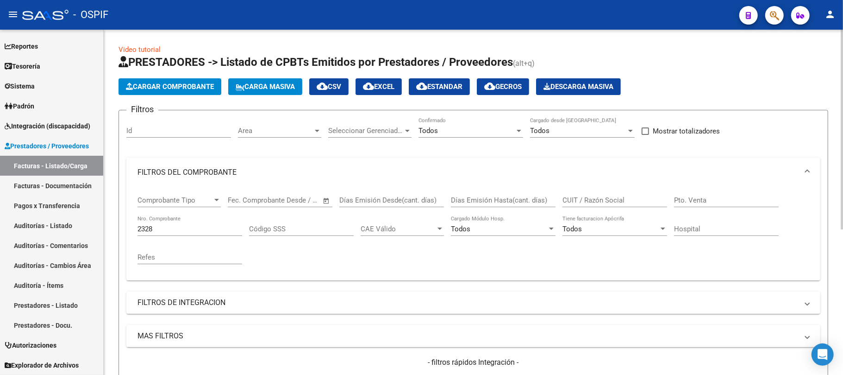
scroll to position [123, 0]
